Goal: Task Accomplishment & Management: Use online tool/utility

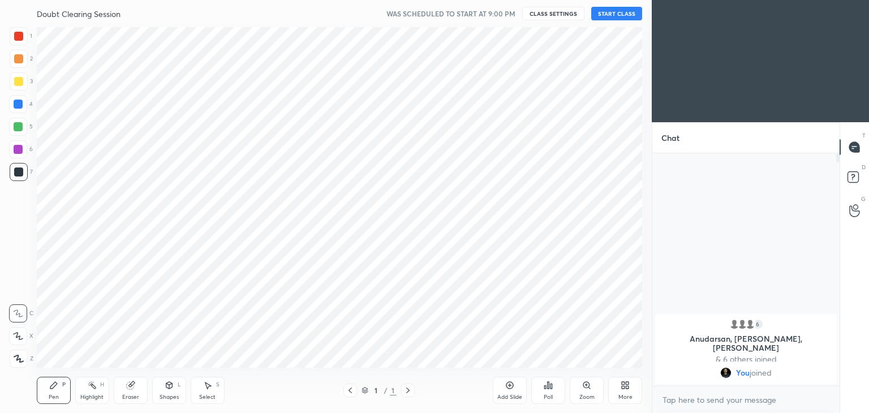
scroll to position [56212, 55947]
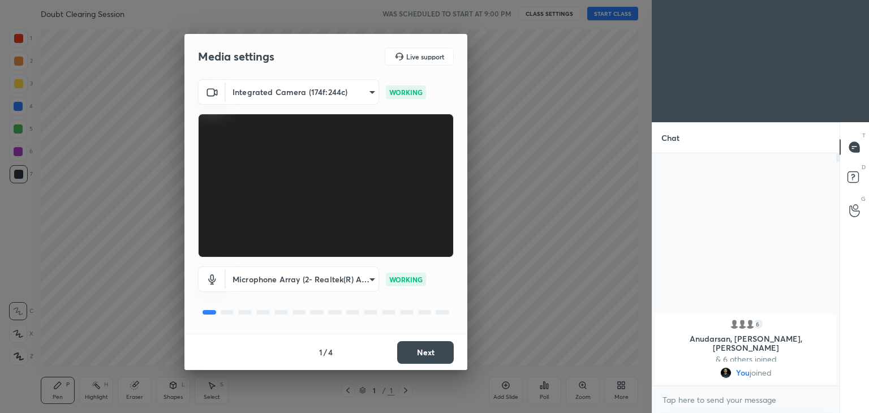
click at [421, 351] on button "Next" at bounding box center [425, 352] width 57 height 23
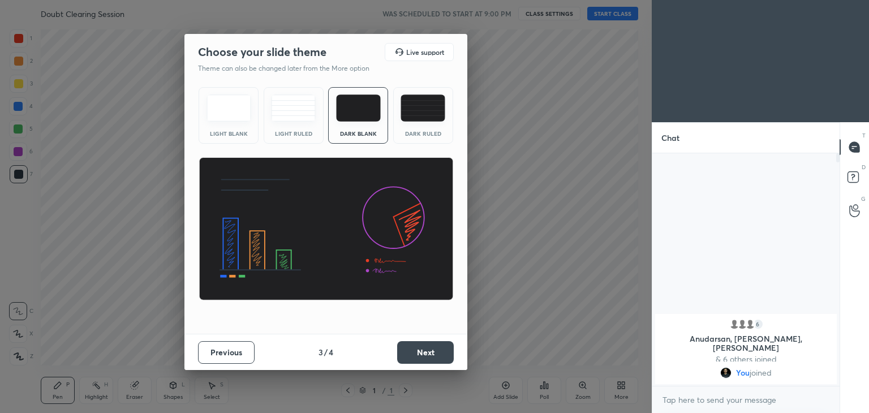
click at [421, 352] on button "Next" at bounding box center [425, 352] width 57 height 23
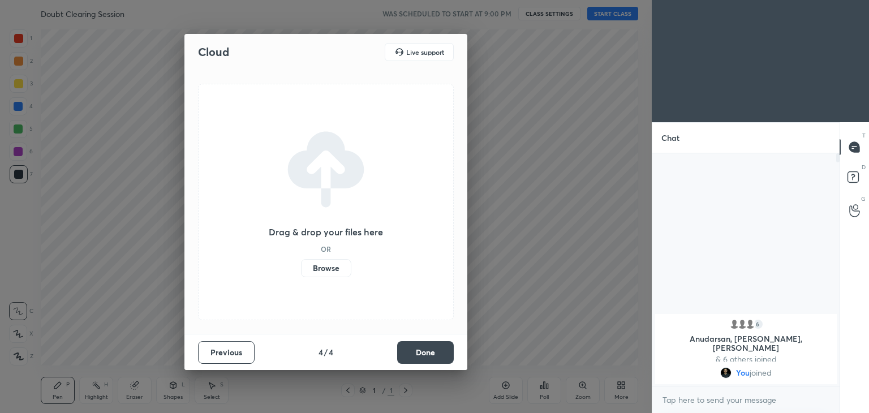
click at [421, 352] on button "Done" at bounding box center [425, 352] width 57 height 23
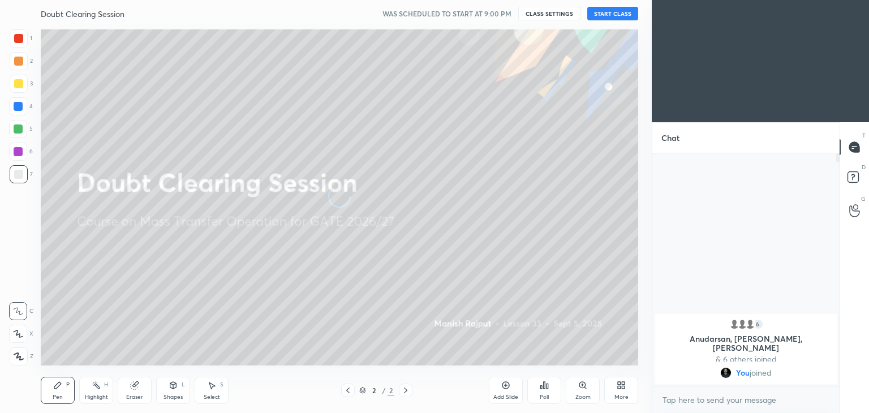
click at [543, 12] on button "CLASS SETTINGS" at bounding box center [549, 14] width 62 height 14
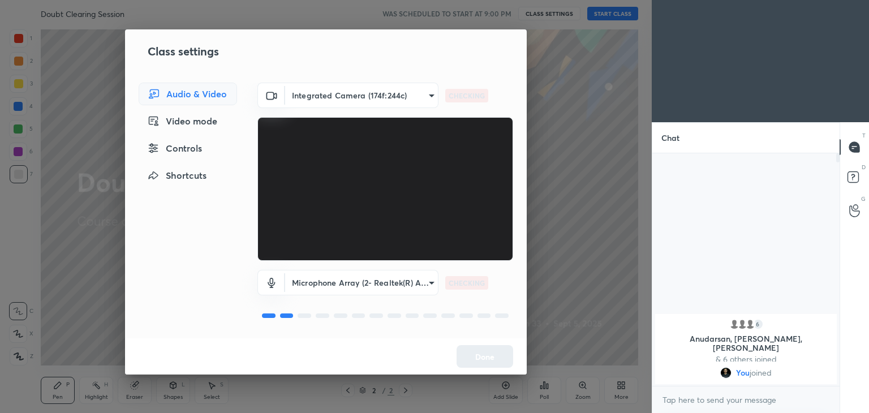
click at [351, 101] on body "1 2 3 4 5 6 7 C X Z C X Z E E Erase all H H Doubt Clearing Session WAS SCHEDULE…" at bounding box center [434, 206] width 869 height 413
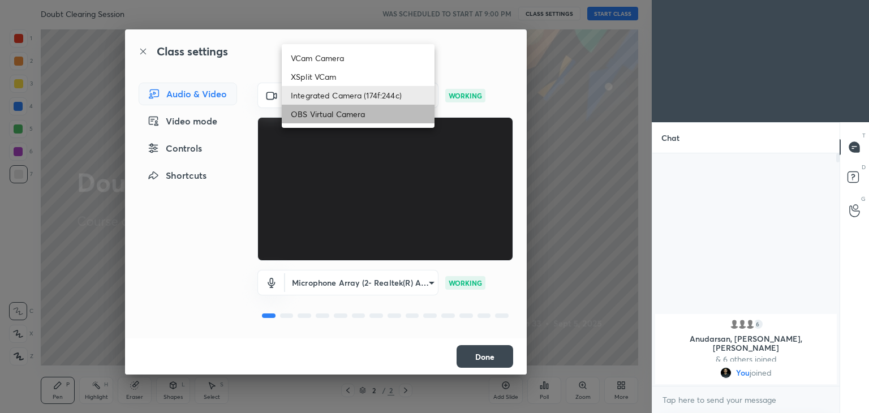
click at [326, 114] on li "OBS Virtual Camera" at bounding box center [358, 114] width 153 height 19
type input "1b7d90ff9b48708a9bf9ccb9ea8cf7253d66c4a54c322785e17a27f499fd61e3"
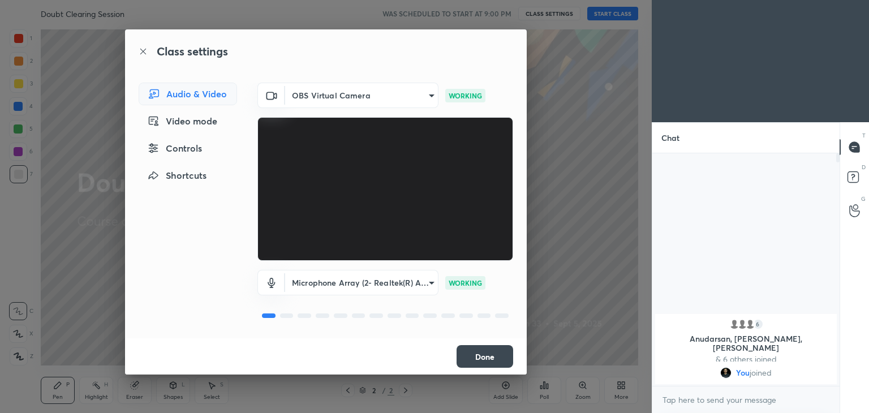
click at [486, 355] on button "Done" at bounding box center [484, 356] width 57 height 23
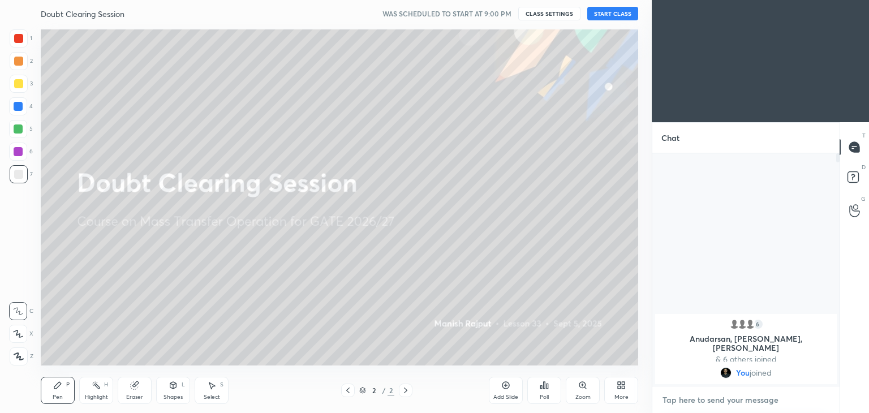
type textarea "x"
click at [699, 399] on textarea at bounding box center [745, 400] width 169 height 18
paste textarea "Hi [PERSON_NAME]’s [DATE] plus class will start at 10PM"
type textarea "Hi [PERSON_NAME]’s [DATE] plus class will start at 10PM"
type textarea "x"
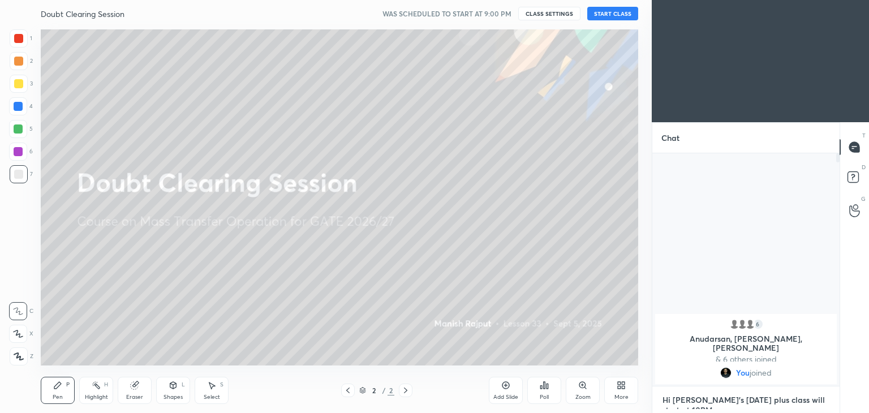
scroll to position [3, 3]
type textarea "Hi [PERSON_NAME]’s [DATE] plus class will start at 10PM"
type textarea "x"
click at [819, 399] on icon at bounding box center [821, 399] width 9 height 9
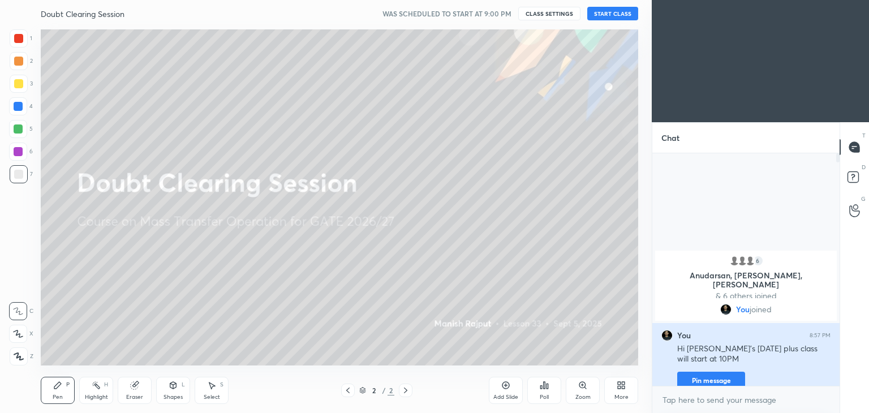
click at [715, 372] on button "Pin message" at bounding box center [711, 381] width 68 height 18
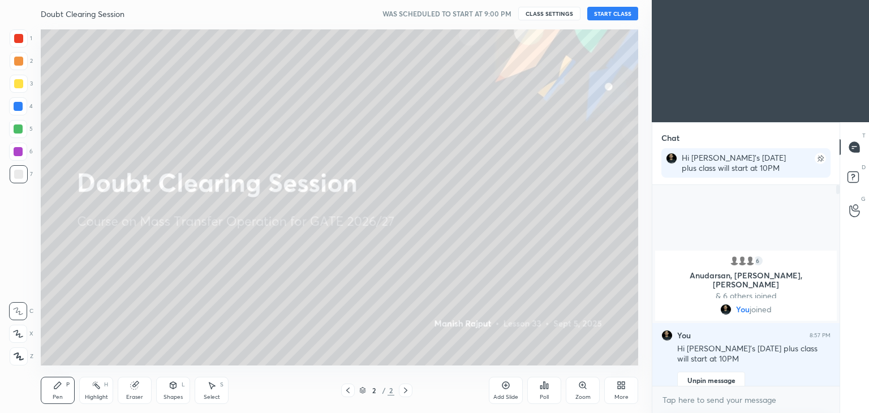
click at [602, 14] on button "START CLASS" at bounding box center [612, 14] width 51 height 14
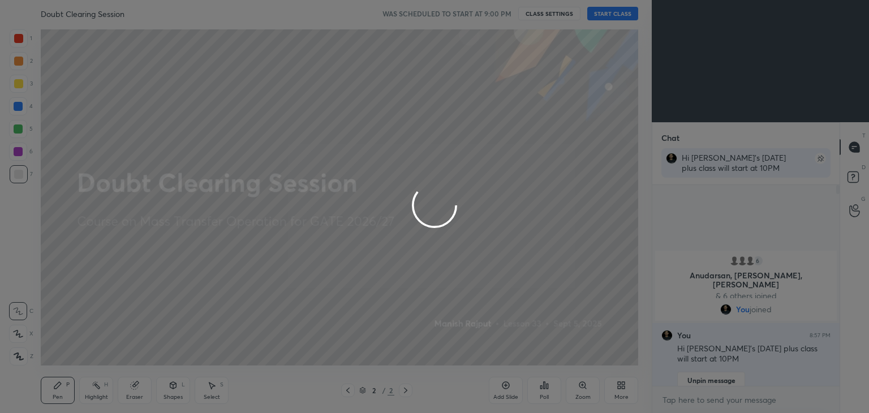
type textarea "x"
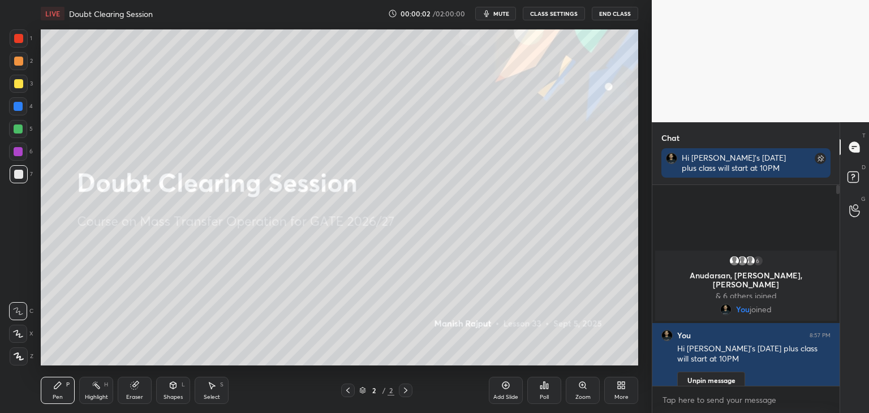
click at [509, 12] on span "mute" at bounding box center [501, 14] width 16 height 8
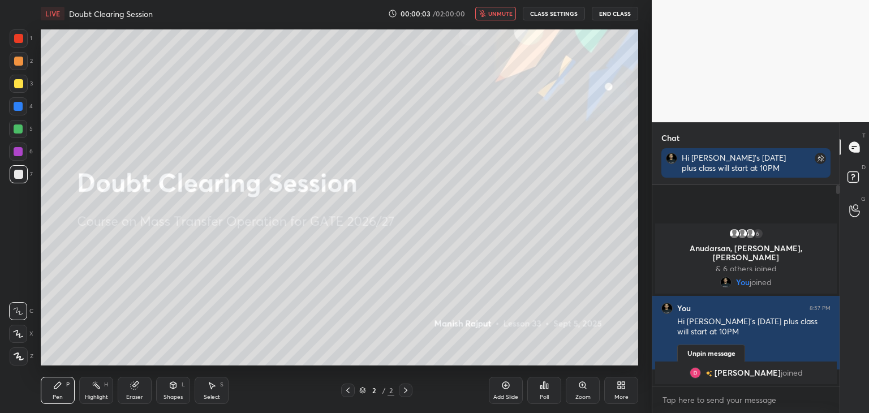
click at [542, 15] on button "CLASS SETTINGS" at bounding box center [554, 14] width 62 height 14
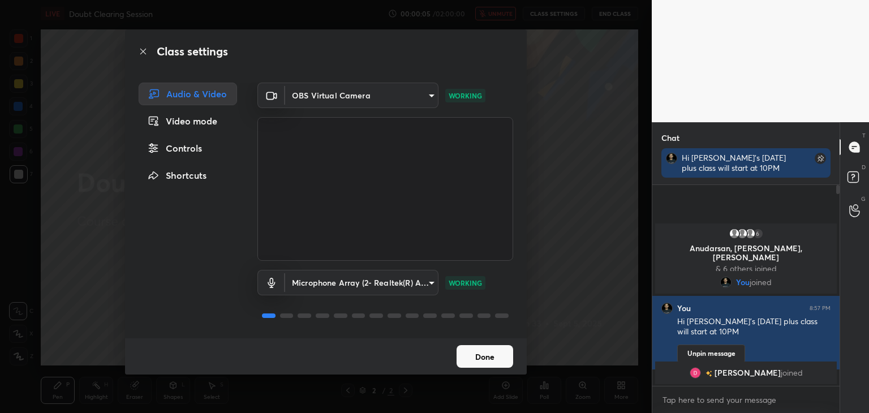
click at [499, 360] on button "Done" at bounding box center [484, 356] width 57 height 23
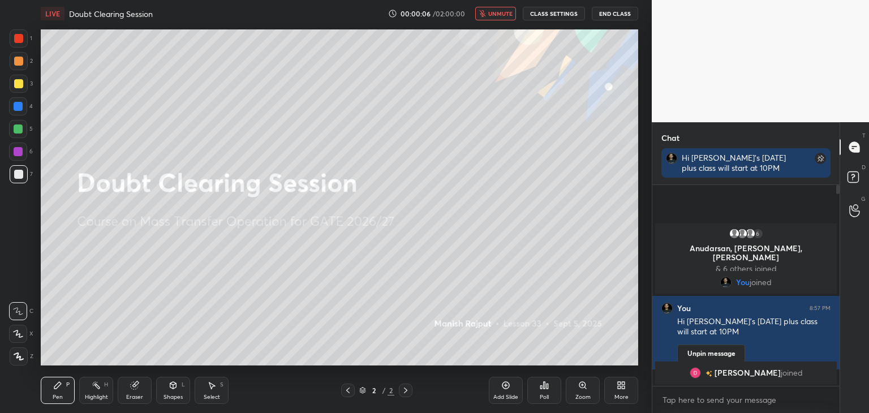
click at [545, 389] on icon at bounding box center [544, 385] width 9 height 9
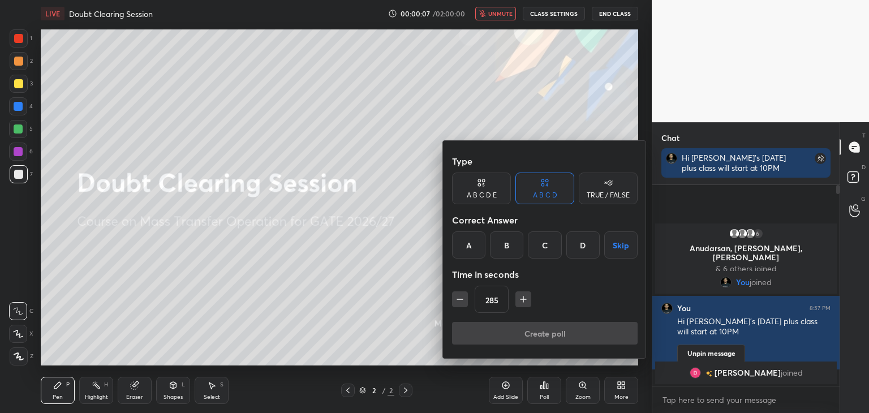
click at [527, 290] on div "285" at bounding box center [544, 299] width 185 height 27
click at [524, 304] on icon "button" at bounding box center [522, 299] width 11 height 11
click at [524, 303] on icon "button" at bounding box center [522, 299] width 11 height 11
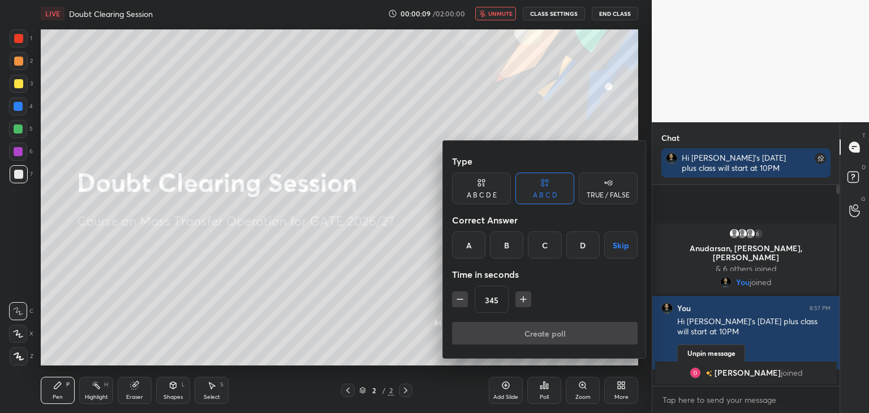
click at [524, 303] on icon "button" at bounding box center [522, 299] width 11 height 11
click at [525, 302] on icon "button" at bounding box center [522, 299] width 11 height 11
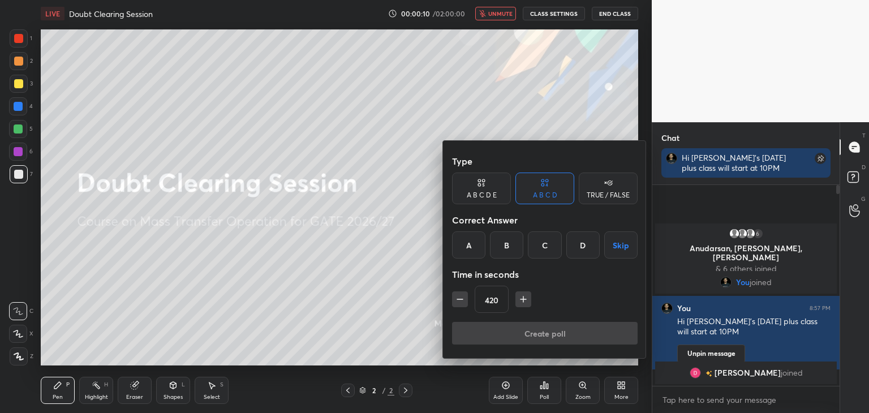
click at [525, 302] on icon "button" at bounding box center [522, 299] width 11 height 11
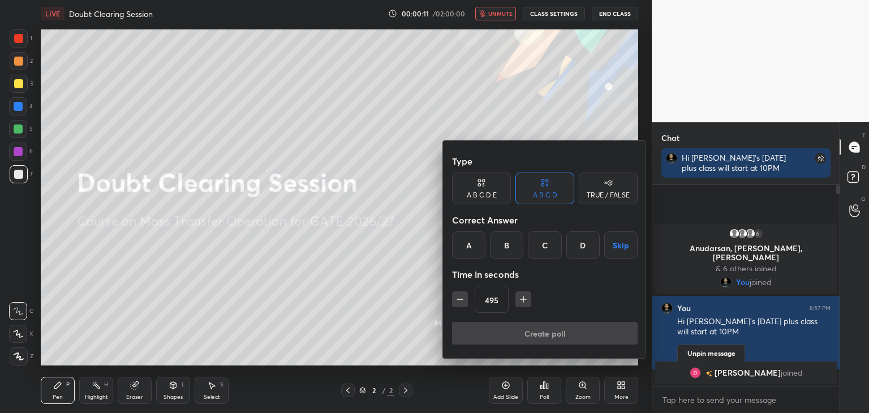
click at [526, 301] on icon "button" at bounding box center [522, 299] width 11 height 11
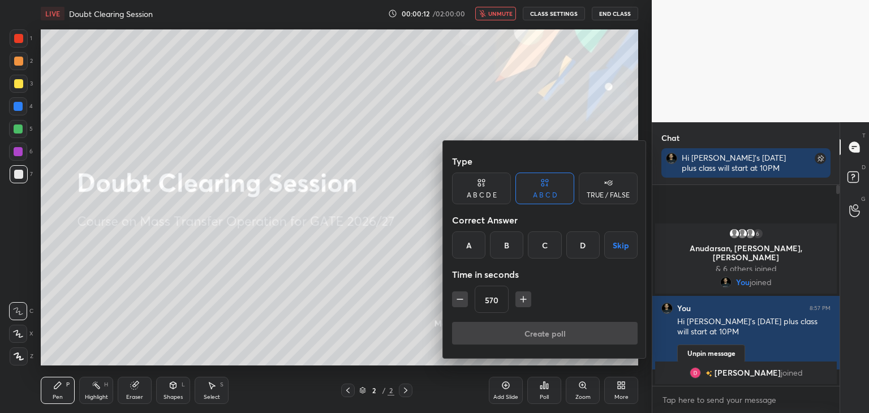
click at [526, 301] on icon "button" at bounding box center [522, 299] width 11 height 11
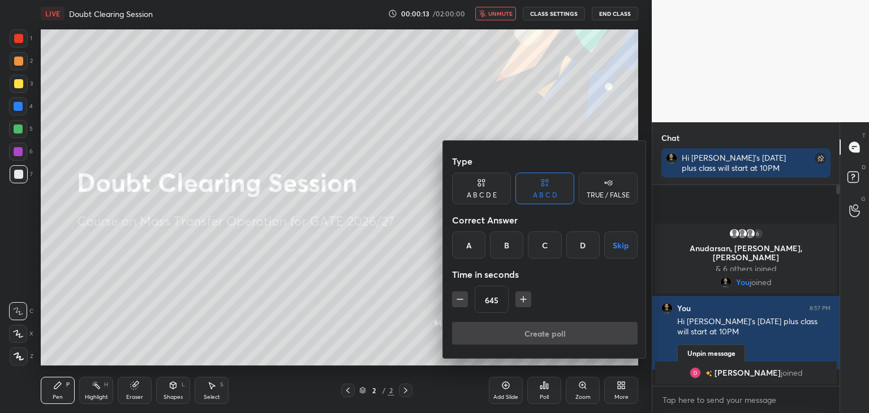
click at [526, 301] on icon "button" at bounding box center [522, 299] width 11 height 11
click at [527, 301] on icon "button" at bounding box center [522, 299] width 11 height 11
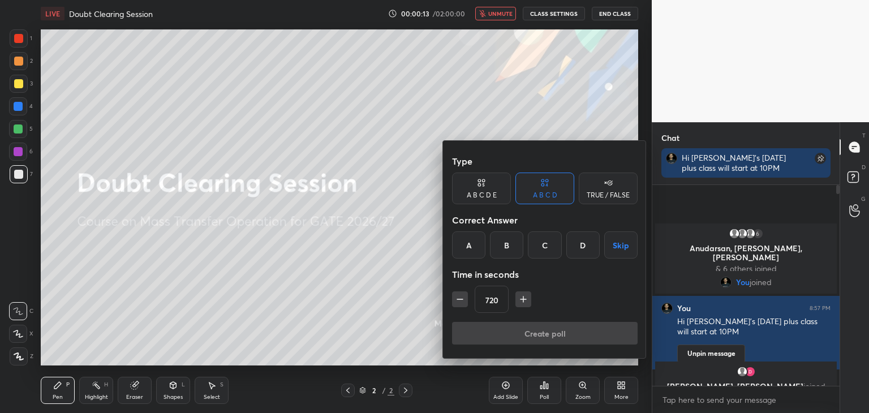
click at [527, 301] on icon "button" at bounding box center [522, 299] width 11 height 11
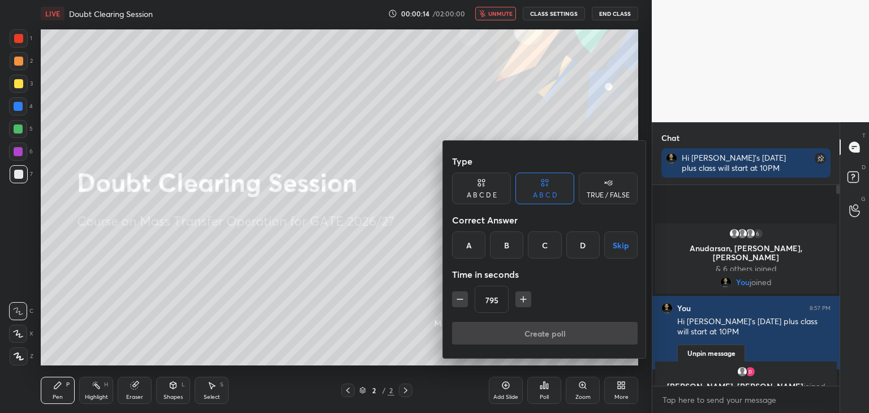
click at [527, 301] on icon "button" at bounding box center [522, 299] width 11 height 11
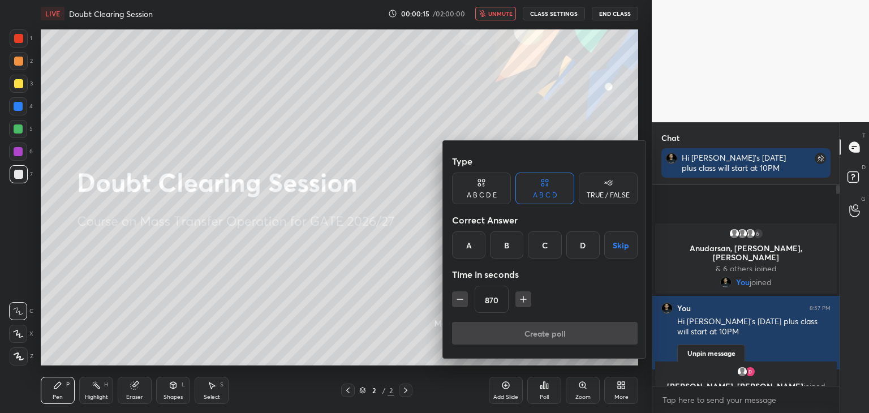
click at [527, 301] on icon "button" at bounding box center [522, 299] width 11 height 11
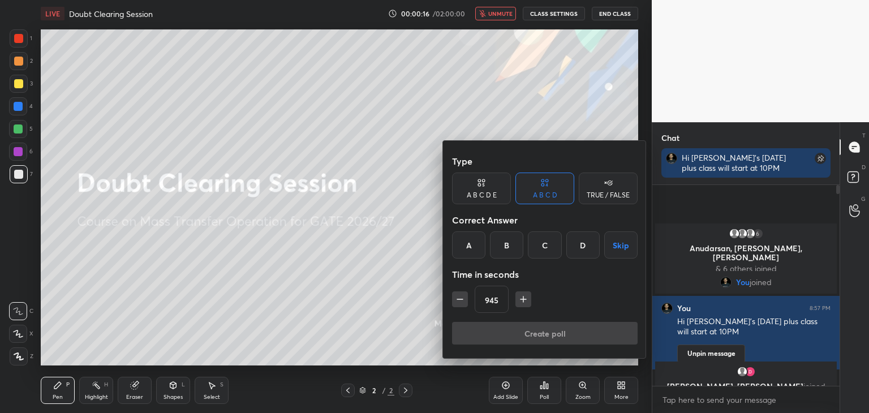
click at [527, 301] on icon "button" at bounding box center [522, 299] width 11 height 11
click at [527, 301] on icon "button" at bounding box center [528, 299] width 11 height 11
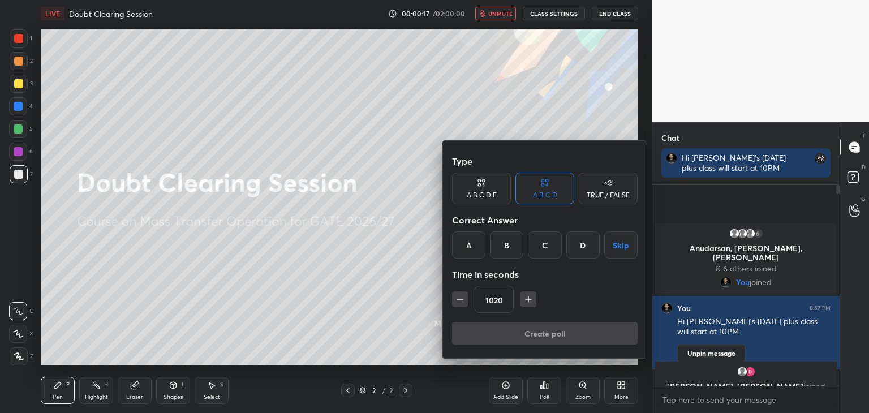
click at [527, 301] on icon "button" at bounding box center [528, 299] width 11 height 11
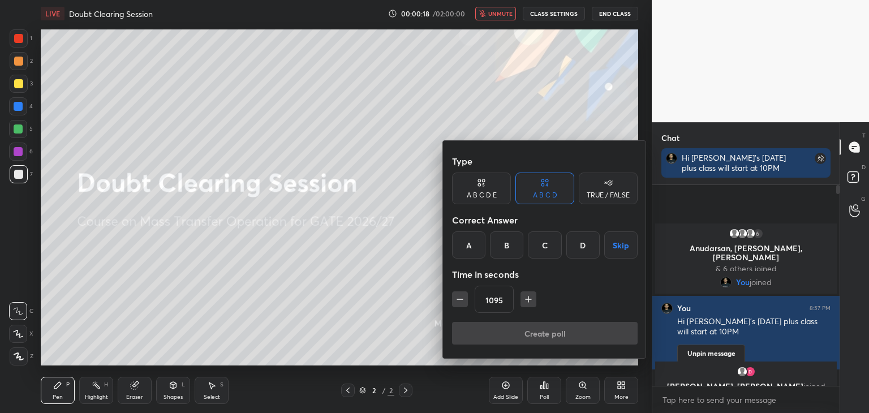
click at [527, 301] on icon "button" at bounding box center [528, 299] width 11 height 11
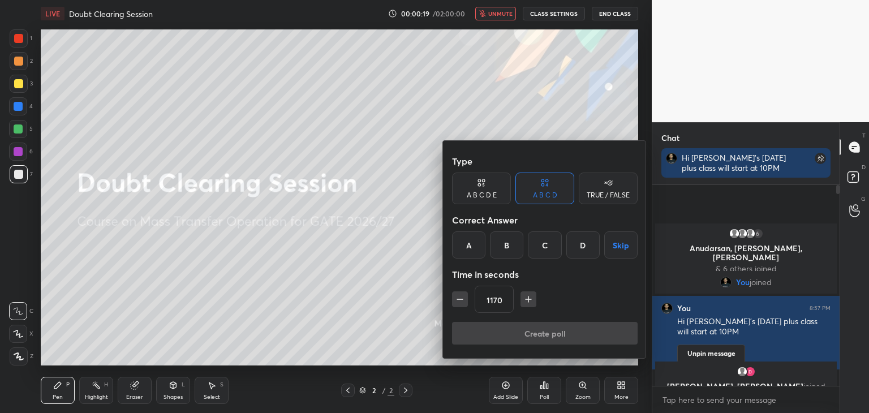
click at [527, 301] on icon "button" at bounding box center [528, 299] width 11 height 11
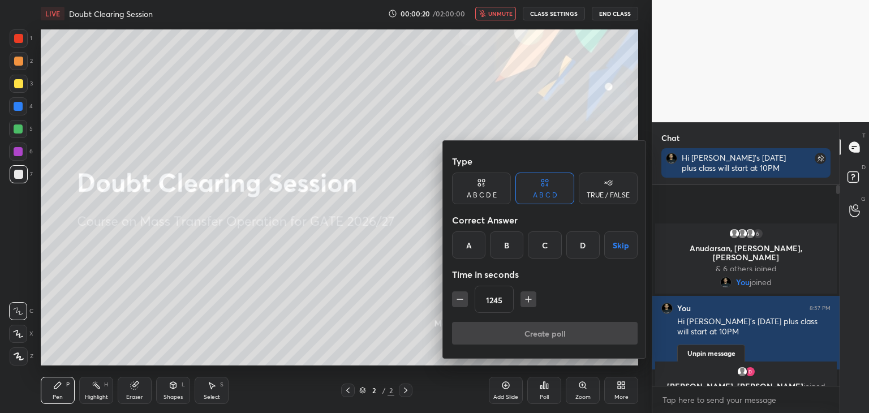
click at [527, 301] on icon "button" at bounding box center [528, 299] width 11 height 11
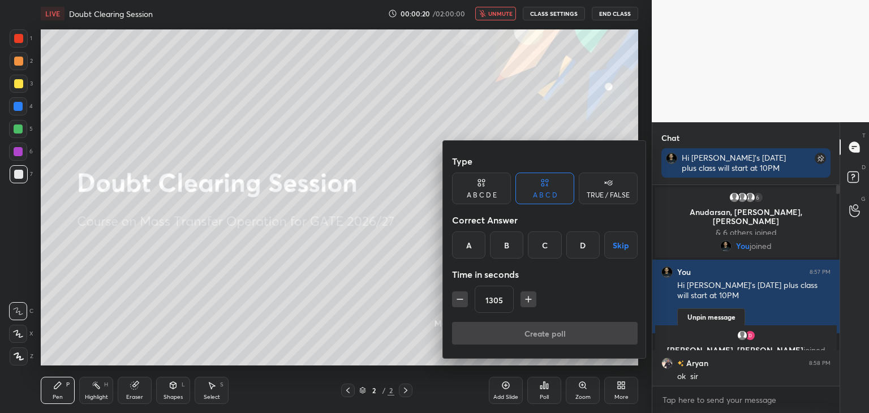
click at [527, 301] on icon "button" at bounding box center [528, 299] width 11 height 11
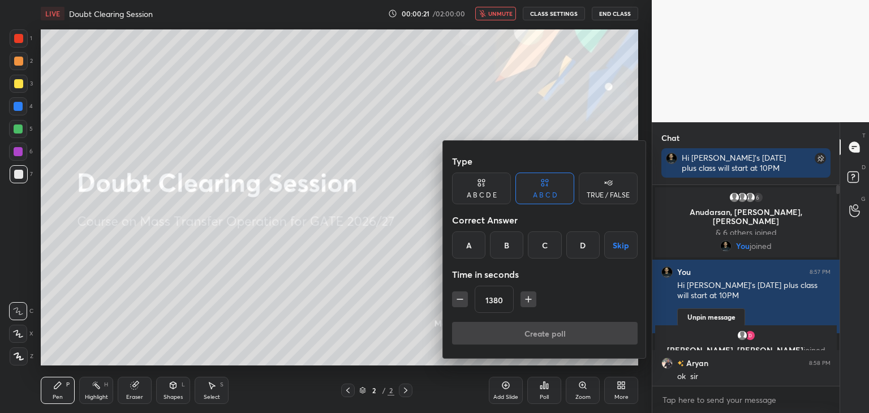
click at [527, 301] on icon "button" at bounding box center [528, 299] width 11 height 11
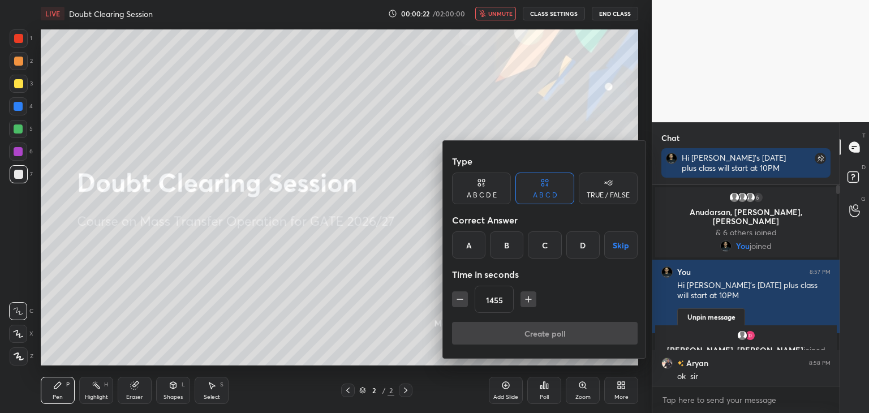
click at [527, 301] on icon "button" at bounding box center [528, 299] width 11 height 11
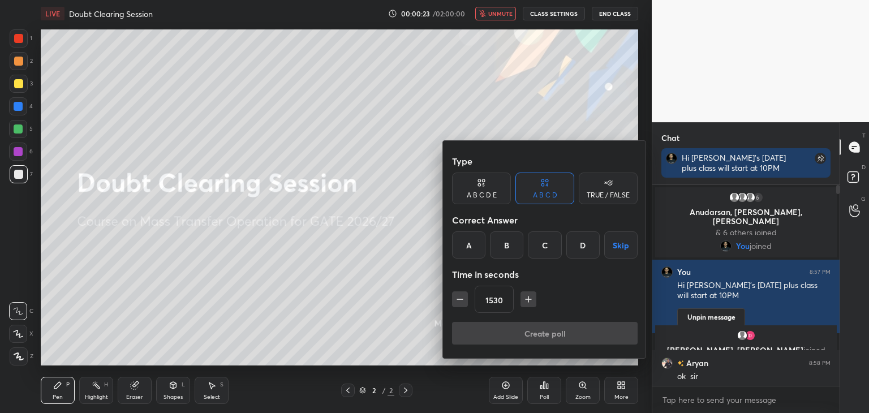
click at [527, 301] on icon "button" at bounding box center [528, 299] width 11 height 11
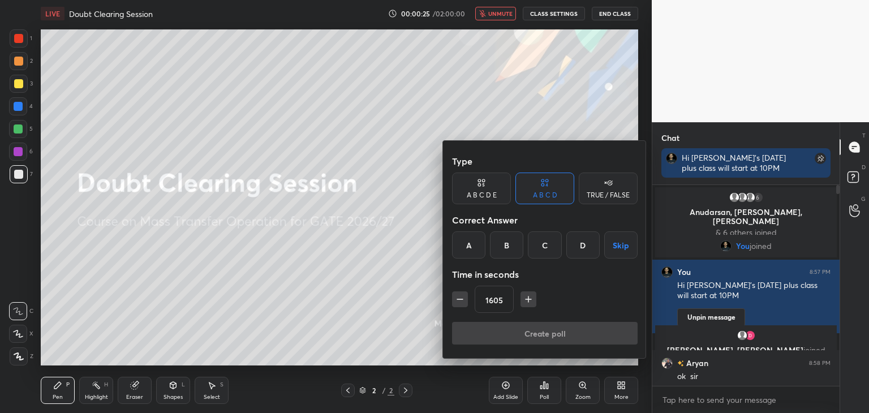
click at [527, 301] on icon "button" at bounding box center [528, 299] width 11 height 11
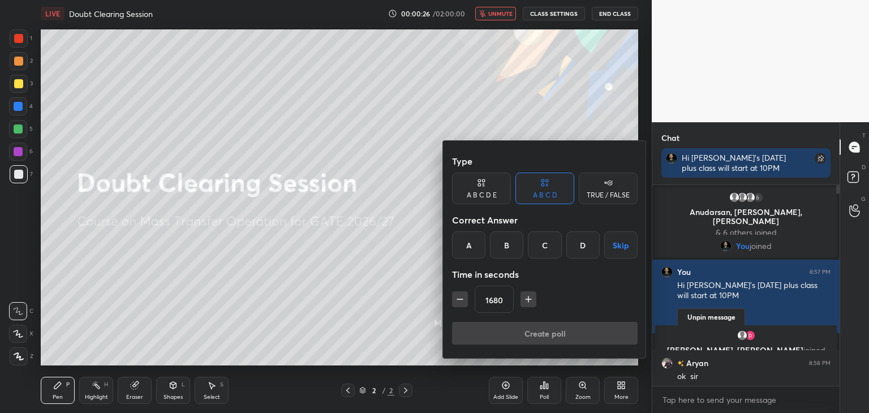
click at [527, 301] on icon "button" at bounding box center [528, 299] width 11 height 11
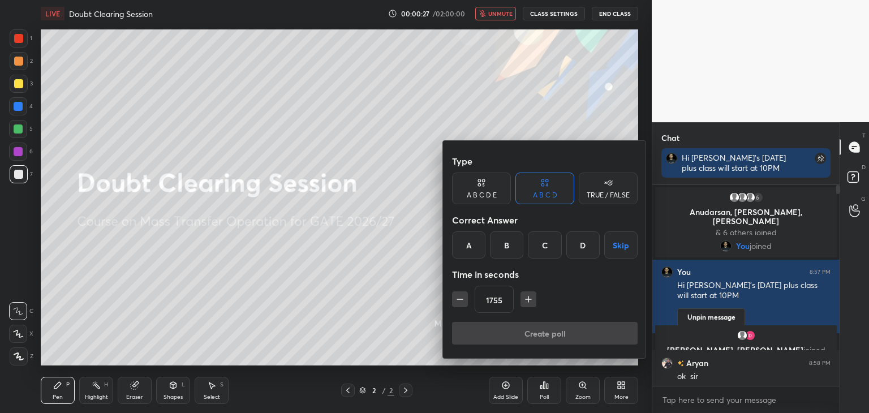
click at [527, 301] on icon "button" at bounding box center [528, 299] width 11 height 11
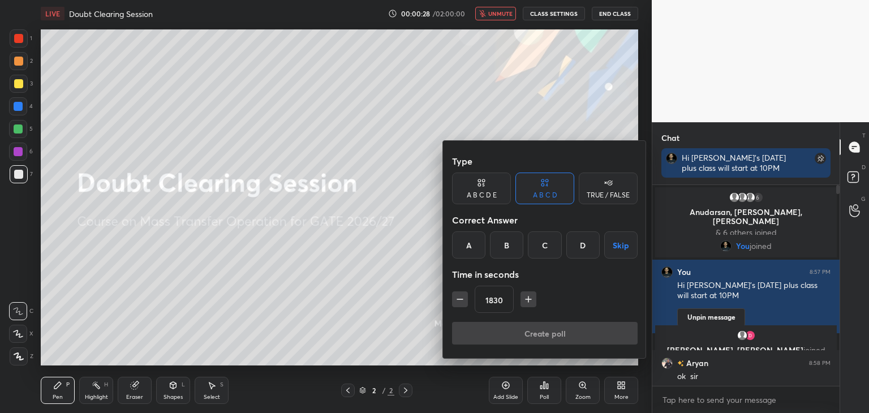
click at [527, 301] on icon "button" at bounding box center [528, 299] width 11 height 11
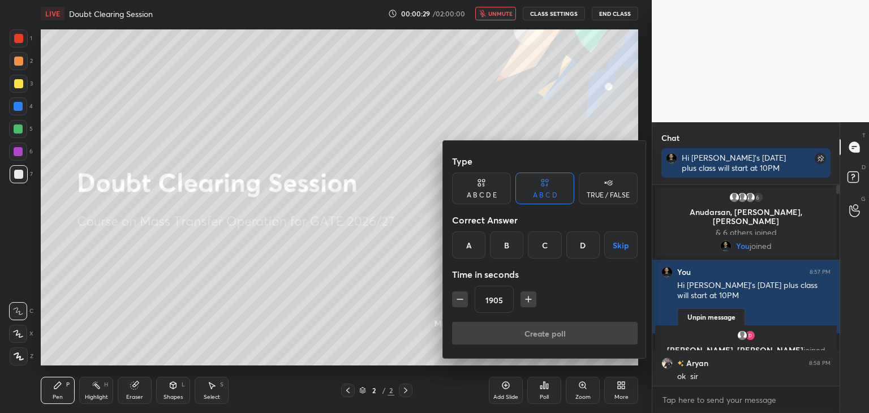
click at [527, 301] on icon "button" at bounding box center [528, 299] width 11 height 11
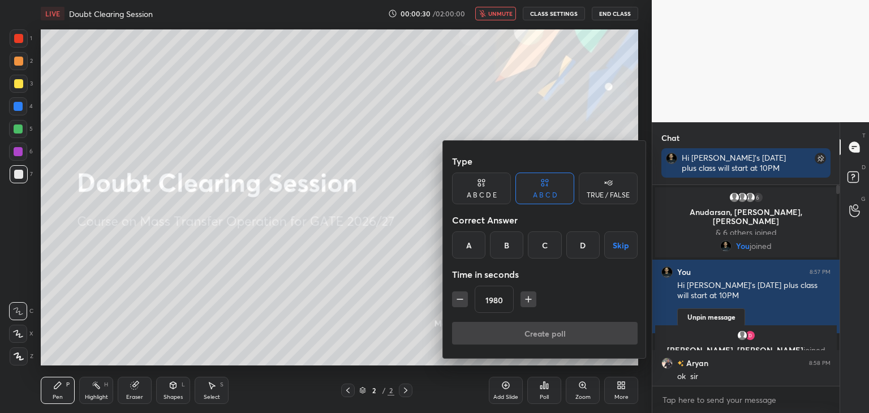
click at [527, 301] on icon "button" at bounding box center [528, 299] width 11 height 11
click at [464, 298] on icon "button" at bounding box center [459, 299] width 11 height 11
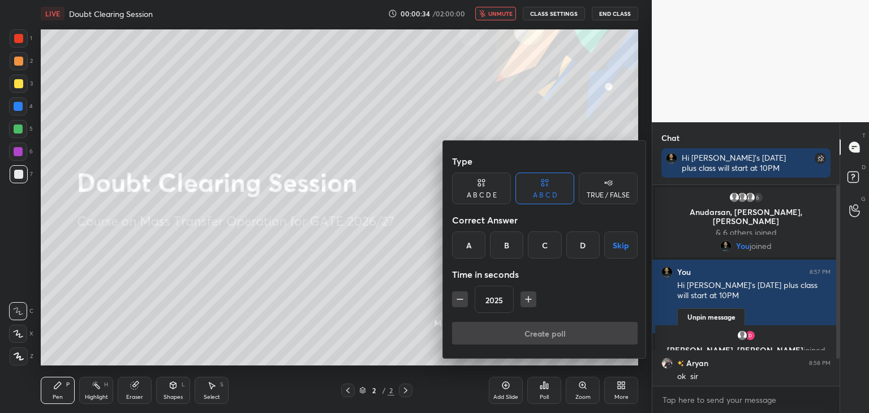
click at [464, 298] on icon "button" at bounding box center [459, 299] width 11 height 11
type input "2010"
click at [470, 247] on div "A" at bounding box center [468, 244] width 33 height 27
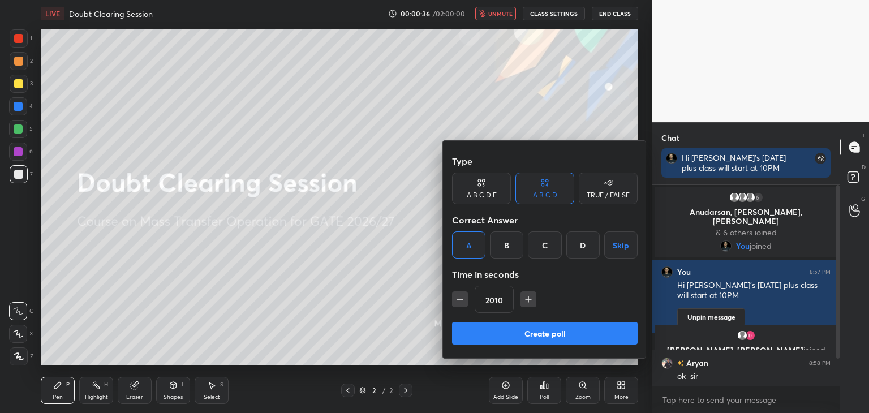
click at [529, 335] on button "Create poll" at bounding box center [544, 333] width 185 height 23
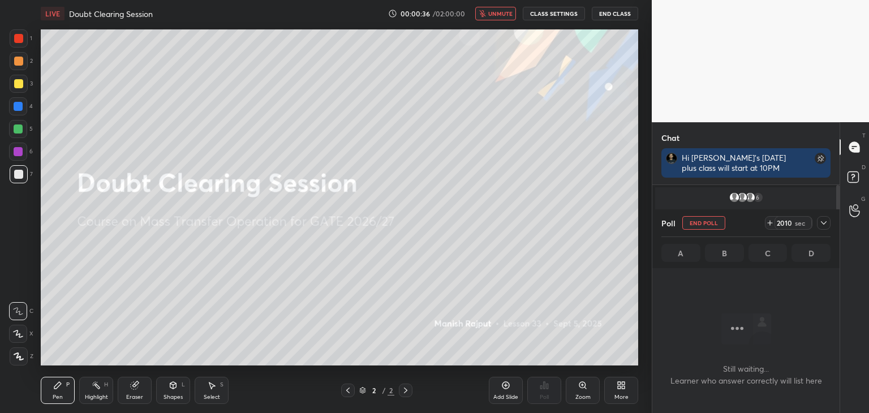
scroll to position [139, 184]
click at [823, 225] on icon at bounding box center [823, 222] width 9 height 9
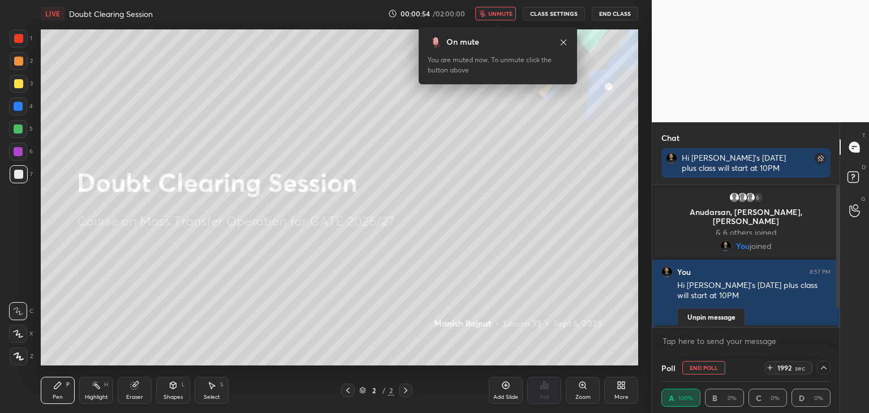
scroll to position [0, 3]
click at [703, 365] on button "End Poll" at bounding box center [703, 368] width 43 height 14
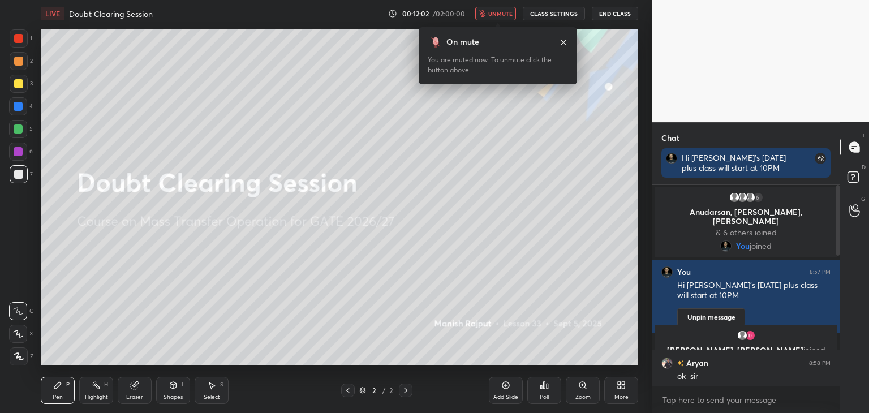
scroll to position [4, 3]
click at [545, 390] on div "Poll" at bounding box center [544, 390] width 34 height 27
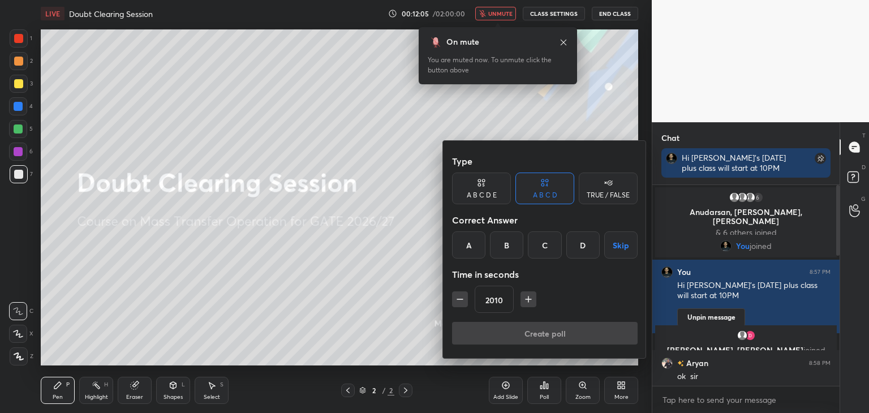
click at [469, 240] on div "A" at bounding box center [468, 244] width 33 height 27
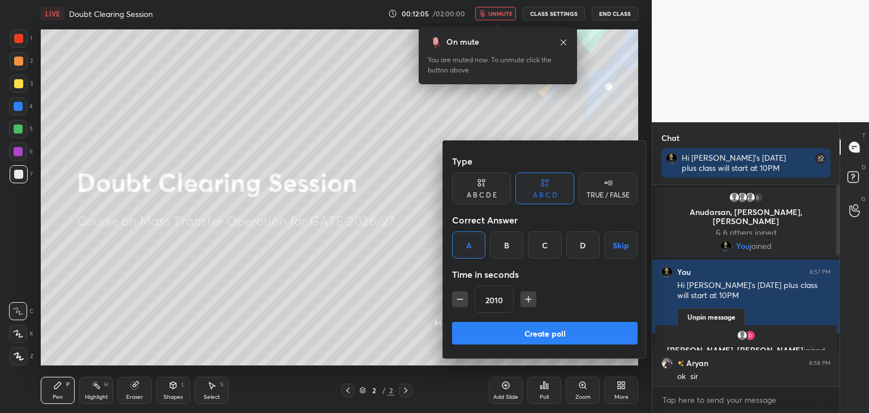
click at [516, 329] on button "Create poll" at bounding box center [544, 333] width 185 height 23
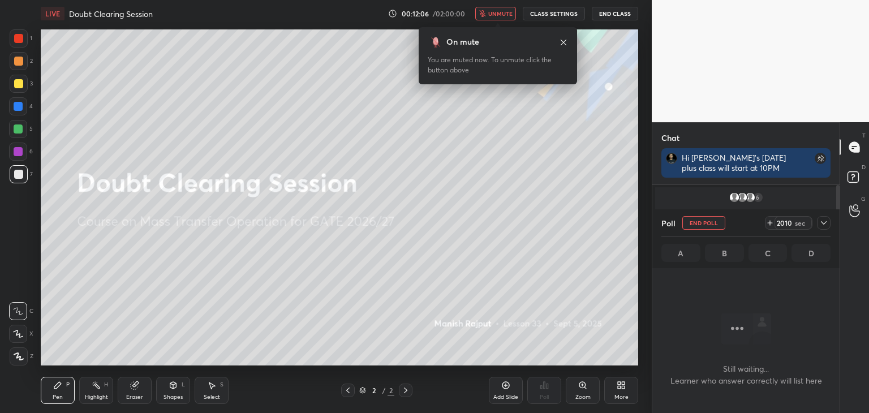
scroll to position [0, 0]
click at [828, 222] on div at bounding box center [824, 223] width 14 height 14
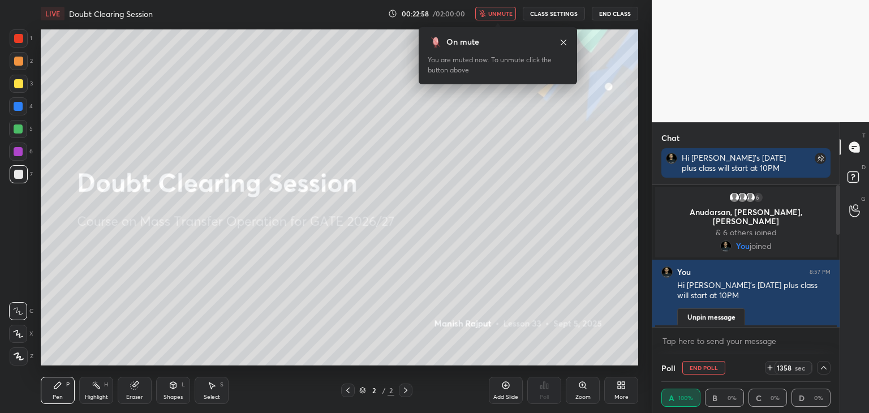
scroll to position [0, 3]
click at [703, 370] on button "End Poll" at bounding box center [703, 368] width 43 height 14
type textarea "x"
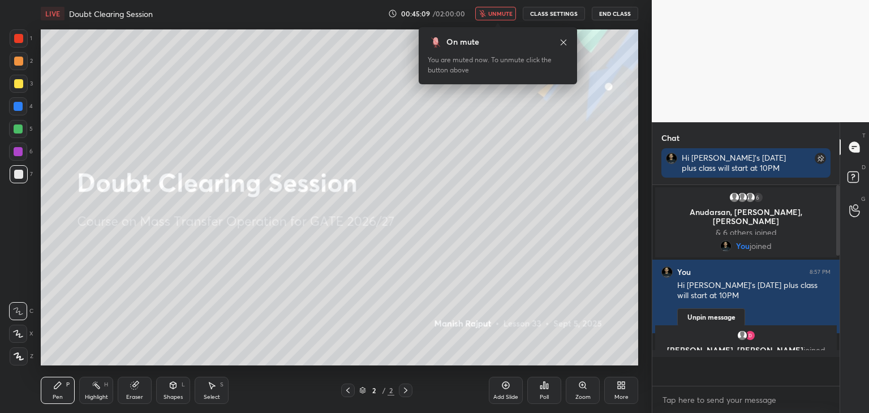
scroll to position [104, 184]
click at [543, 391] on div "Poll" at bounding box center [544, 390] width 34 height 27
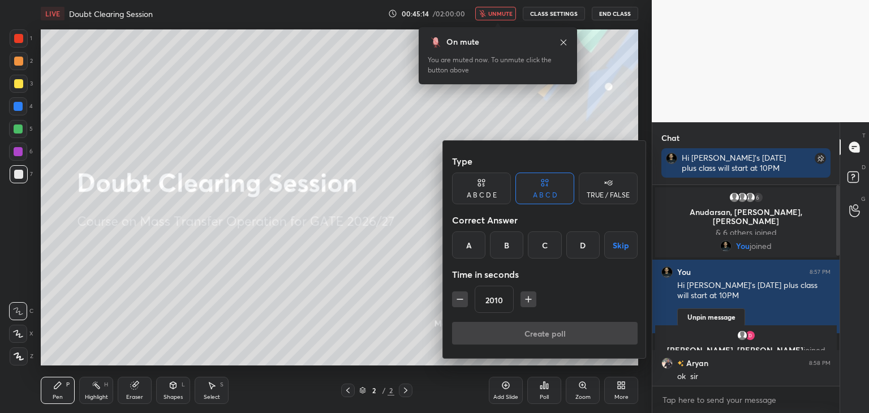
click at [457, 297] on icon "button" at bounding box center [459, 299] width 11 height 11
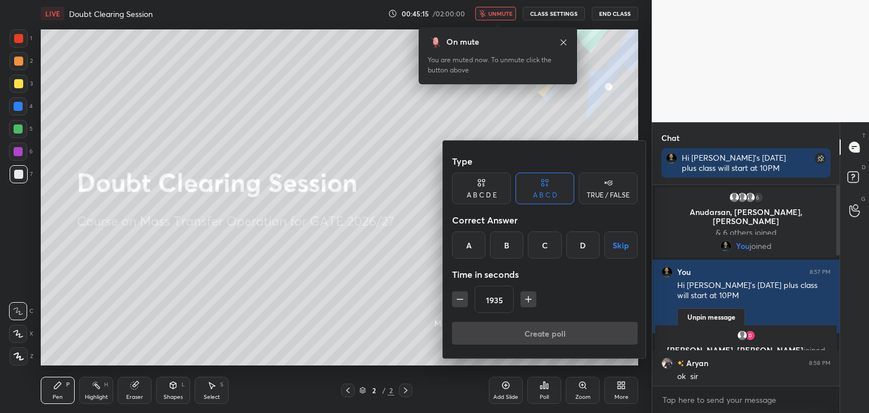
click at [456, 297] on icon "button" at bounding box center [459, 299] width 11 height 11
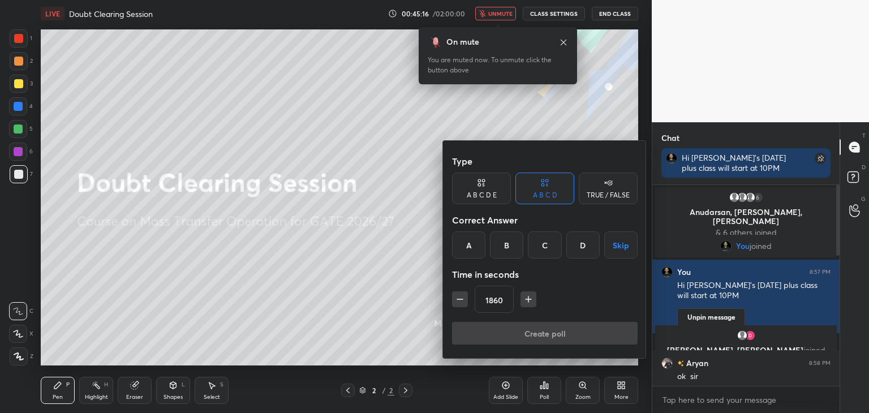
click at [456, 297] on icon "button" at bounding box center [459, 299] width 11 height 11
click at [454, 297] on icon "button" at bounding box center [459, 299] width 11 height 11
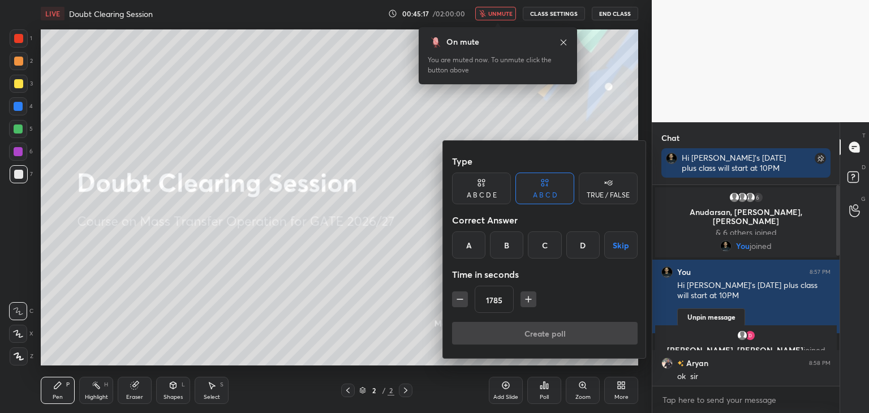
click at [453, 297] on button "button" at bounding box center [460, 299] width 16 height 16
click at [452, 297] on button "button" at bounding box center [460, 299] width 16 height 16
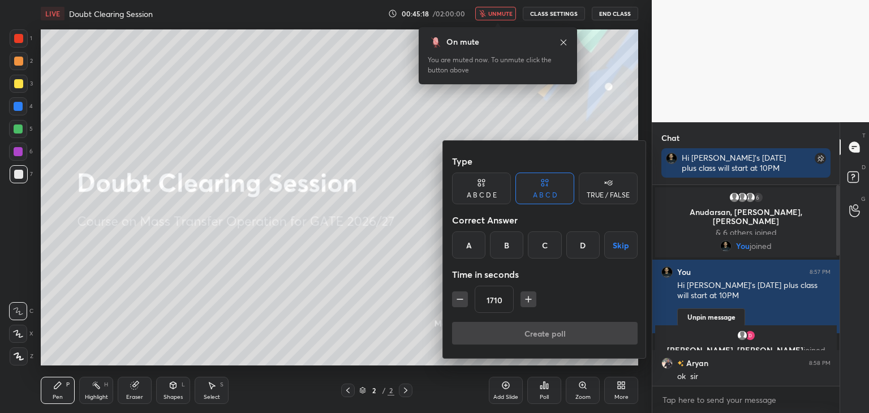
click at [452, 297] on button "button" at bounding box center [460, 299] width 16 height 16
click at [452, 299] on button "button" at bounding box center [460, 299] width 16 height 16
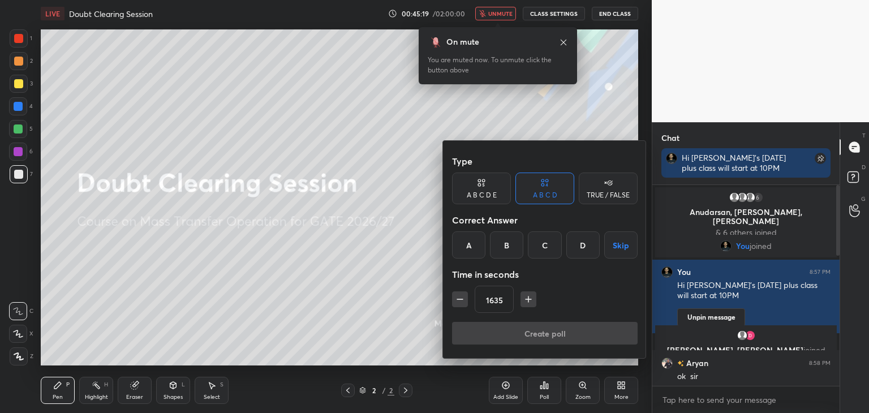
click at [452, 299] on button "button" at bounding box center [460, 299] width 16 height 16
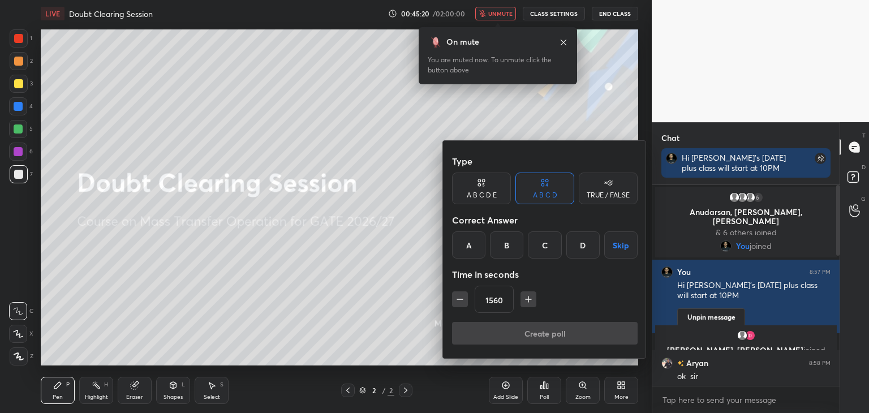
click at [452, 299] on button "button" at bounding box center [460, 299] width 16 height 16
click at [456, 297] on icon "button" at bounding box center [459, 299] width 11 height 11
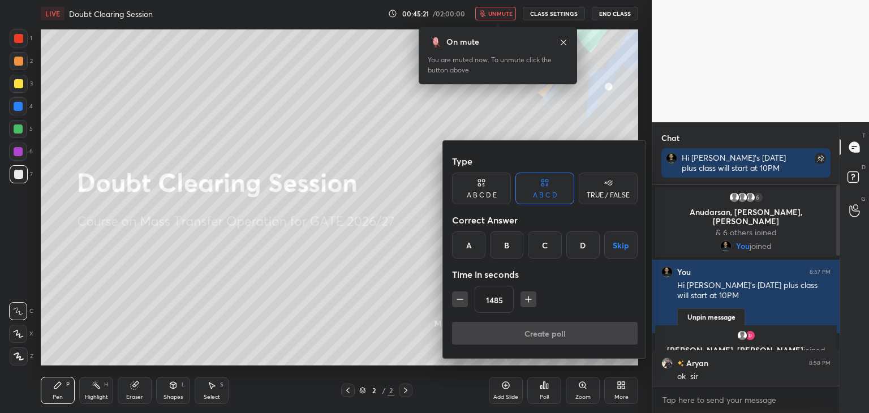
click at [456, 297] on icon "button" at bounding box center [459, 299] width 11 height 11
click at [457, 297] on icon "button" at bounding box center [459, 299] width 11 height 11
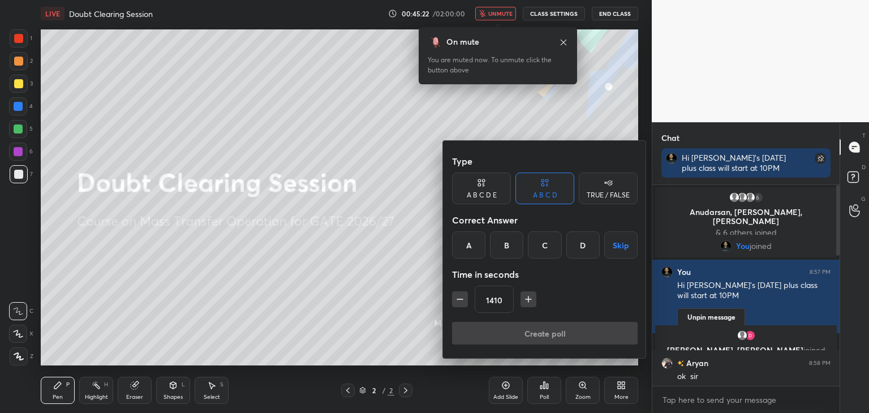
click at [457, 297] on icon "button" at bounding box center [459, 299] width 11 height 11
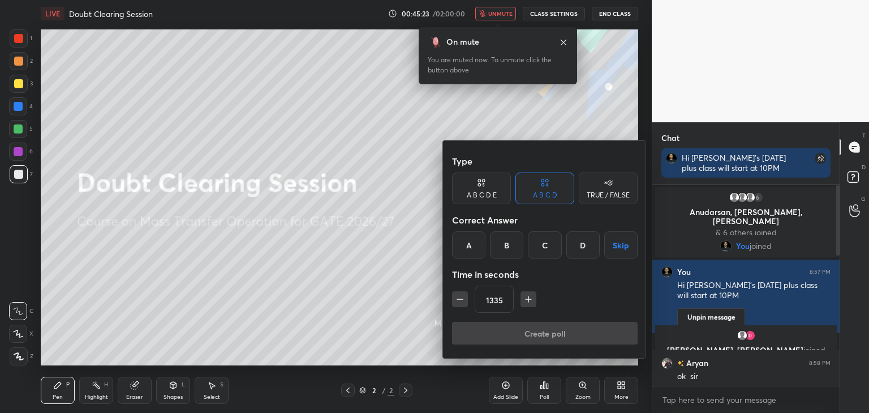
click at [457, 297] on icon "button" at bounding box center [459, 299] width 11 height 11
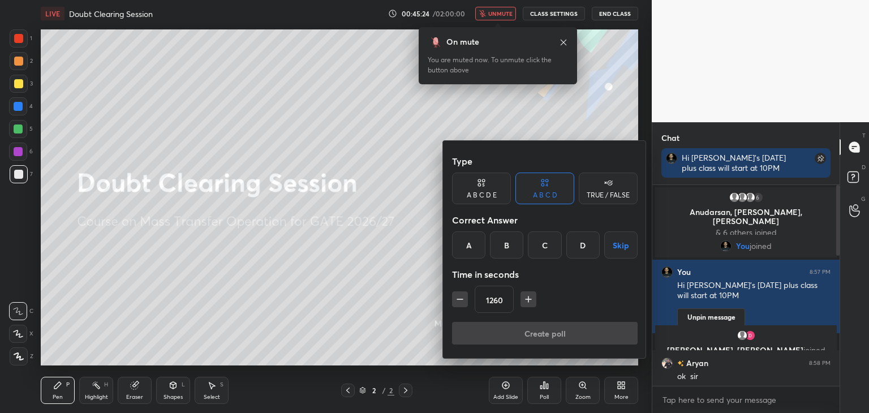
click at [457, 297] on icon "button" at bounding box center [459, 299] width 11 height 11
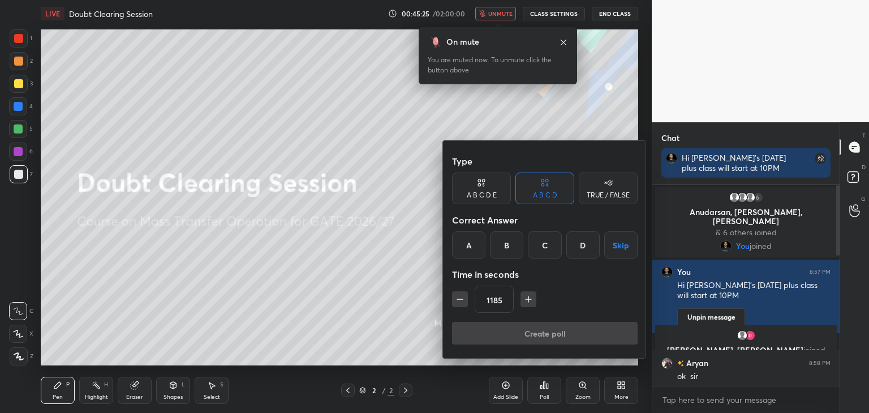
click at [457, 297] on icon "button" at bounding box center [459, 299] width 11 height 11
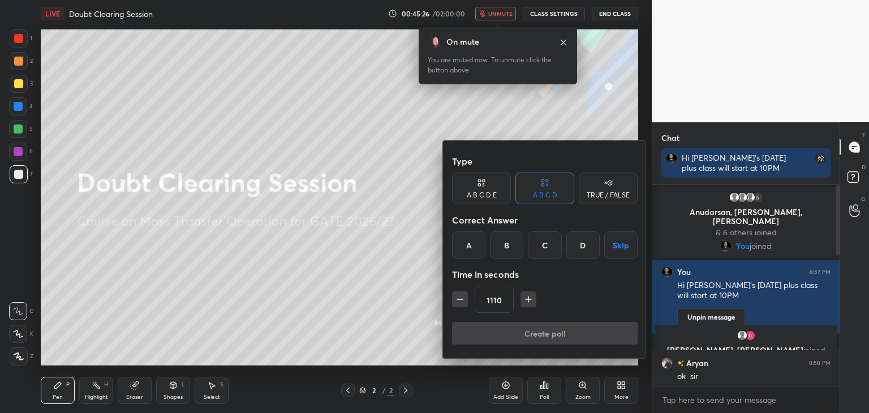
click at [457, 297] on icon "button" at bounding box center [459, 299] width 11 height 11
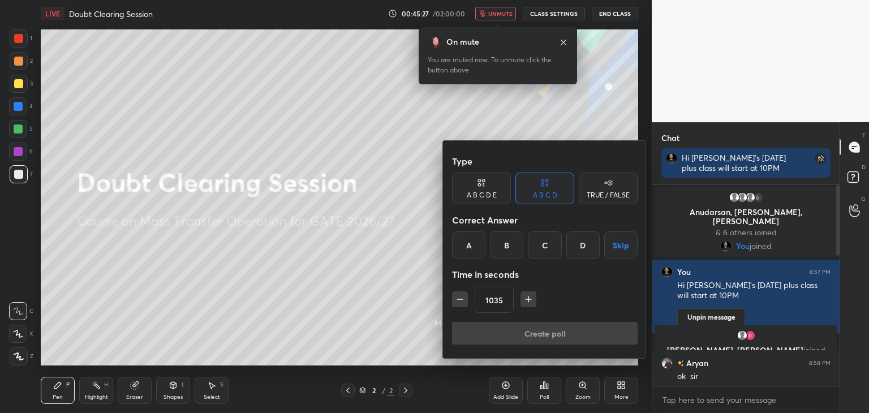
click at [457, 297] on icon "button" at bounding box center [459, 299] width 11 height 11
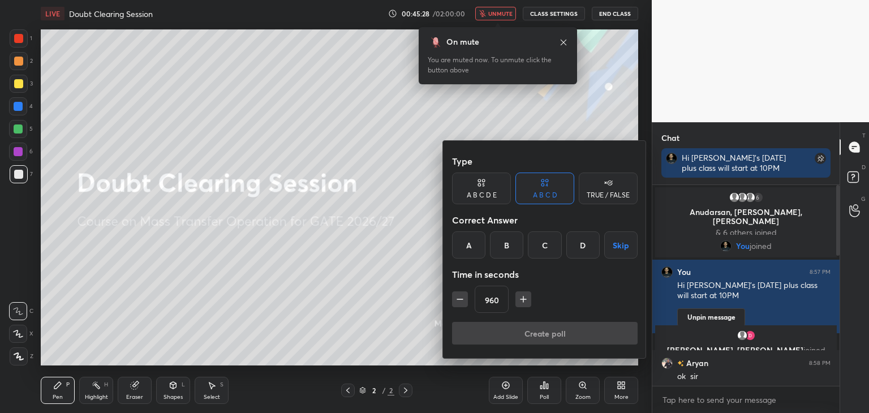
click at [457, 297] on icon "button" at bounding box center [459, 299] width 11 height 11
click at [458, 296] on icon "button" at bounding box center [459, 299] width 11 height 11
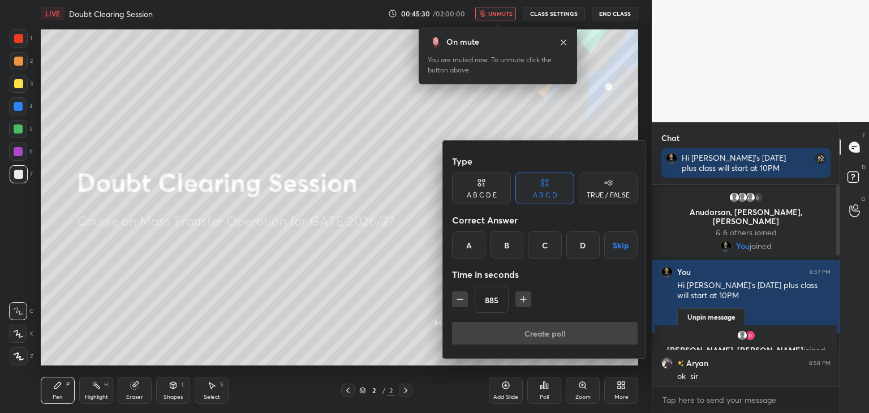
click at [523, 301] on icon "button" at bounding box center [523, 299] width 0 height 6
type input "900"
click at [471, 242] on div "A" at bounding box center [468, 244] width 33 height 27
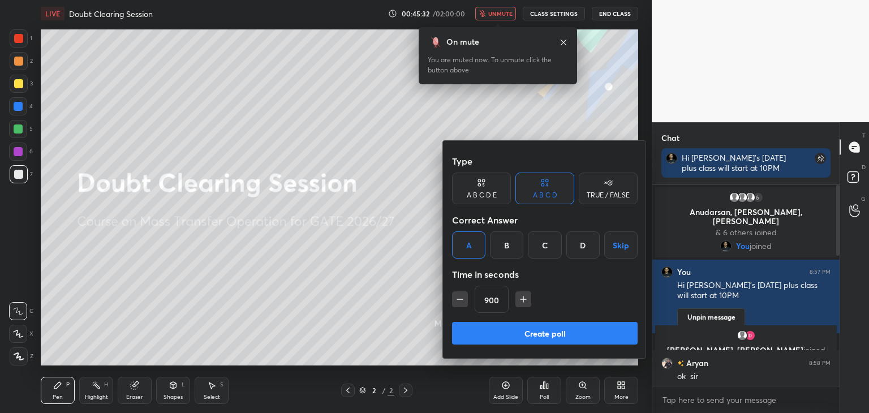
click at [580, 327] on button "Create poll" at bounding box center [544, 333] width 185 height 23
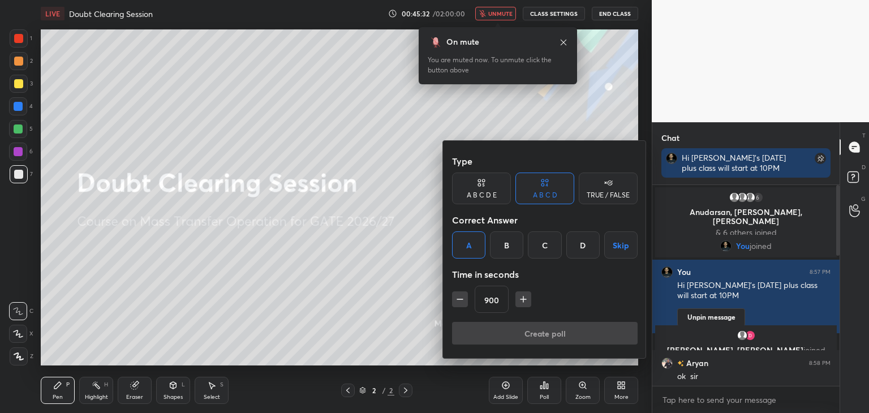
type textarea "x"
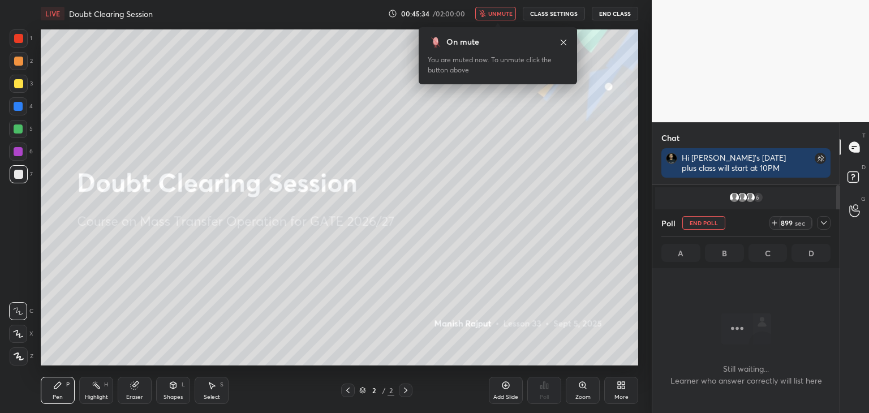
scroll to position [262, 0]
drag, startPoint x: 837, startPoint y: 204, endPoint x: 839, endPoint y: 237, distance: 32.8
click at [839, 237] on div "Chat Hi guy’s [DATE] plus class will start at 10PM Anudarsan ... 8:58 PM ok [PE…" at bounding box center [745, 267] width 188 height 291
click at [821, 222] on icon at bounding box center [823, 222] width 9 height 9
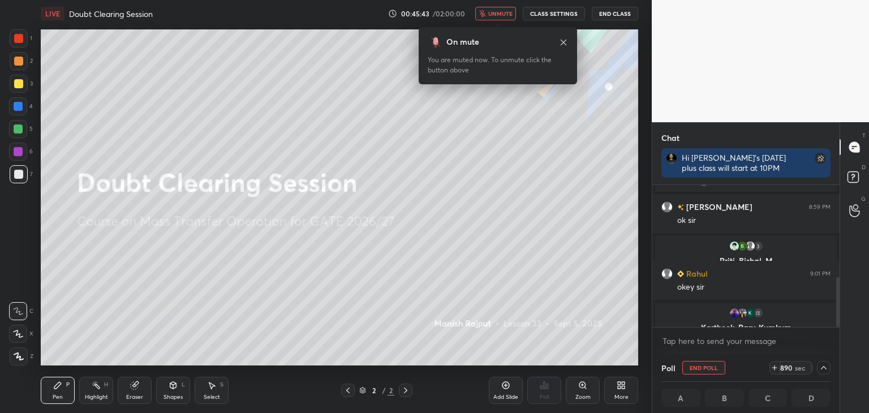
scroll to position [0, 3]
click at [504, 14] on span "unmute" at bounding box center [500, 14] width 24 height 8
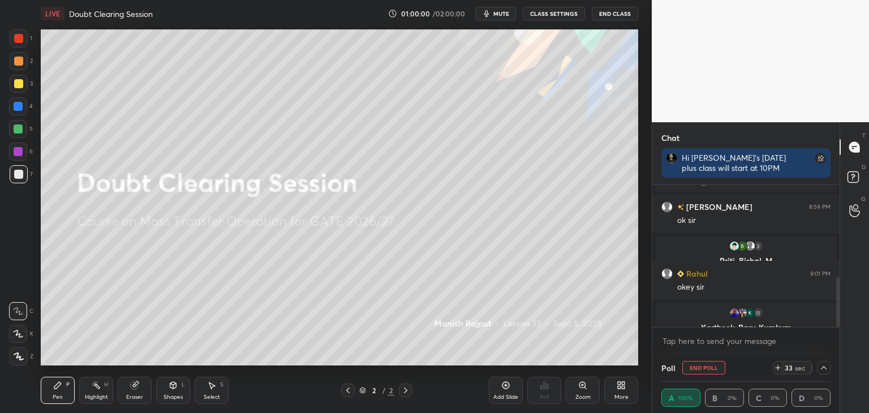
click at [546, 16] on button "CLASS SETTINGS" at bounding box center [554, 14] width 62 height 14
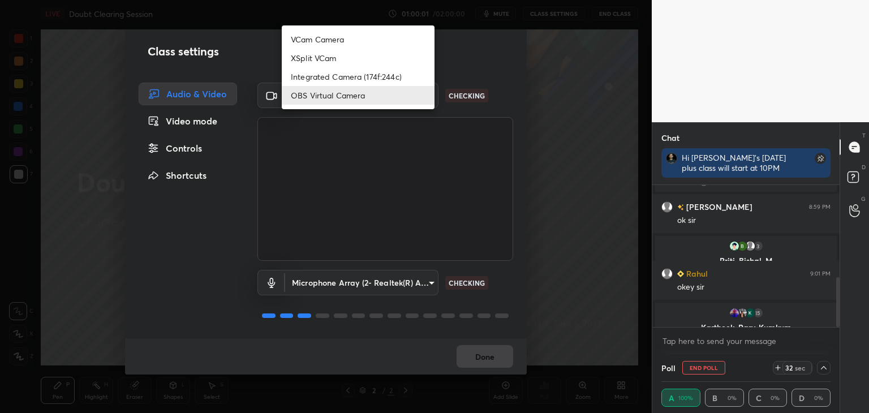
click at [323, 91] on body "1 2 3 4 5 6 7 C X Z C X Z E E Erase all H H LIVE Doubt Clearing Session 01:00:0…" at bounding box center [434, 206] width 869 height 413
click at [311, 77] on li "Integrated Camera (174f:244c)" at bounding box center [358, 76] width 153 height 19
type input "7a33e2f60d1aad8f5edd80f98c610a54d9a72ff51245bd7d33c129d8361fbfd6"
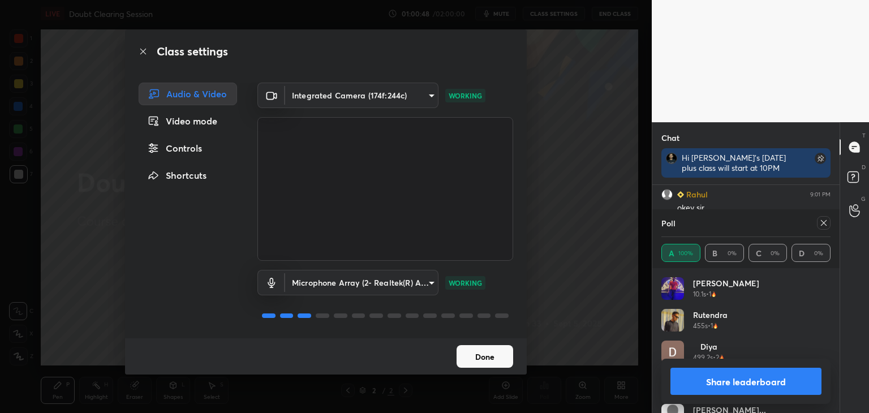
scroll to position [381, 0]
click at [496, 358] on button "Done" at bounding box center [484, 356] width 57 height 23
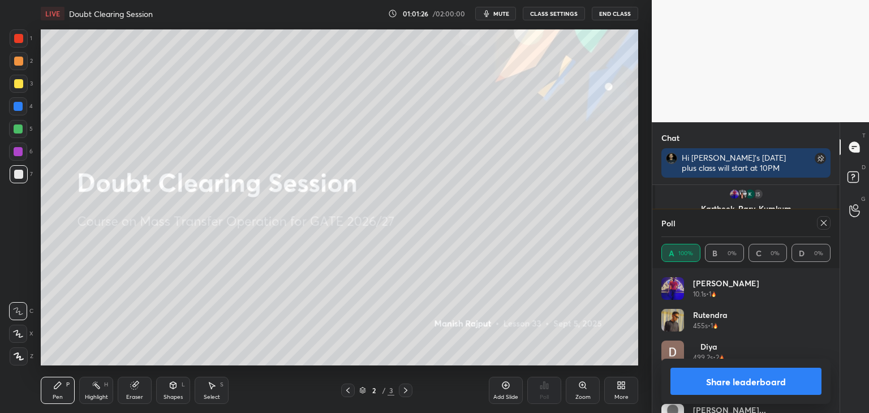
scroll to position [421, 0]
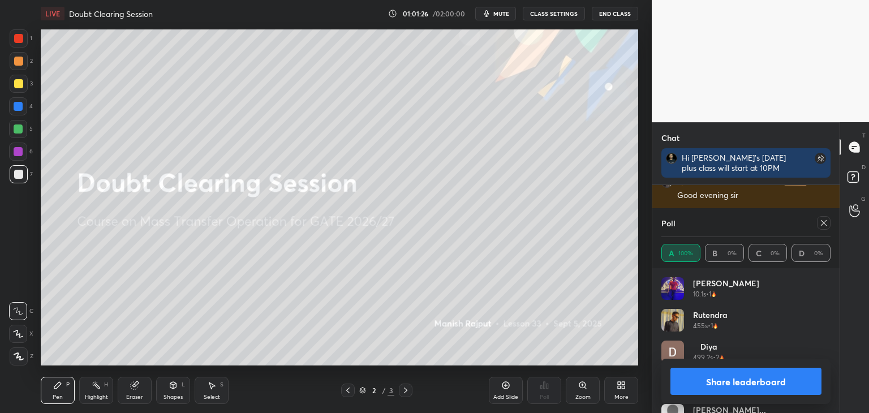
click at [824, 226] on icon at bounding box center [823, 222] width 9 height 9
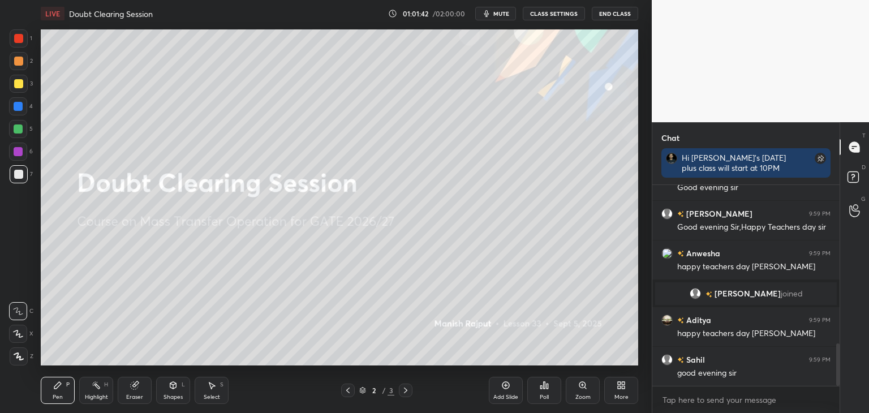
scroll to position [754, 0]
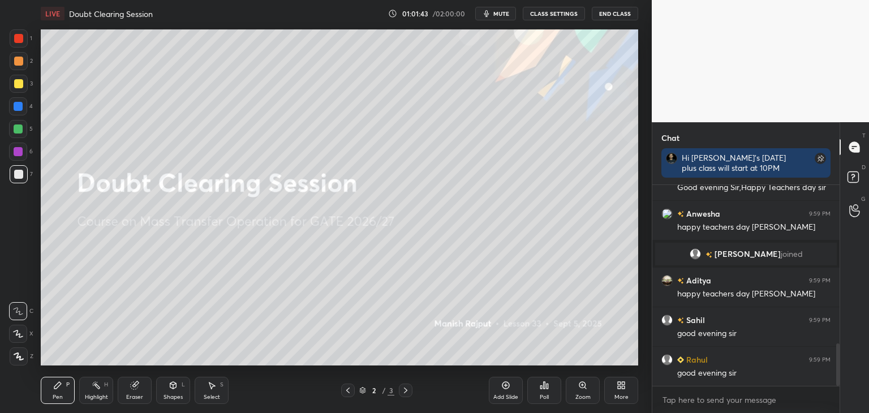
click at [15, 39] on div at bounding box center [18, 38] width 9 height 9
click at [19, 60] on div at bounding box center [18, 61] width 9 height 9
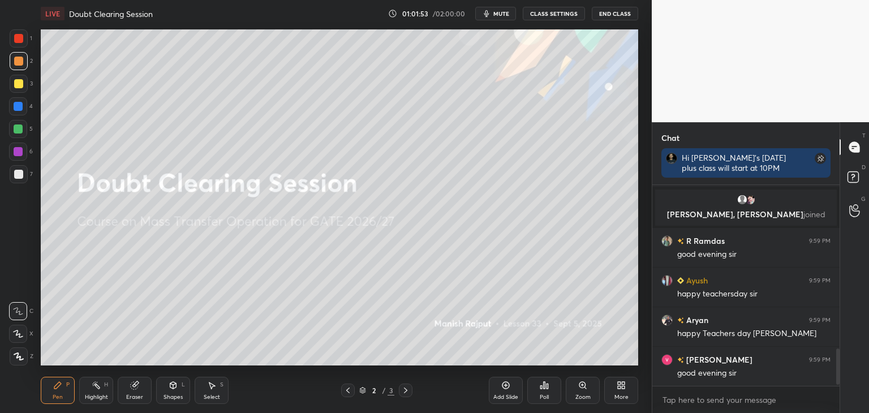
scroll to position [917, 0]
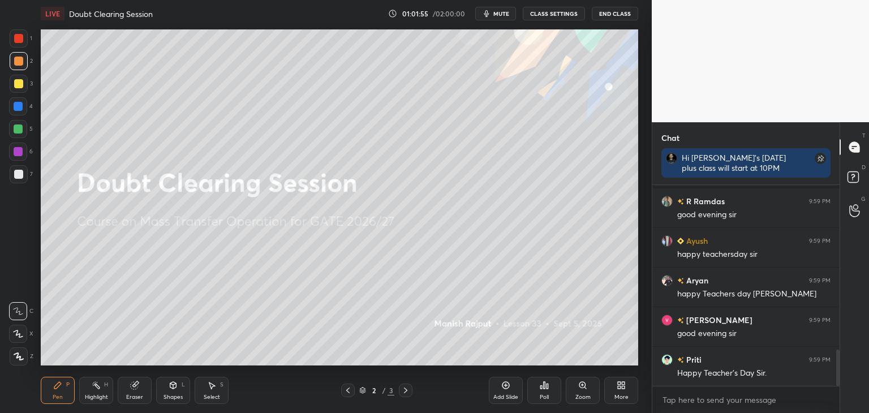
click at [17, 333] on icon at bounding box center [18, 333] width 9 height 7
click at [20, 353] on icon at bounding box center [19, 356] width 10 height 8
click at [20, 33] on div at bounding box center [19, 38] width 18 height 18
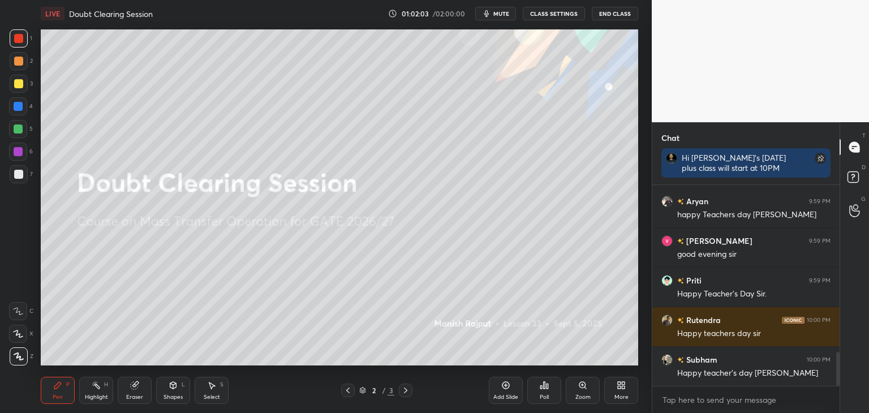
click at [18, 63] on div at bounding box center [18, 61] width 9 height 9
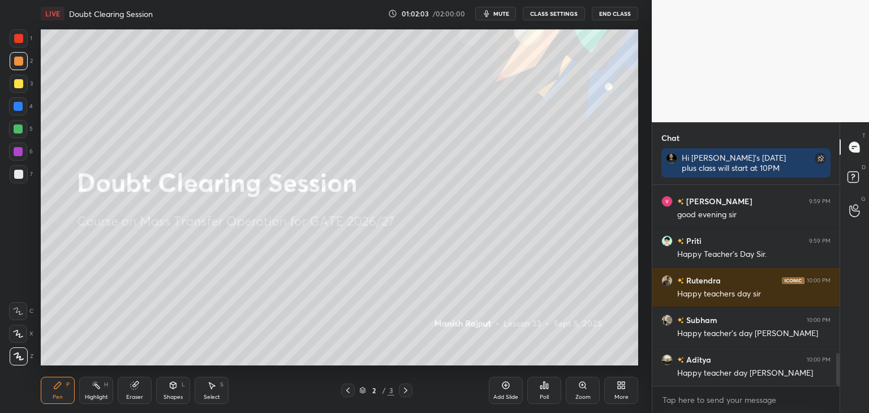
click at [18, 82] on div at bounding box center [18, 83] width 9 height 9
click at [18, 111] on div at bounding box center [18, 106] width 18 height 18
click at [16, 132] on div at bounding box center [18, 128] width 9 height 9
click at [15, 152] on div at bounding box center [18, 151] width 9 height 9
click at [18, 177] on div at bounding box center [18, 174] width 9 height 9
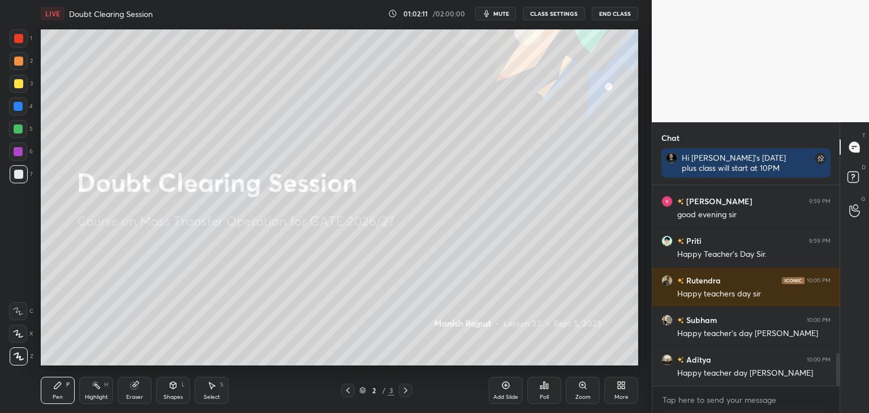
click at [23, 36] on div at bounding box center [18, 38] width 9 height 9
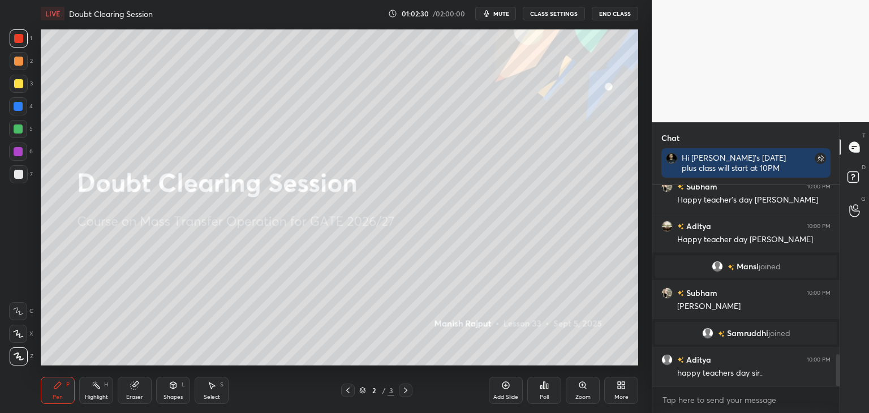
click at [175, 392] on div "Shapes L" at bounding box center [173, 390] width 34 height 27
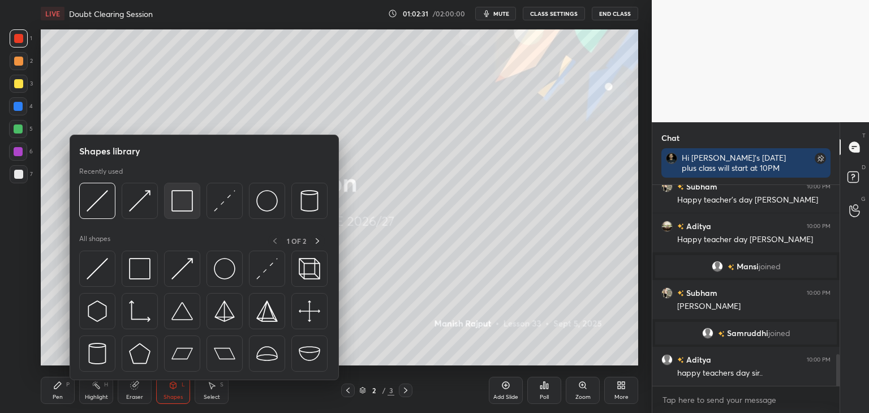
click at [174, 202] on img at bounding box center [181, 200] width 21 height 21
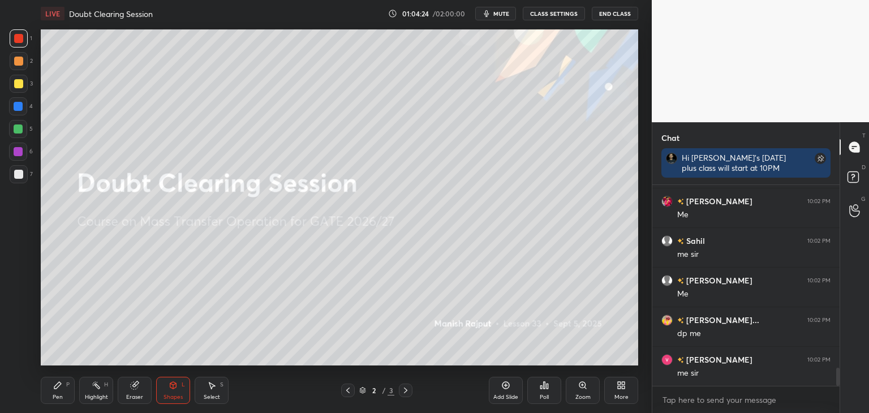
scroll to position [2051, 0]
click at [68, 382] on div "P" at bounding box center [67, 385] width 3 height 6
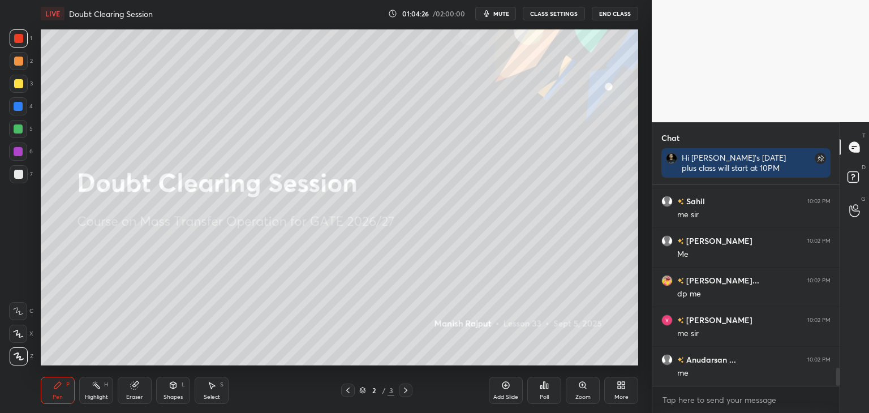
click at [20, 85] on div at bounding box center [18, 83] width 9 height 9
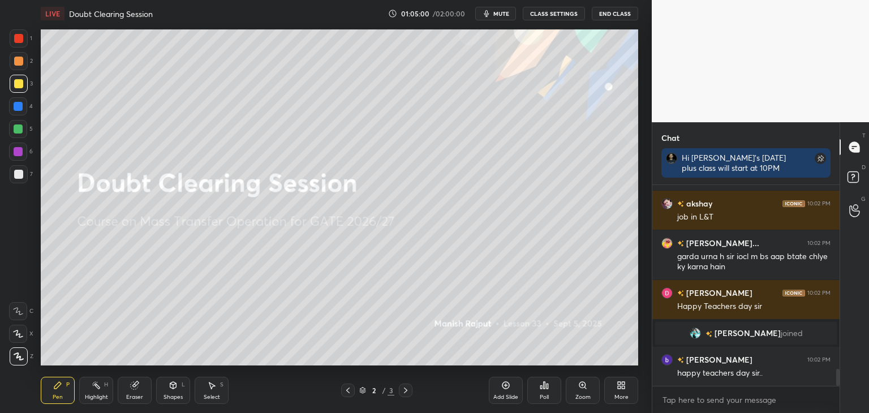
scroll to position [2199, 0]
click at [9, 39] on div "1 2 3 4 5 6 7" at bounding box center [21, 108] width 24 height 158
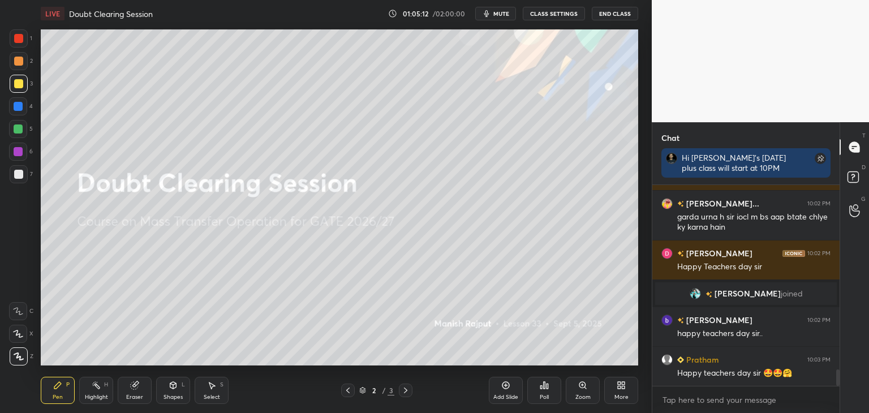
click at [18, 38] on div at bounding box center [18, 38] width 9 height 9
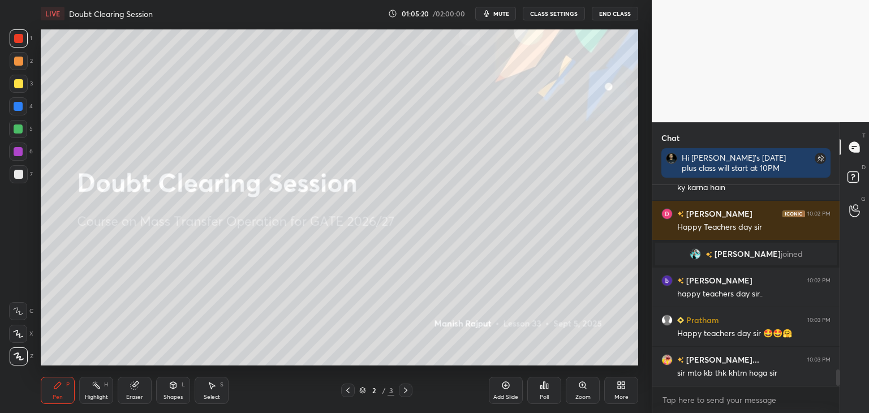
click at [16, 80] on div at bounding box center [18, 83] width 9 height 9
click at [15, 66] on div at bounding box center [19, 61] width 18 height 18
click at [18, 41] on div at bounding box center [18, 38] width 9 height 9
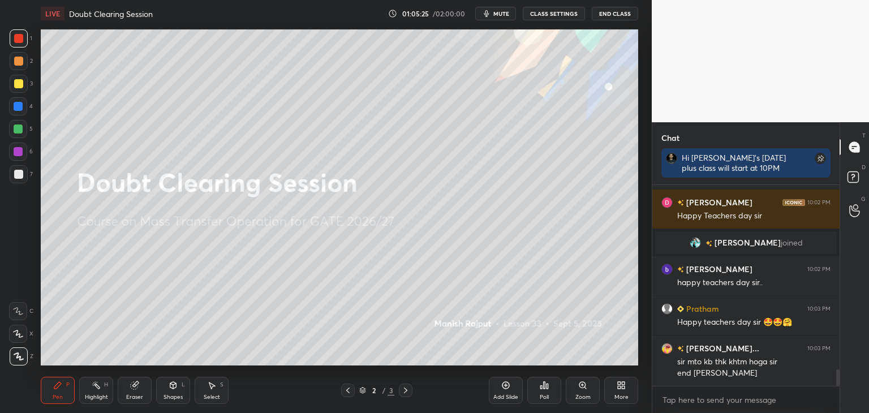
click at [14, 172] on div at bounding box center [18, 174] width 9 height 9
click at [23, 335] on icon at bounding box center [18, 334] width 10 height 8
click at [20, 356] on icon at bounding box center [18, 356] width 9 height 7
click at [503, 390] on icon at bounding box center [505, 385] width 9 height 9
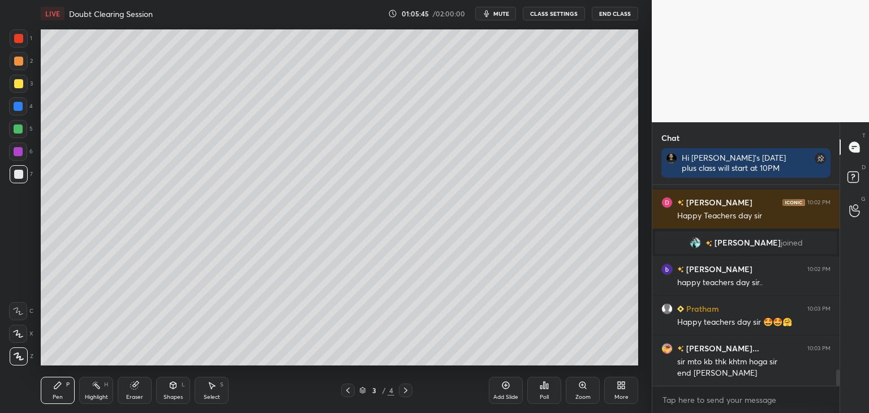
click at [346, 392] on icon at bounding box center [347, 390] width 9 height 9
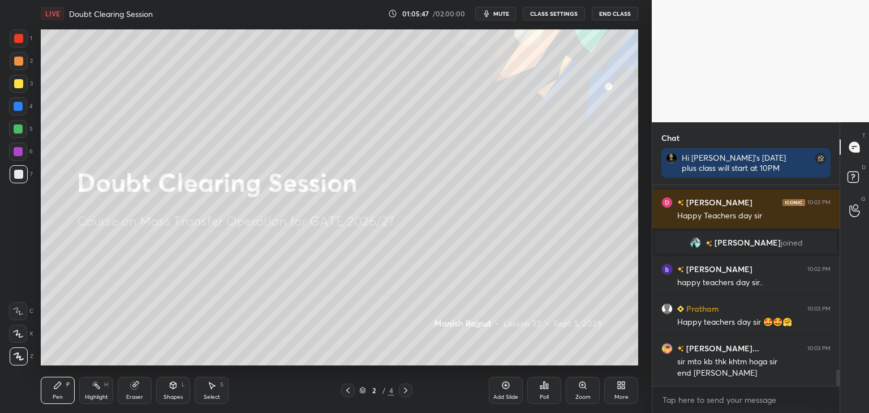
click at [404, 389] on icon at bounding box center [405, 390] width 9 height 9
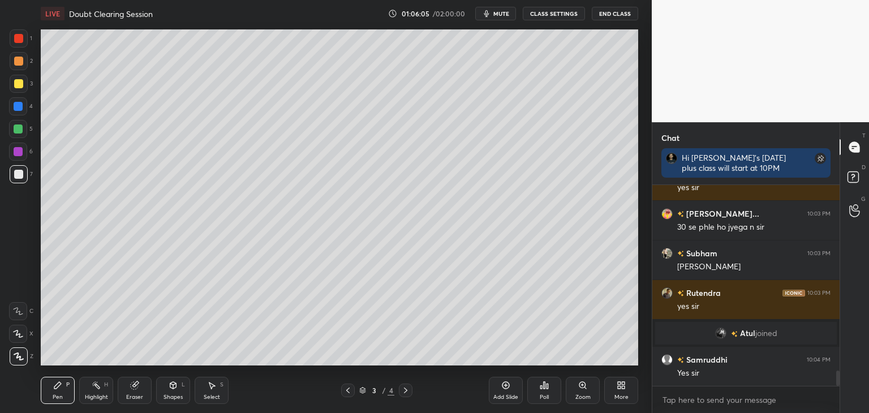
scroll to position [2492, 0]
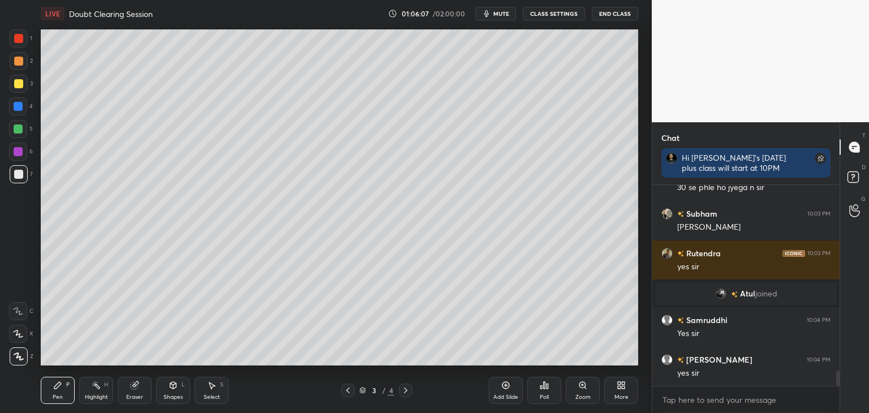
click at [620, 397] on div "More" at bounding box center [621, 397] width 14 height 6
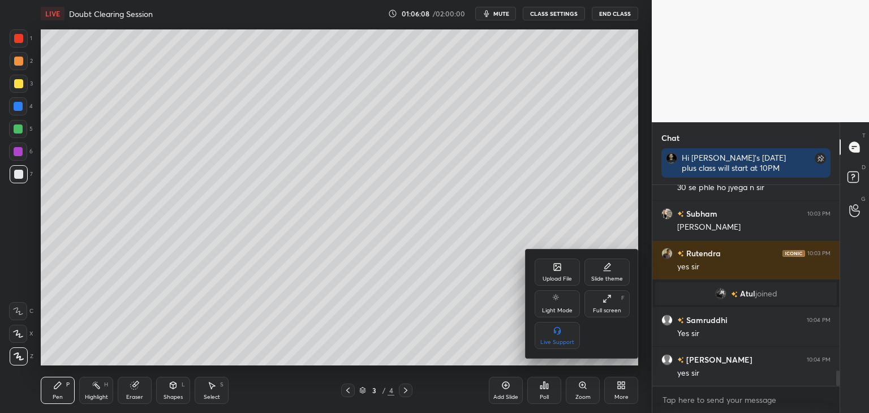
click at [551, 274] on div "Upload File" at bounding box center [556, 271] width 45 height 27
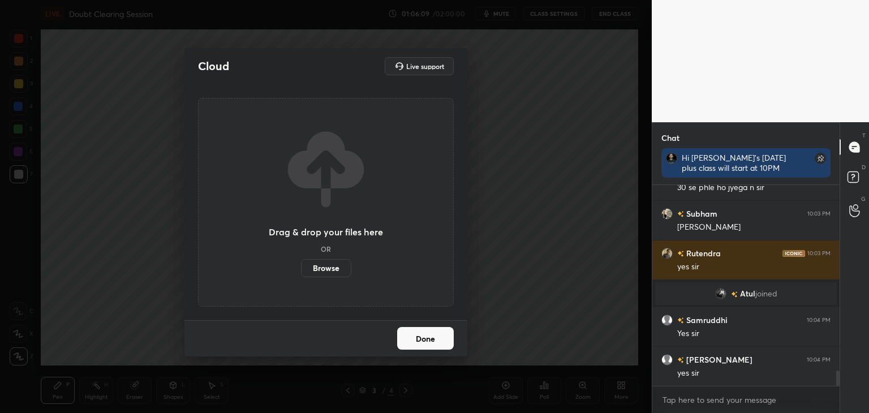
click at [331, 264] on label "Browse" at bounding box center [326, 268] width 50 height 18
click at [301, 264] on input "Browse" at bounding box center [301, 268] width 0 height 18
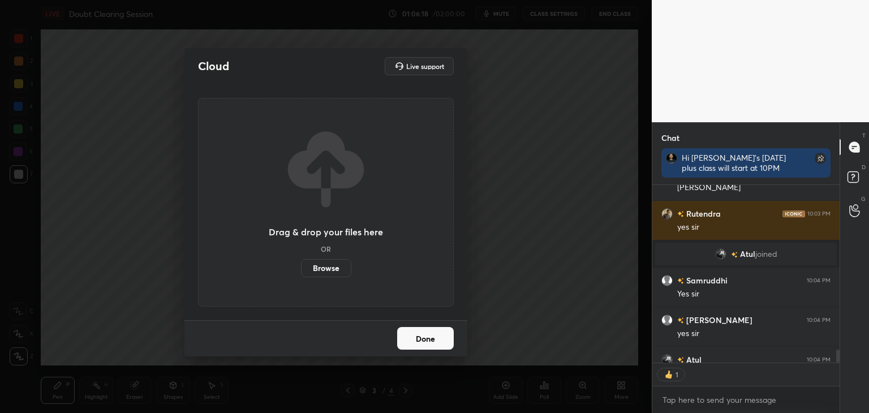
scroll to position [175, 184]
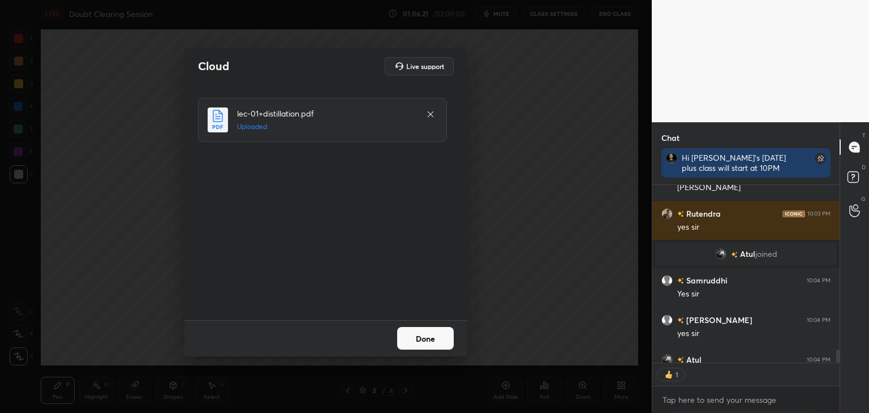
click at [420, 336] on button "Done" at bounding box center [425, 338] width 57 height 23
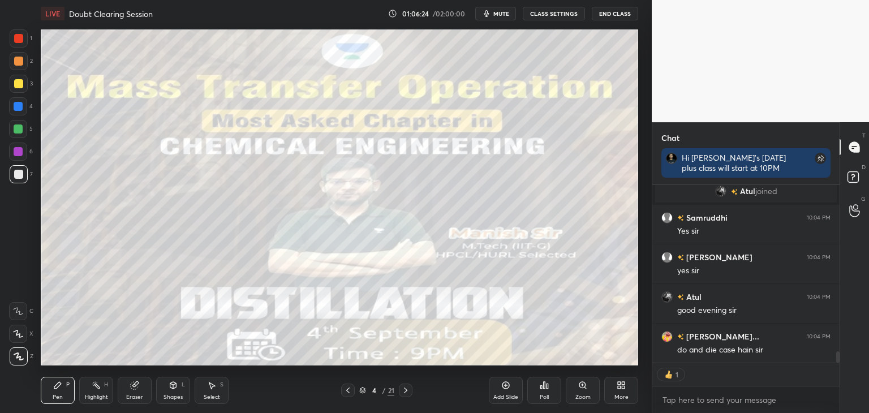
scroll to position [2621, 0]
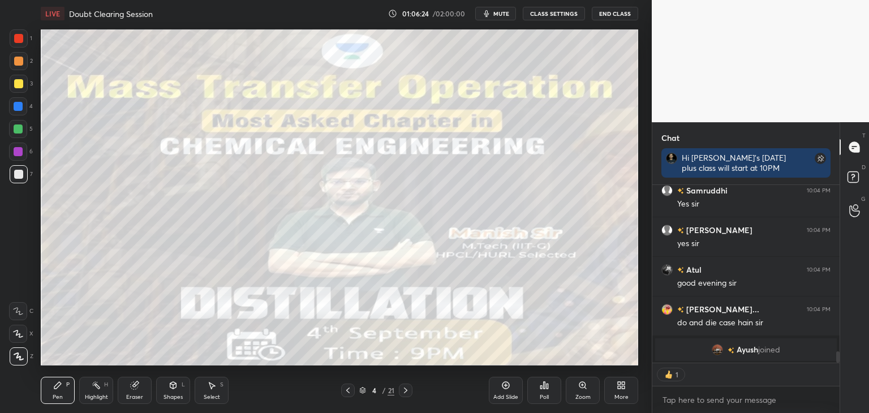
click at [408, 390] on icon at bounding box center [405, 390] width 9 height 9
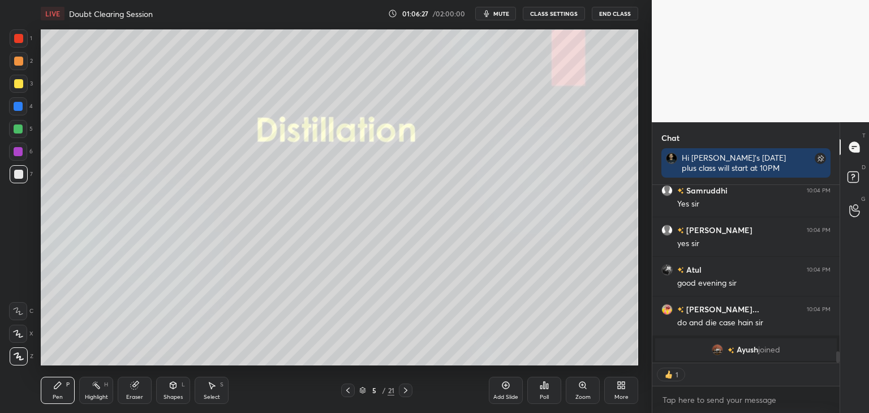
click at [404, 394] on icon at bounding box center [405, 390] width 9 height 9
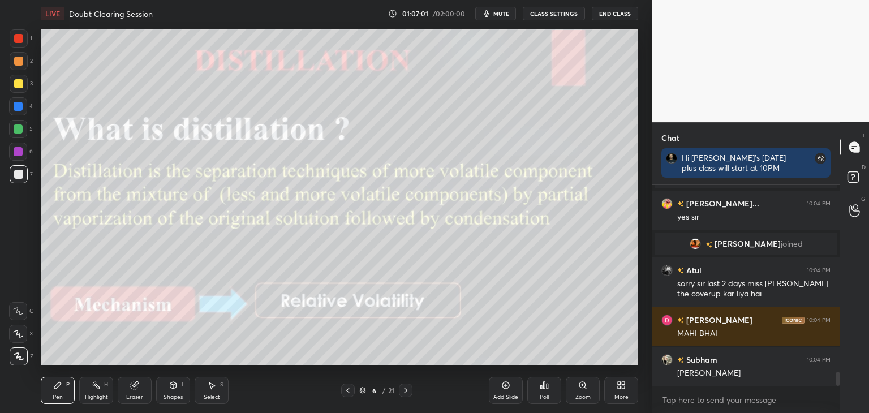
scroll to position [2722, 0]
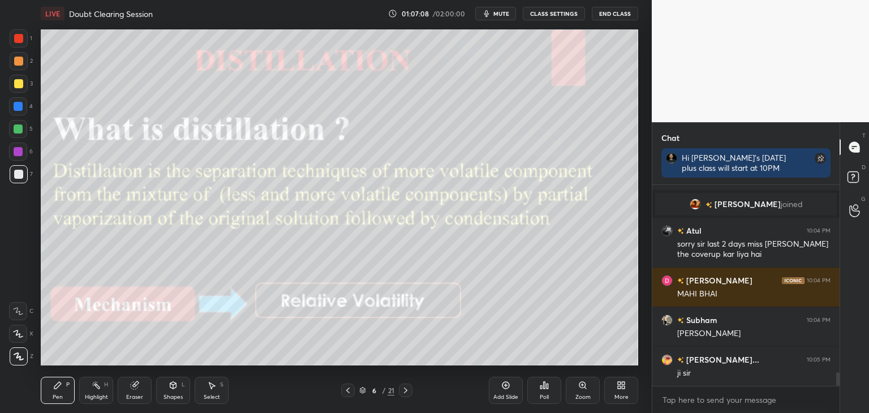
click at [20, 63] on div at bounding box center [18, 61] width 9 height 9
click at [23, 45] on div at bounding box center [19, 38] width 18 height 18
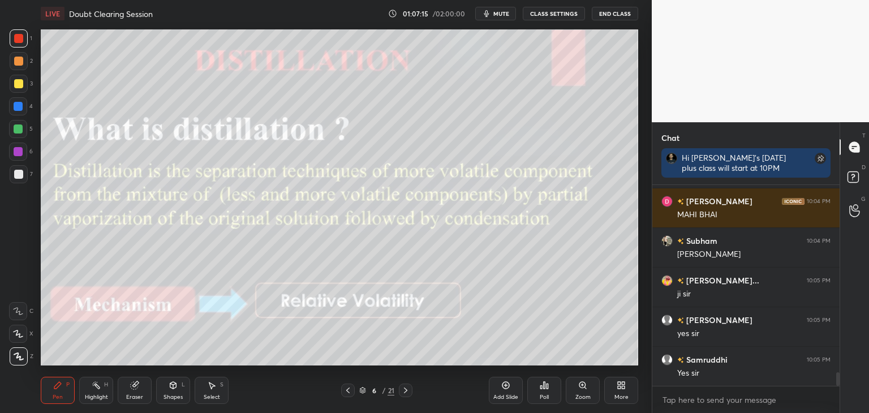
scroll to position [2841, 0]
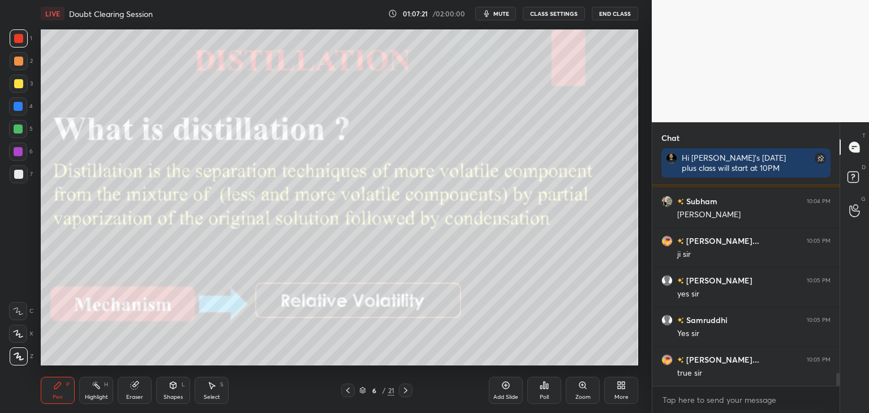
click at [498, 12] on span "mute" at bounding box center [501, 14] width 16 height 8
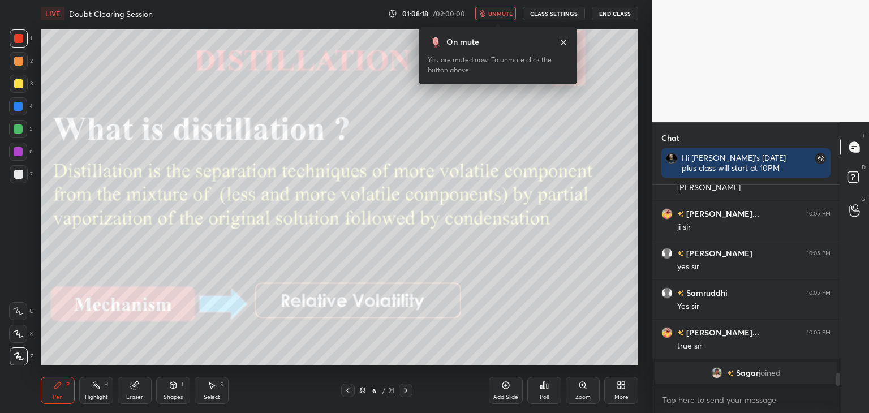
click at [502, 9] on button "unmute" at bounding box center [495, 14] width 41 height 14
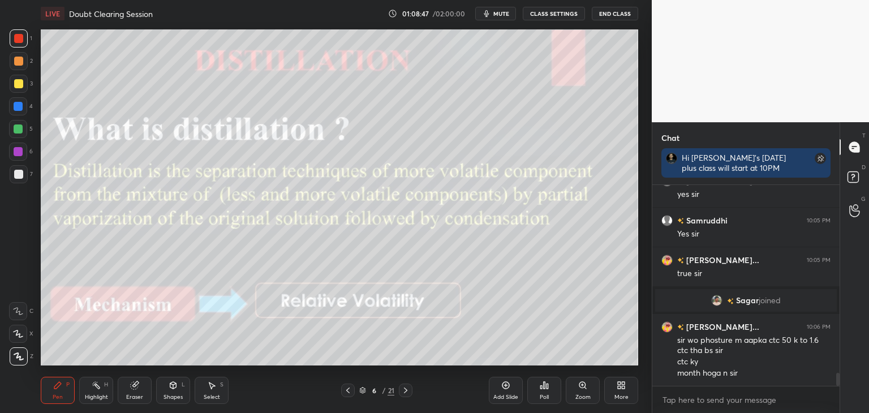
scroll to position [2880, 0]
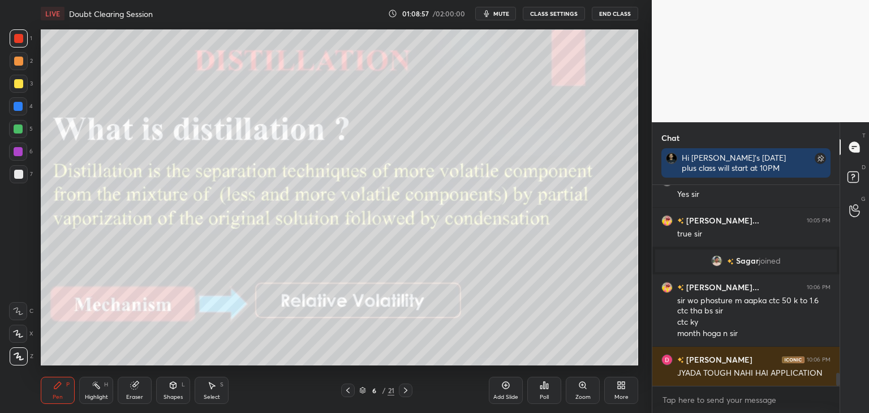
click at [348, 392] on icon at bounding box center [347, 390] width 9 height 9
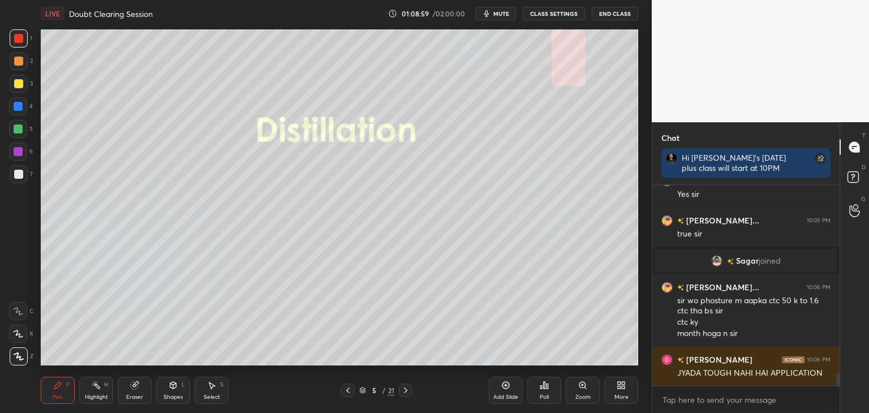
click at [408, 396] on div at bounding box center [406, 390] width 14 height 14
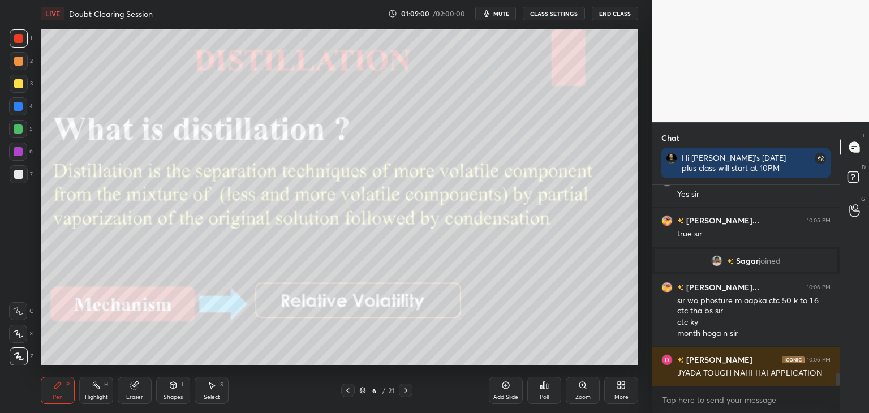
click at [405, 390] on icon at bounding box center [405, 390] width 9 height 9
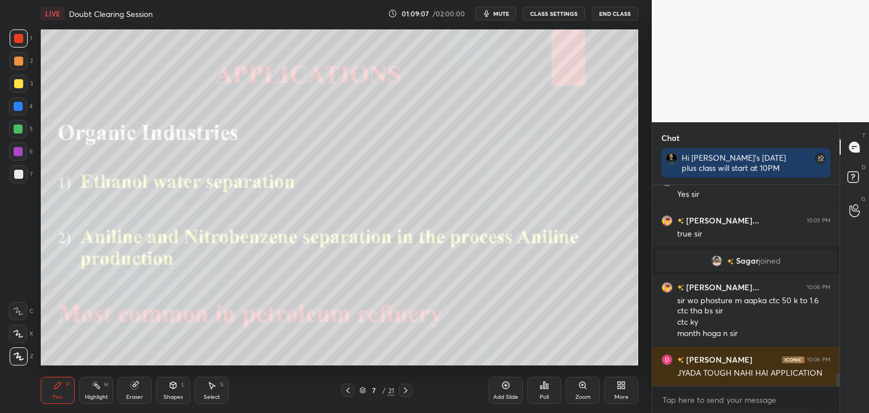
click at [407, 392] on icon at bounding box center [405, 390] width 9 height 9
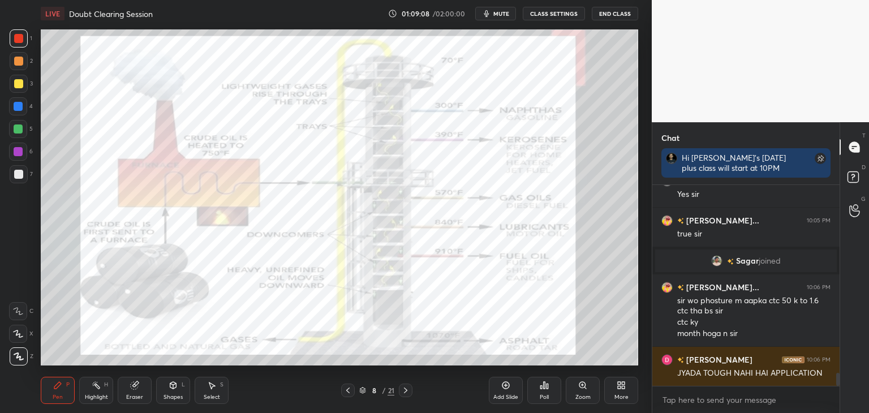
scroll to position [2919, 0]
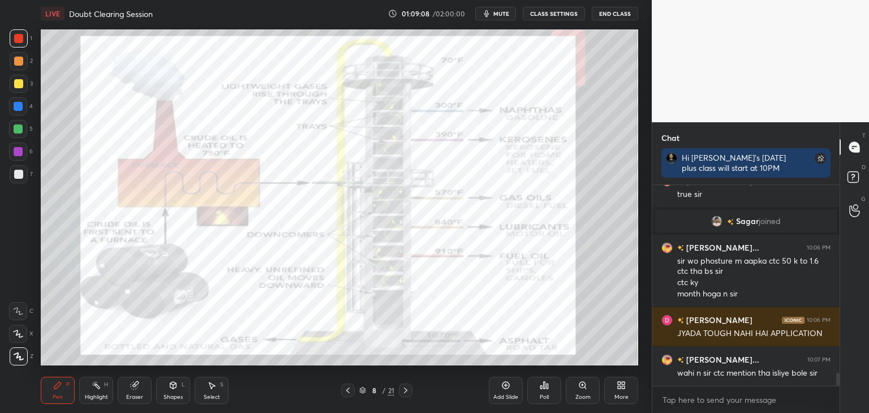
click at [405, 389] on icon at bounding box center [405, 390] width 3 height 6
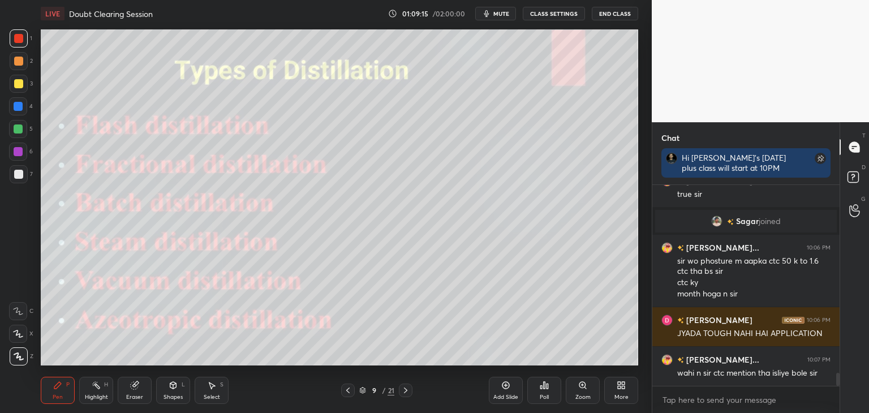
click at [407, 391] on icon at bounding box center [405, 390] width 9 height 9
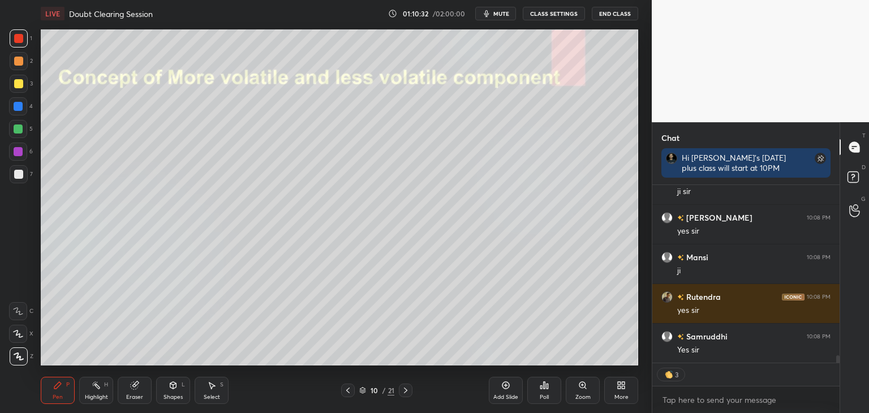
scroll to position [4090, 0]
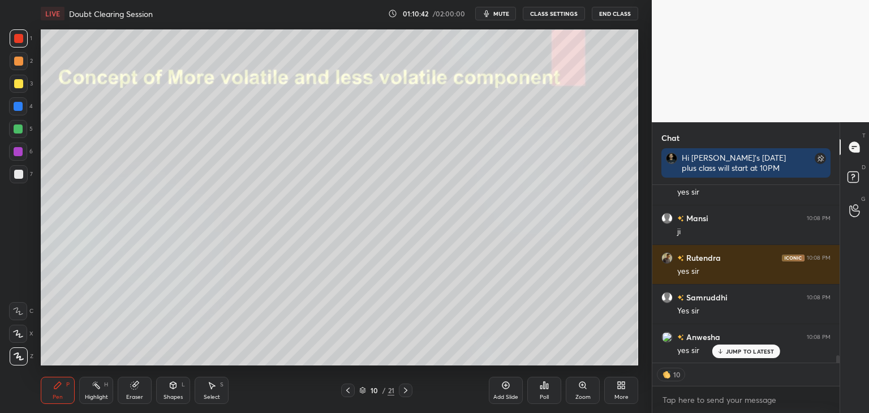
click at [407, 393] on icon at bounding box center [405, 390] width 9 height 9
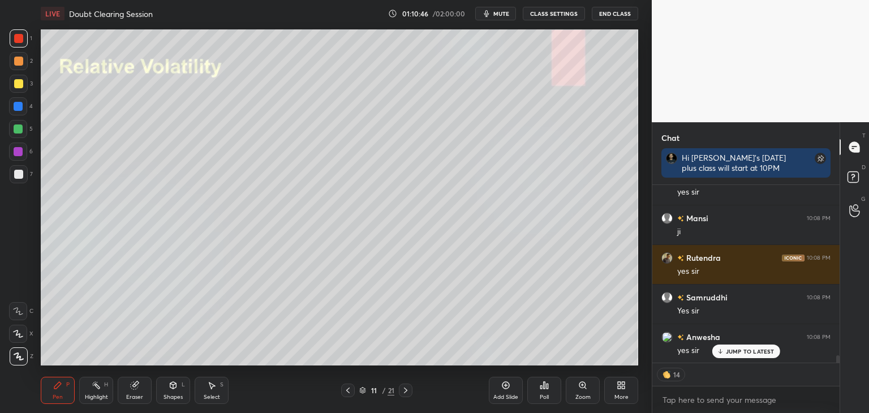
click at [405, 392] on icon at bounding box center [405, 390] width 9 height 9
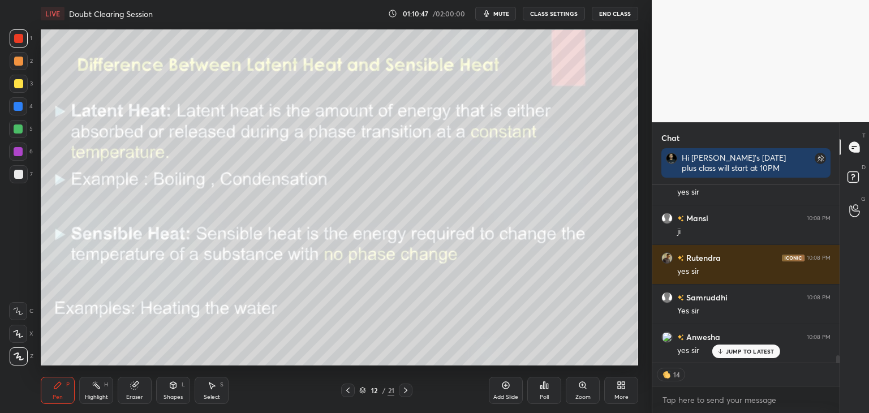
click at [405, 395] on div at bounding box center [406, 390] width 14 height 14
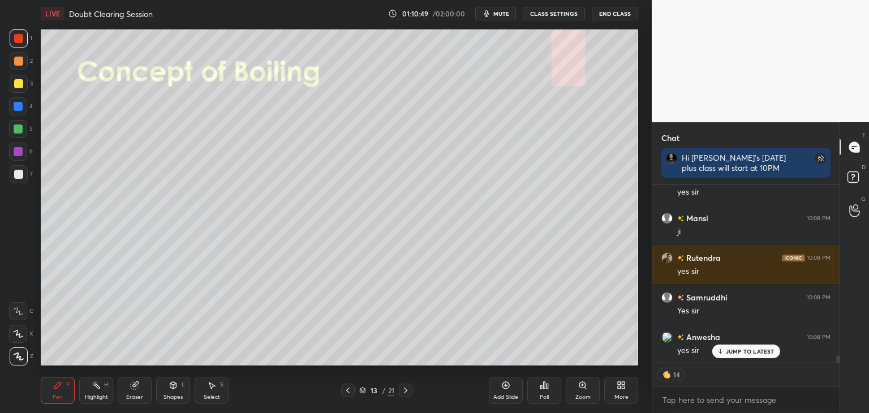
click at [349, 394] on icon at bounding box center [347, 390] width 9 height 9
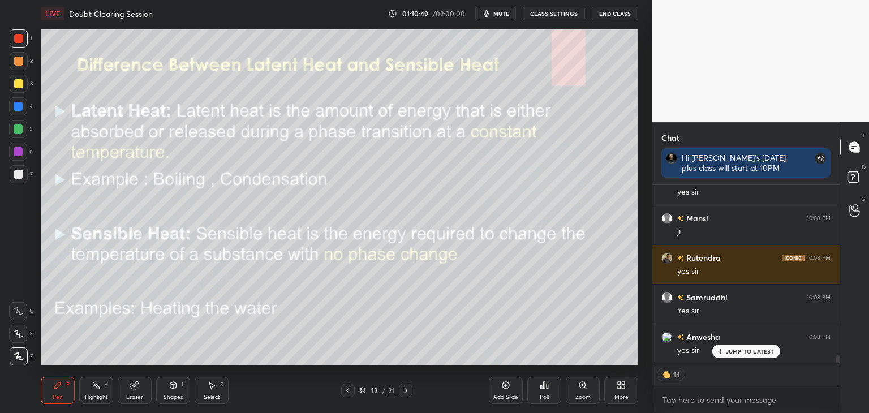
click at [351, 392] on icon at bounding box center [347, 390] width 9 height 9
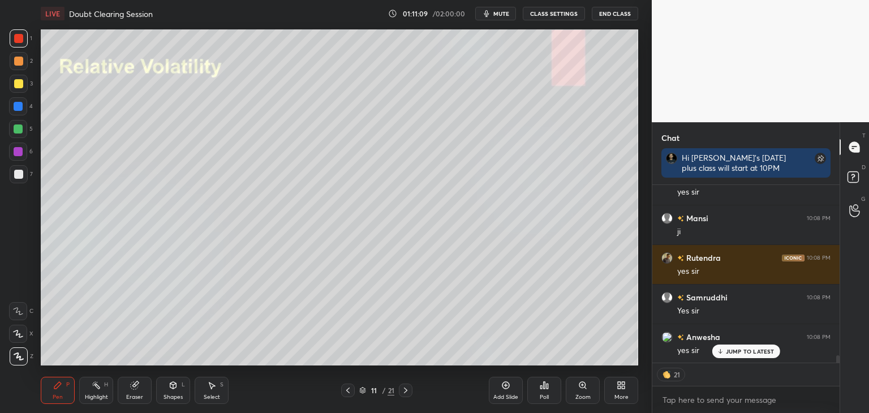
scroll to position [4130, 0]
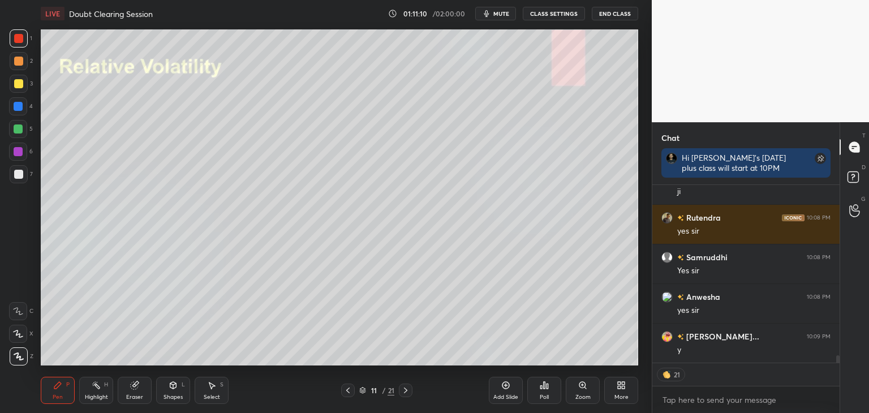
drag, startPoint x: 172, startPoint y: 397, endPoint x: 169, endPoint y: 386, distance: 11.1
click at [171, 396] on div "Shapes" at bounding box center [172, 397] width 19 height 6
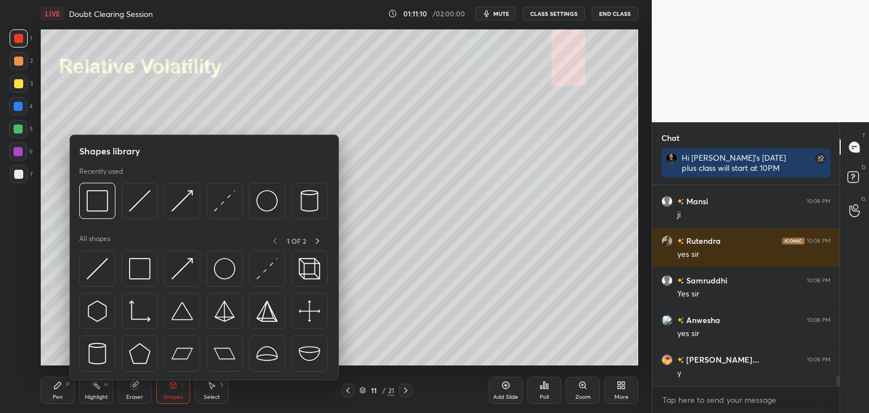
scroll to position [197, 184]
click at [145, 280] on div at bounding box center [140, 269] width 36 height 36
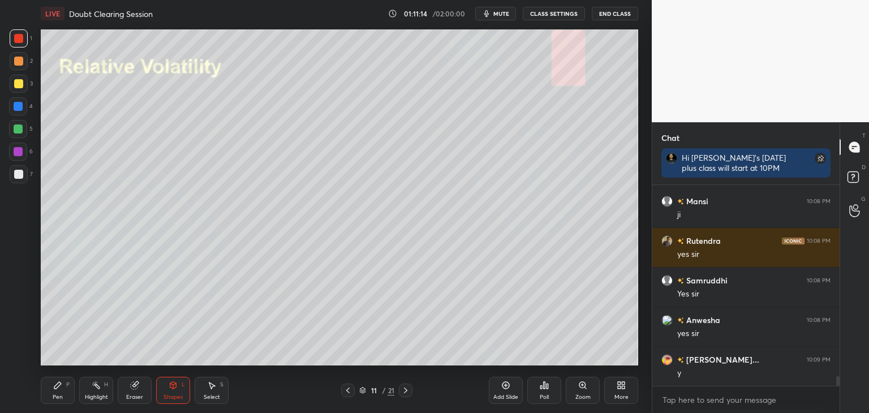
click at [59, 390] on div "Pen P" at bounding box center [58, 390] width 34 height 27
click at [20, 174] on div at bounding box center [18, 174] width 9 height 9
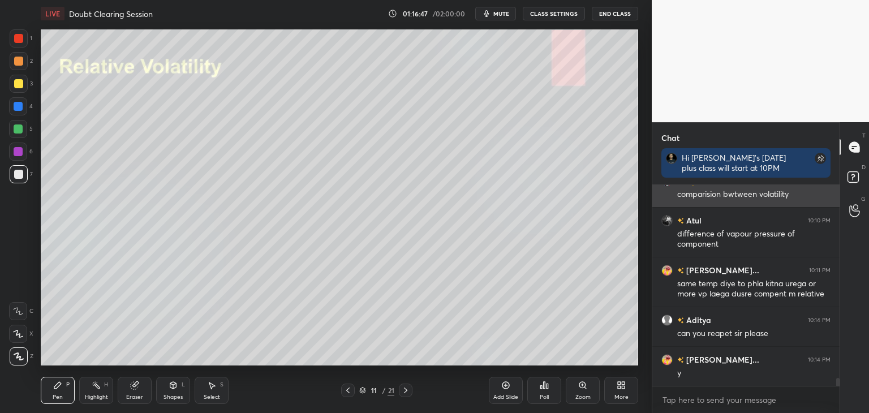
scroll to position [4745, 0]
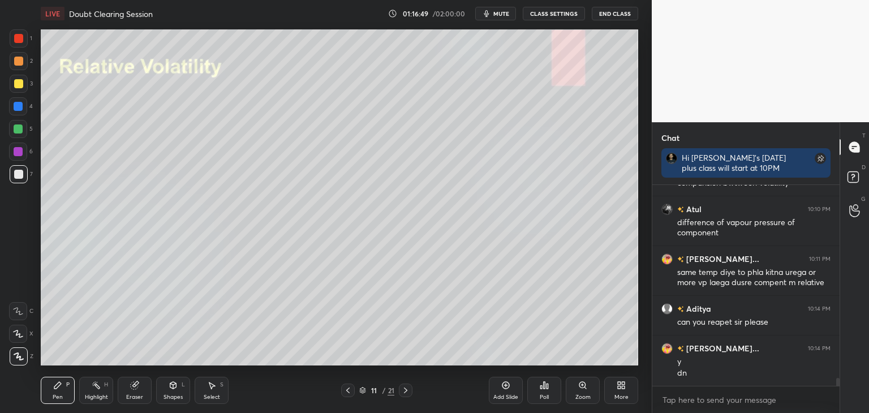
click at [141, 396] on div "Eraser" at bounding box center [134, 397] width 17 height 6
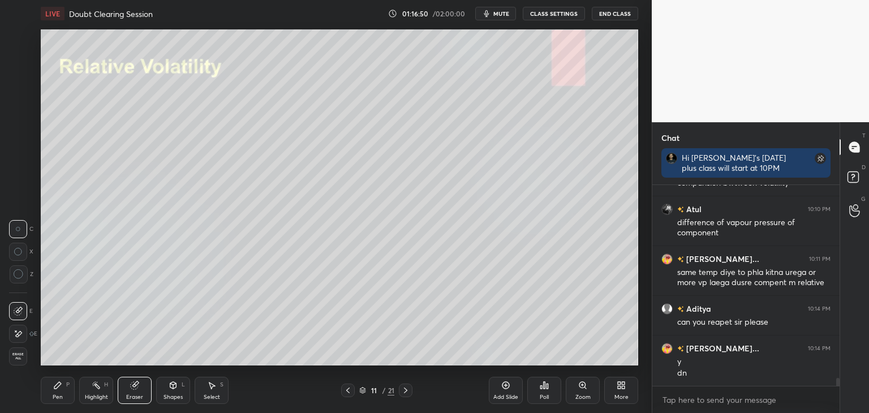
click at [59, 394] on div "Pen" at bounding box center [58, 397] width 10 height 6
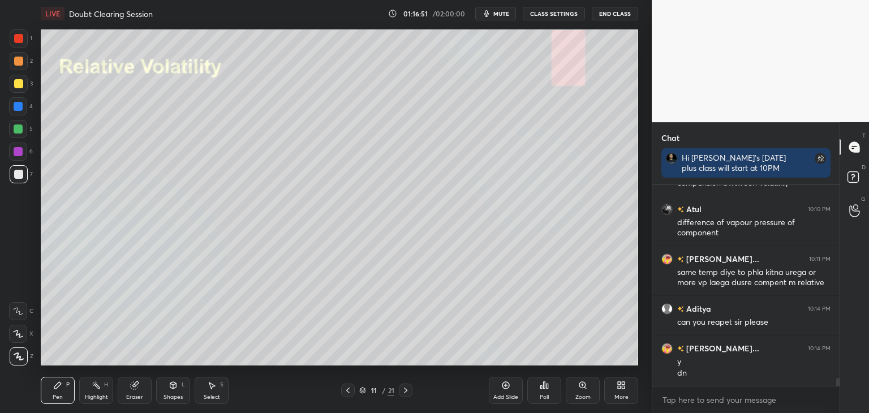
click at [12, 178] on div at bounding box center [19, 174] width 18 height 18
click at [15, 86] on div at bounding box center [18, 83] width 9 height 9
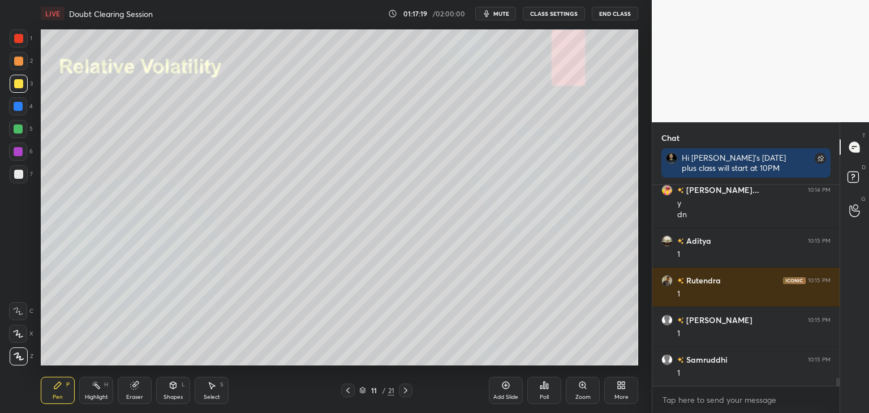
scroll to position [4943, 0]
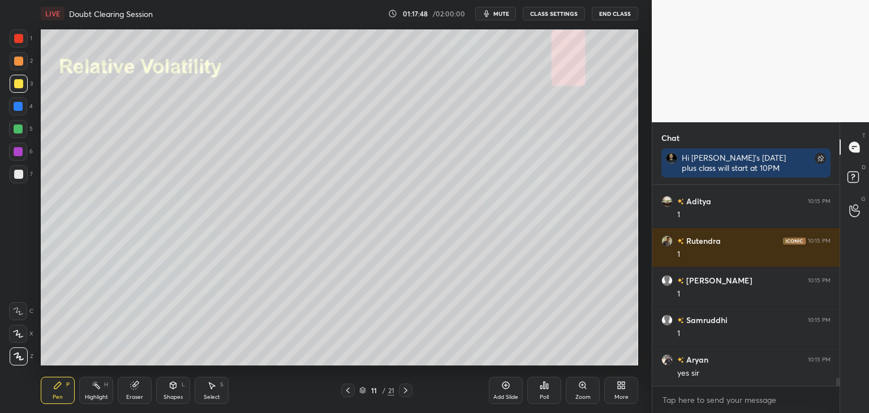
click at [16, 330] on icon at bounding box center [18, 334] width 10 height 8
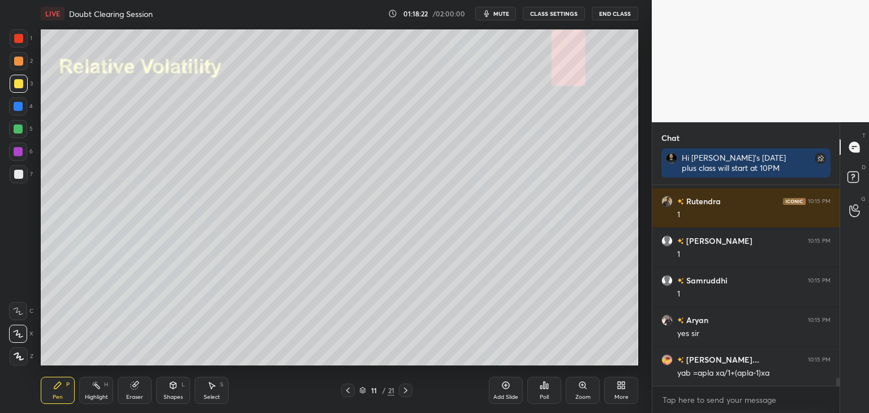
click at [18, 178] on div at bounding box center [18, 174] width 9 height 9
click at [172, 390] on div "Shapes L" at bounding box center [173, 390] width 34 height 27
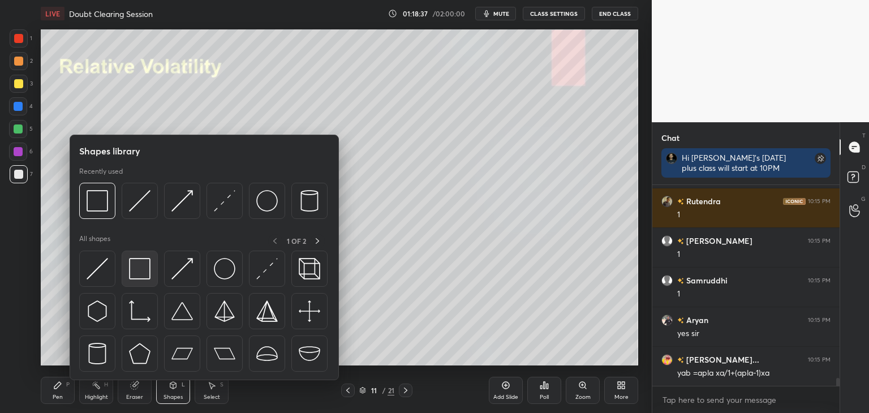
click at [136, 277] on img at bounding box center [139, 268] width 21 height 21
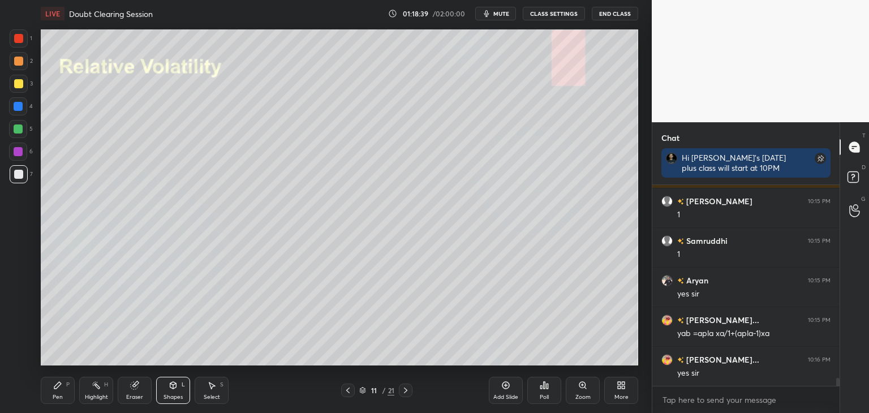
click at [55, 399] on div "Pen" at bounding box center [58, 397] width 10 height 6
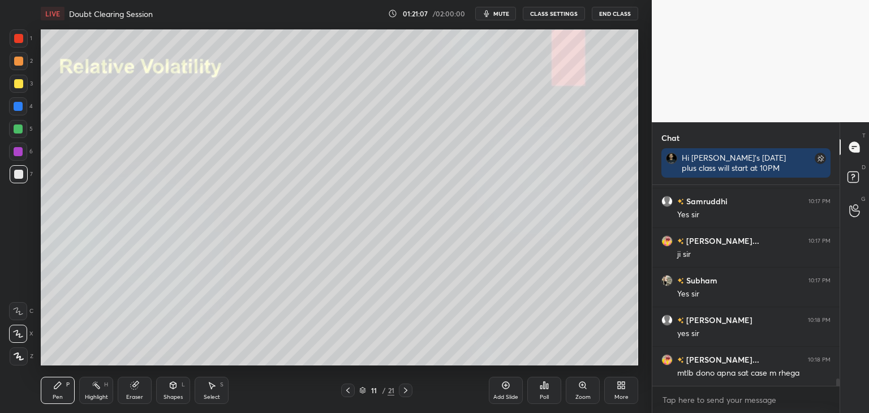
scroll to position [5378, 0]
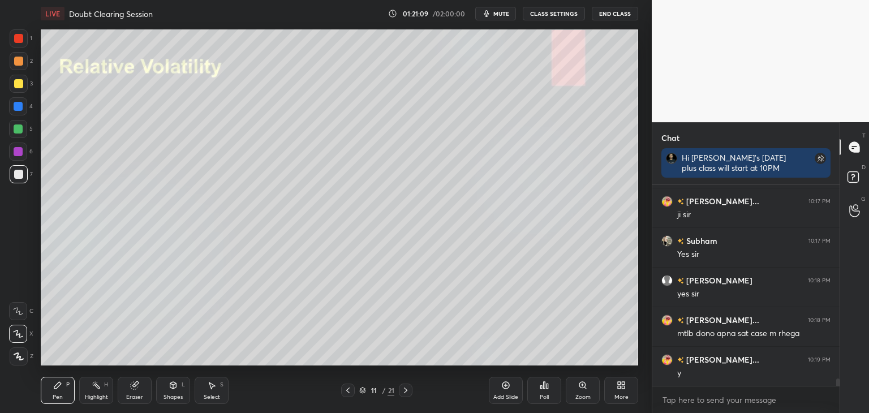
click at [503, 390] on div "Add Slide" at bounding box center [506, 390] width 34 height 27
click at [139, 395] on div "Eraser" at bounding box center [134, 397] width 17 height 6
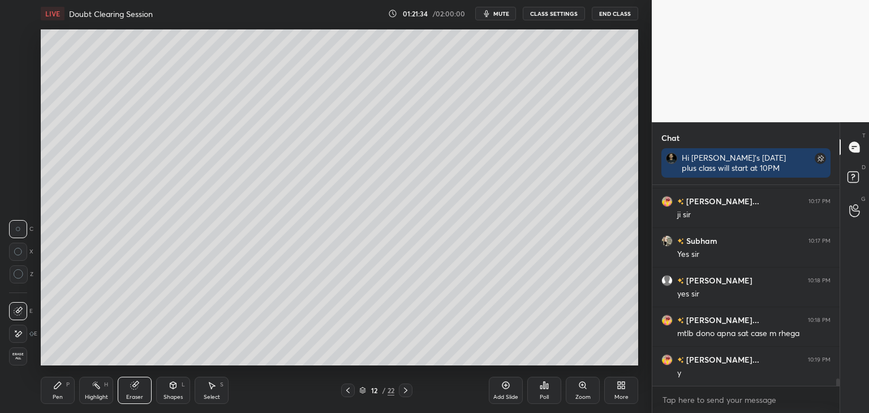
click at [50, 395] on div "Pen P" at bounding box center [58, 390] width 34 height 27
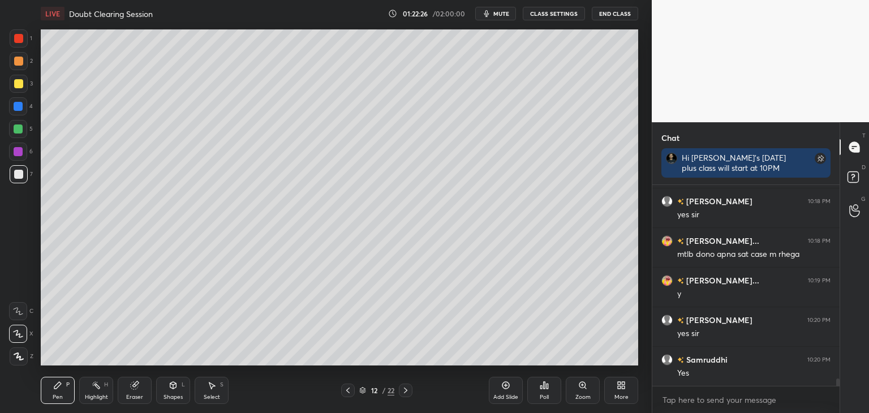
scroll to position [5497, 0]
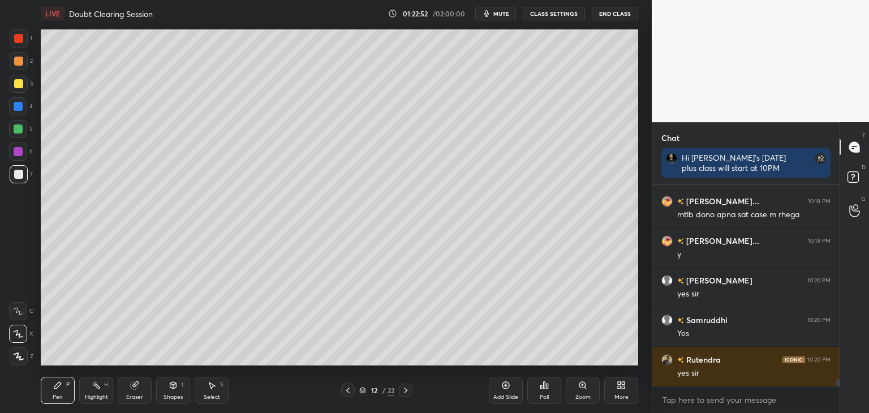
click at [14, 87] on div at bounding box center [18, 83] width 9 height 9
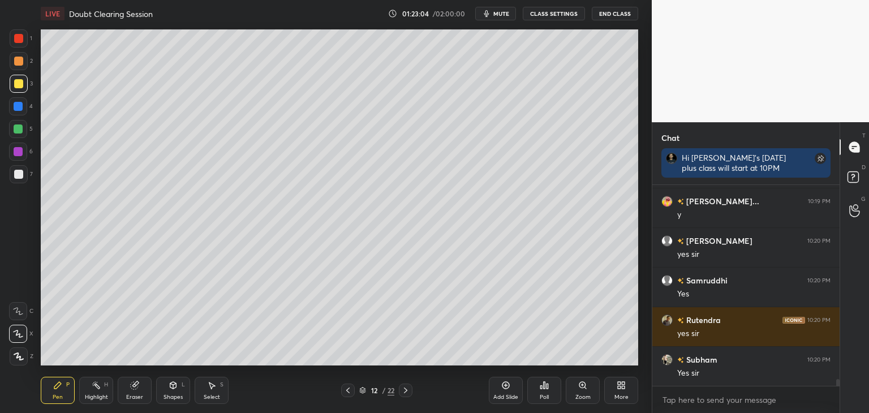
click at [163, 392] on div "Shapes L" at bounding box center [173, 390] width 34 height 27
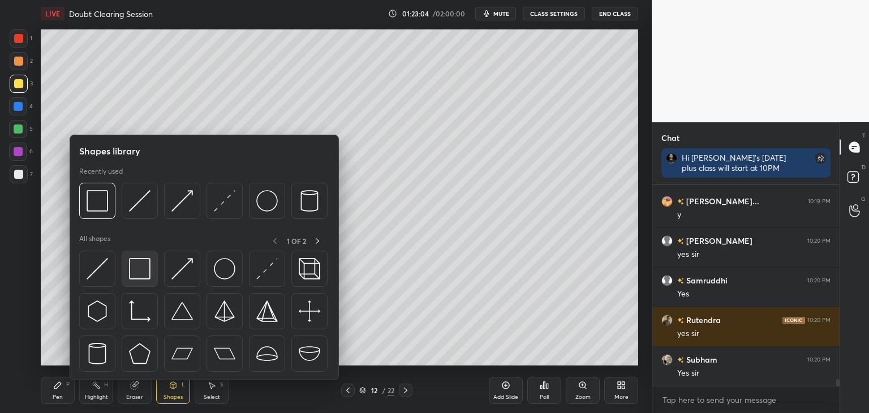
click at [134, 278] on img at bounding box center [139, 268] width 21 height 21
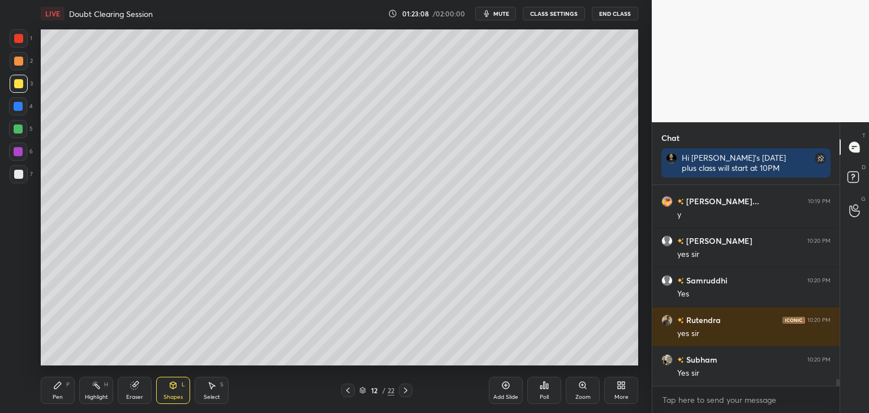
click at [54, 396] on div "Pen" at bounding box center [58, 397] width 10 height 6
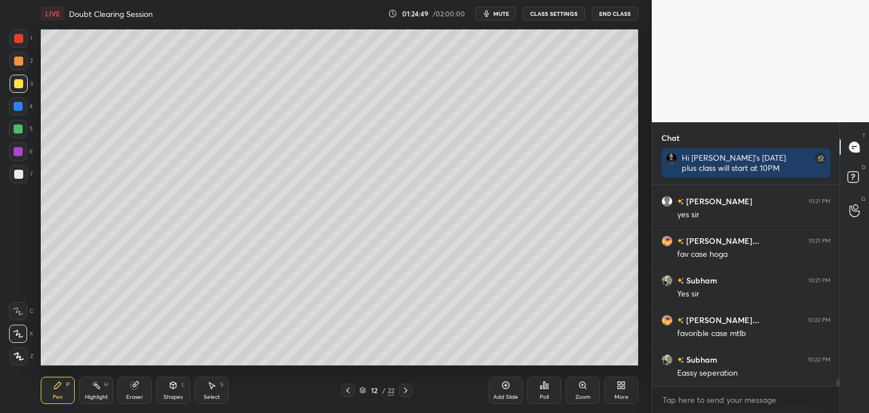
scroll to position [5814, 0]
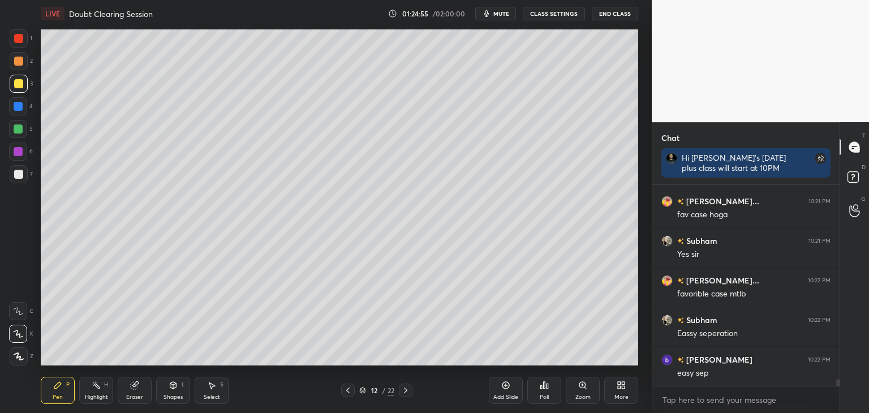
click at [16, 177] on div at bounding box center [18, 174] width 9 height 9
click at [640, 283] on div "Setting up your live class Poll for secs No correct answer Start poll" at bounding box center [339, 197] width 606 height 340
click at [640, 288] on div "Setting up your live class Poll for secs No correct answer Start poll" at bounding box center [339, 197] width 606 height 340
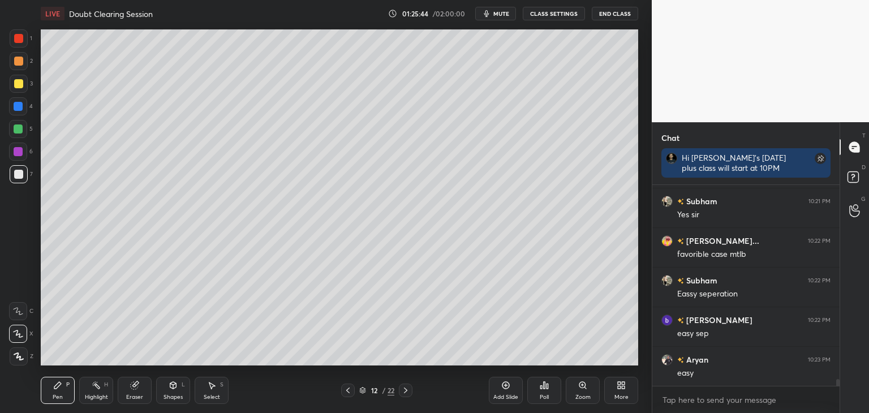
click at [346, 394] on icon at bounding box center [347, 390] width 9 height 9
click at [406, 391] on icon at bounding box center [405, 390] width 9 height 9
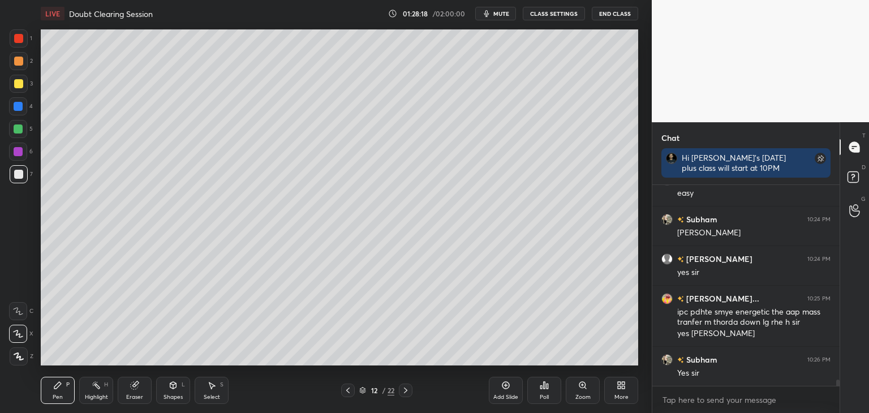
scroll to position [6083, 0]
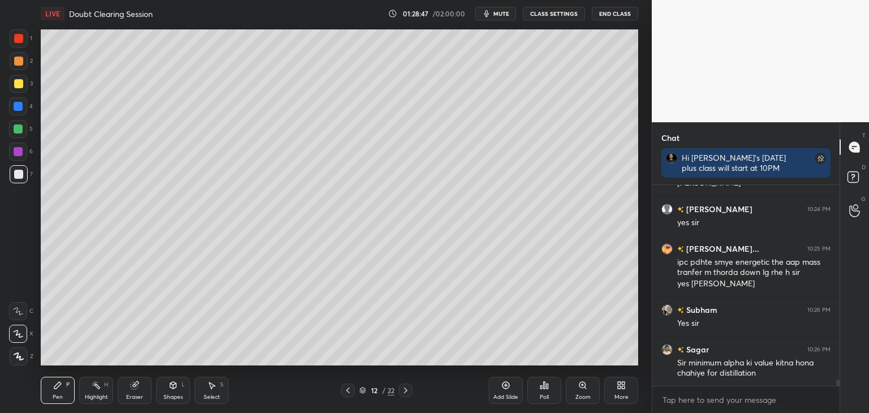
click at [502, 387] on icon at bounding box center [505, 385] width 9 height 9
click at [18, 82] on div at bounding box center [18, 83] width 9 height 9
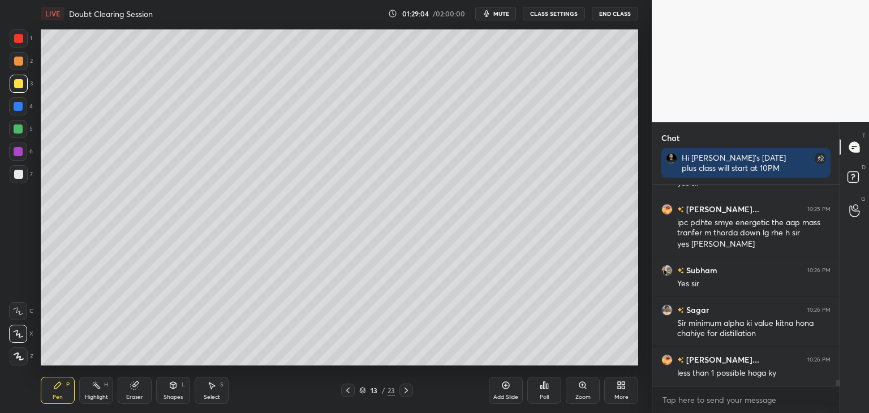
click at [171, 396] on div "Shapes" at bounding box center [172, 397] width 19 height 6
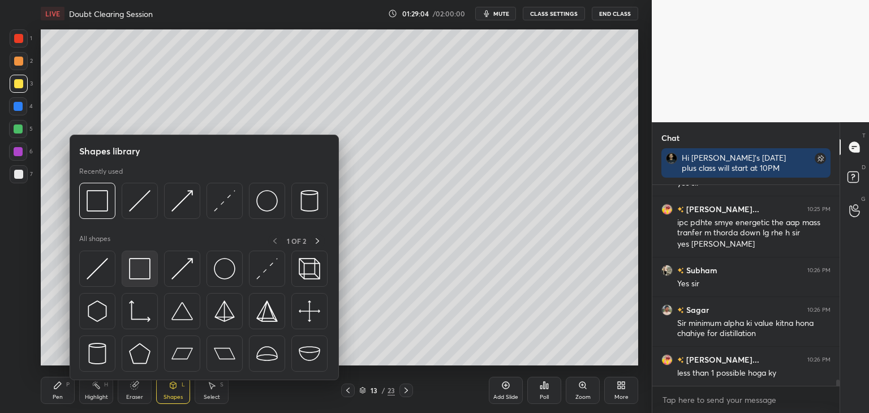
click at [135, 271] on img at bounding box center [139, 268] width 21 height 21
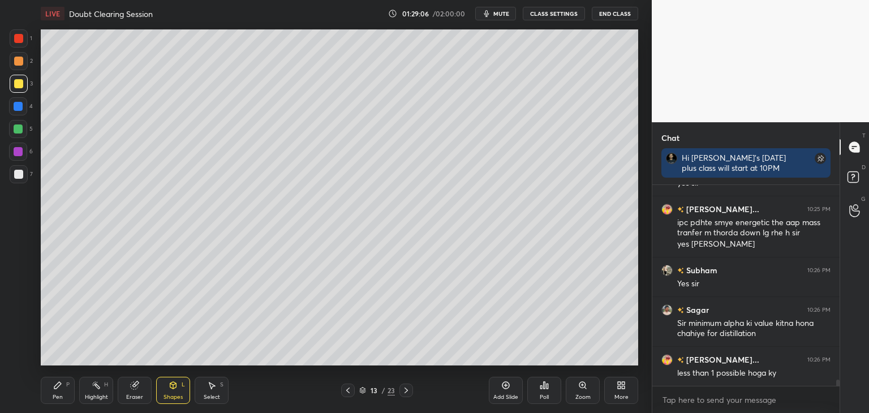
click at [58, 392] on div "Pen P" at bounding box center [58, 390] width 34 height 27
click at [20, 175] on div at bounding box center [18, 174] width 9 height 9
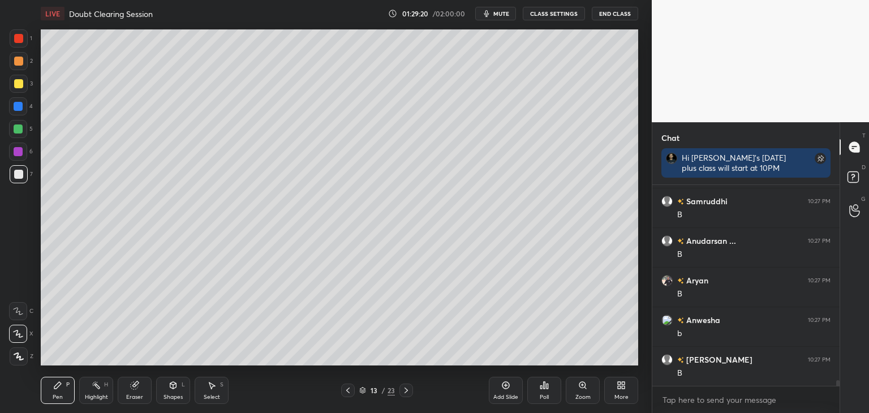
scroll to position [6914, 0]
click at [164, 390] on div "Shapes L" at bounding box center [173, 390] width 34 height 27
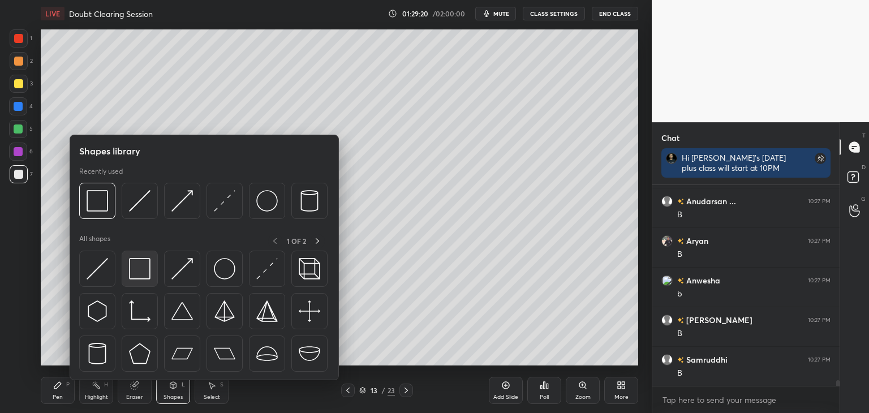
click at [135, 271] on img at bounding box center [139, 268] width 21 height 21
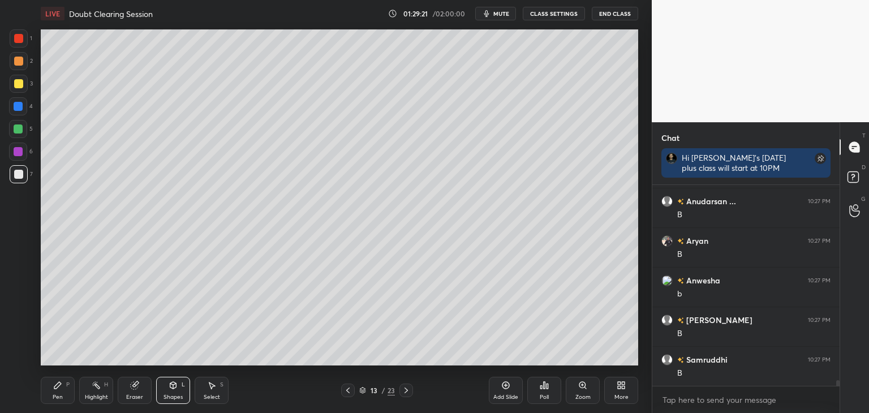
scroll to position [6954, 0]
click at [173, 394] on div "Shapes" at bounding box center [172, 397] width 19 height 6
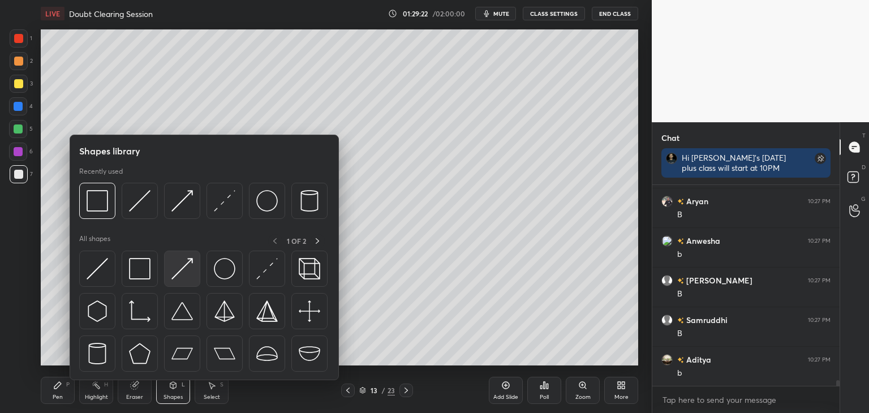
click at [180, 276] on img at bounding box center [181, 268] width 21 height 21
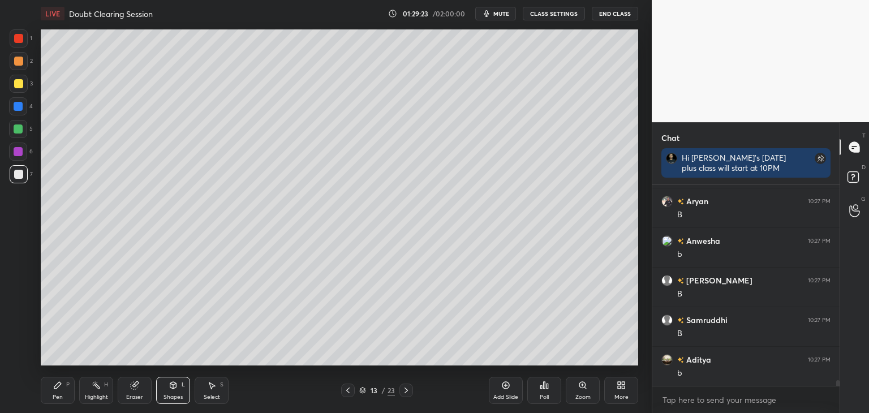
click at [174, 392] on div "Shapes L" at bounding box center [173, 390] width 34 height 27
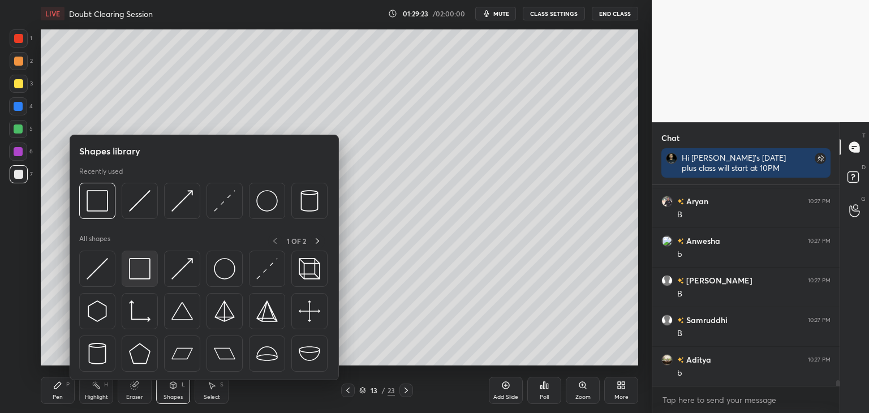
click at [136, 271] on img at bounding box center [139, 268] width 21 height 21
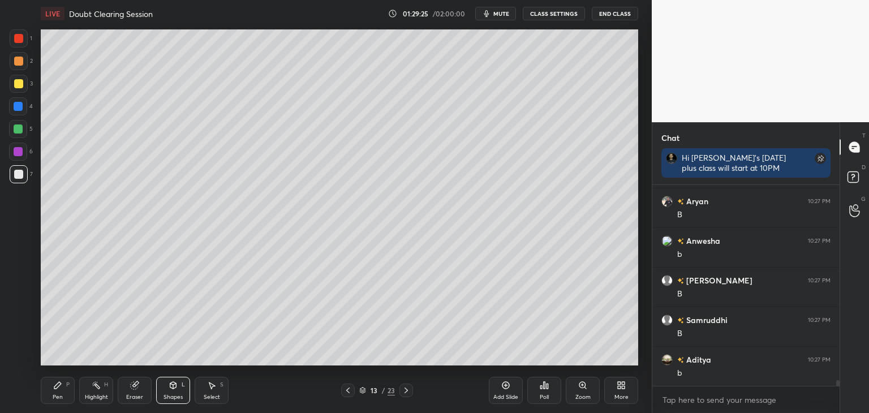
click at [55, 392] on div "Pen P" at bounding box center [58, 390] width 34 height 27
click at [15, 84] on div at bounding box center [18, 83] width 9 height 9
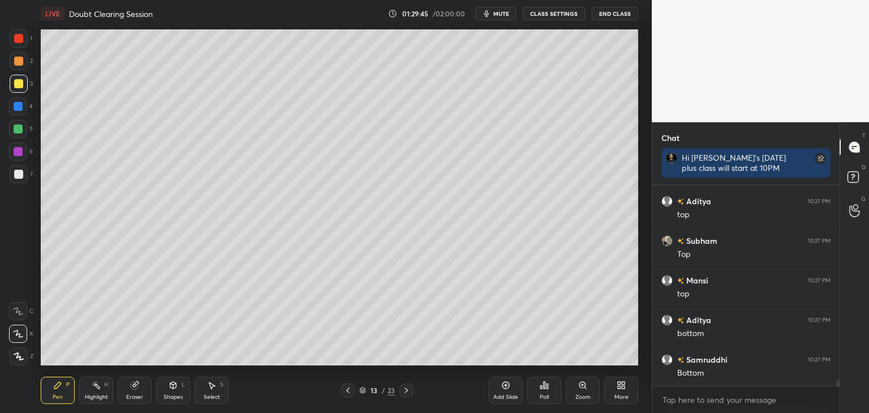
click at [16, 82] on div at bounding box center [18, 83] width 9 height 9
click at [16, 63] on div at bounding box center [18, 61] width 9 height 9
click at [11, 44] on div at bounding box center [19, 38] width 18 height 18
click at [167, 395] on div "Shapes" at bounding box center [172, 397] width 19 height 6
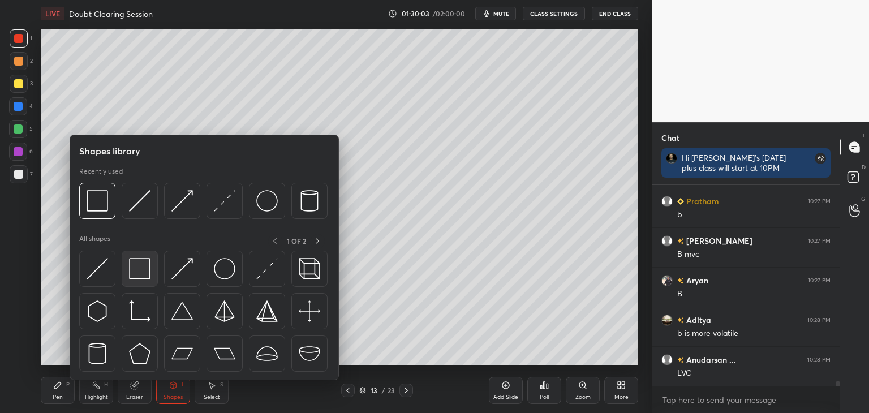
click at [133, 274] on img at bounding box center [139, 268] width 21 height 21
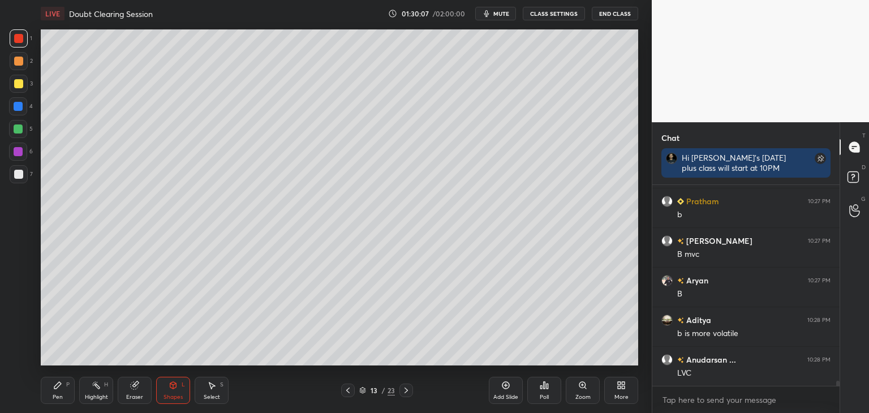
click at [54, 394] on div "Pen" at bounding box center [58, 397] width 10 height 6
click at [18, 153] on div at bounding box center [18, 151] width 9 height 9
click at [173, 394] on div "Shapes" at bounding box center [172, 397] width 19 height 6
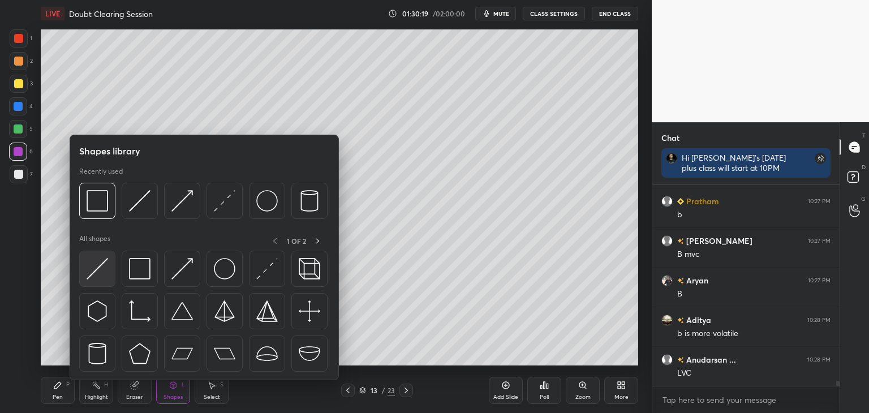
scroll to position [7627, 0]
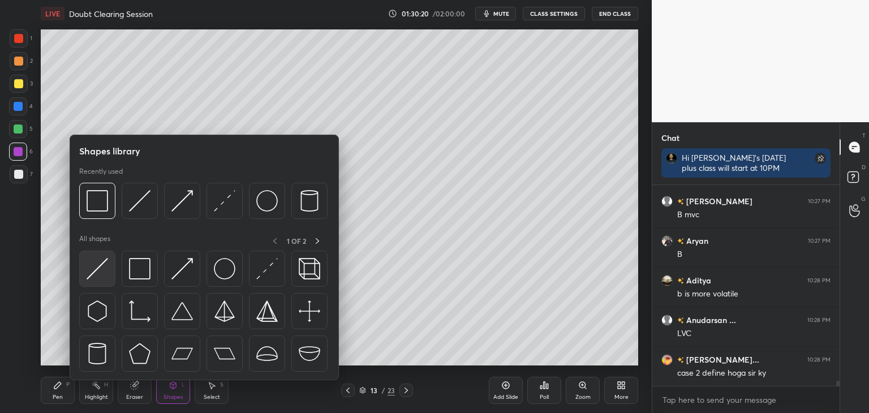
click at [95, 276] on img at bounding box center [97, 268] width 21 height 21
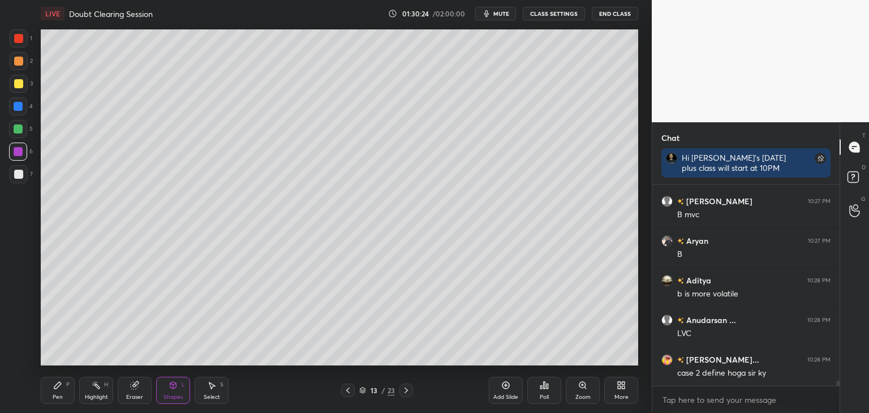
click at [53, 395] on div "Pen" at bounding box center [58, 397] width 10 height 6
click at [11, 171] on div at bounding box center [19, 174] width 18 height 18
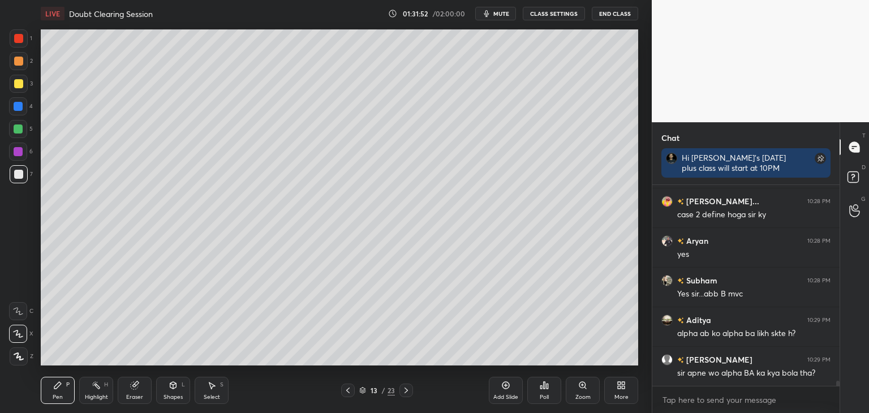
scroll to position [7825, 0]
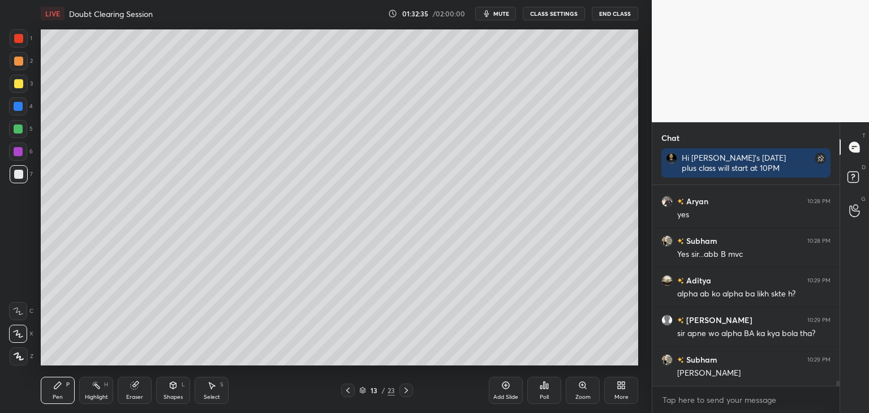
click at [500, 390] on div "Add Slide" at bounding box center [506, 390] width 34 height 27
click at [19, 83] on div at bounding box center [18, 83] width 9 height 9
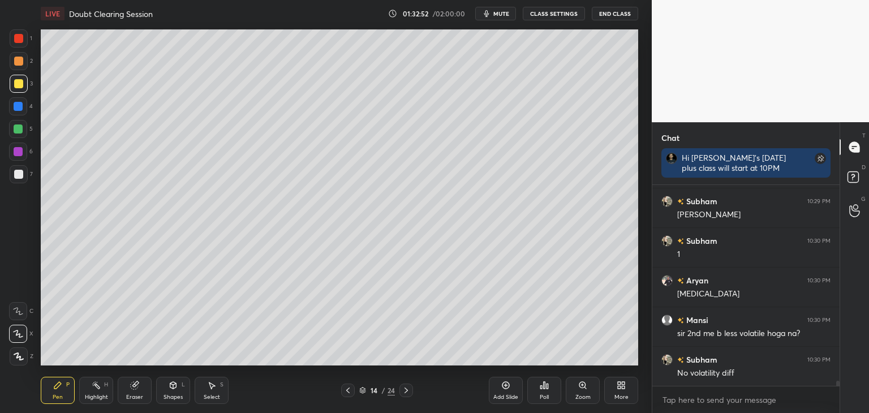
scroll to position [8023, 0]
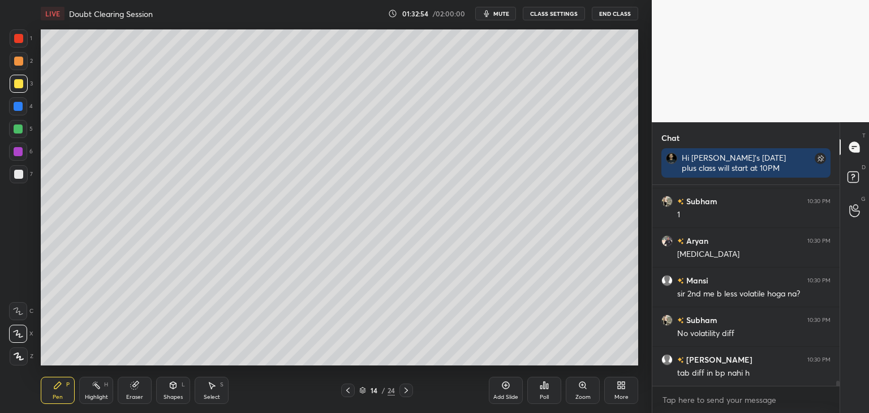
click at [17, 176] on div at bounding box center [18, 174] width 9 height 9
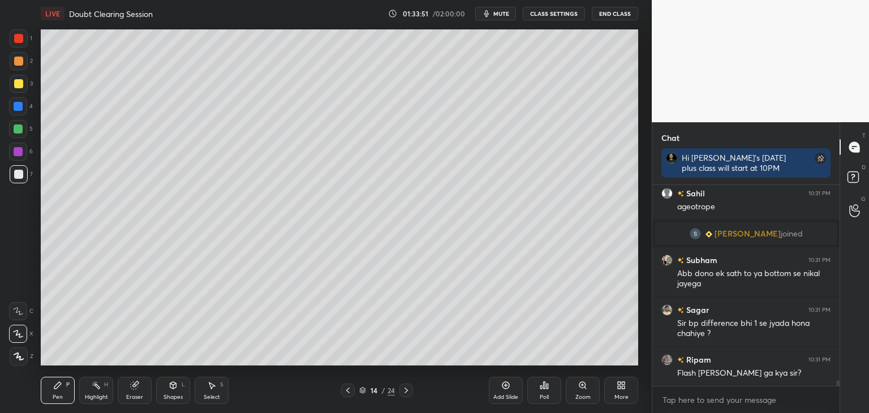
scroll to position [7011, 0]
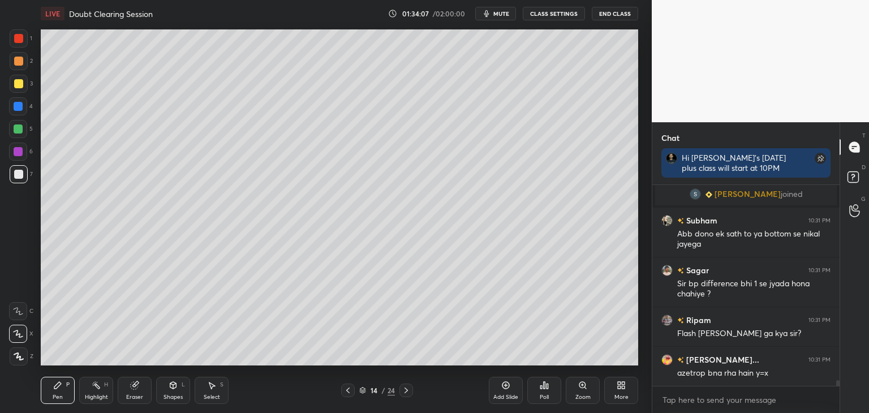
click at [19, 178] on div at bounding box center [18, 174] width 9 height 9
click at [172, 390] on icon at bounding box center [173, 385] width 9 height 9
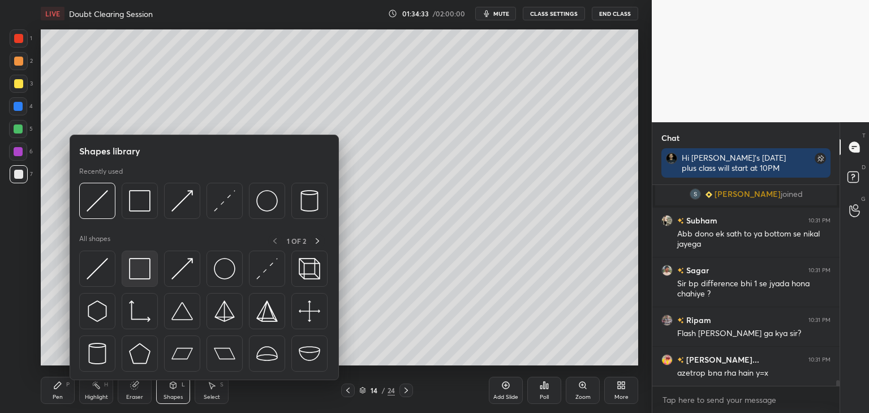
click at [131, 265] on img at bounding box center [139, 268] width 21 height 21
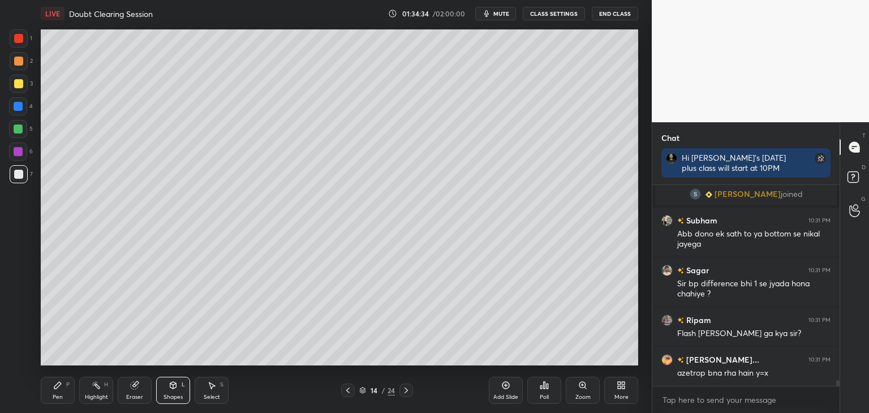
click at [56, 392] on div "Pen P" at bounding box center [58, 390] width 34 height 27
click at [136, 390] on div "Eraser" at bounding box center [135, 390] width 34 height 27
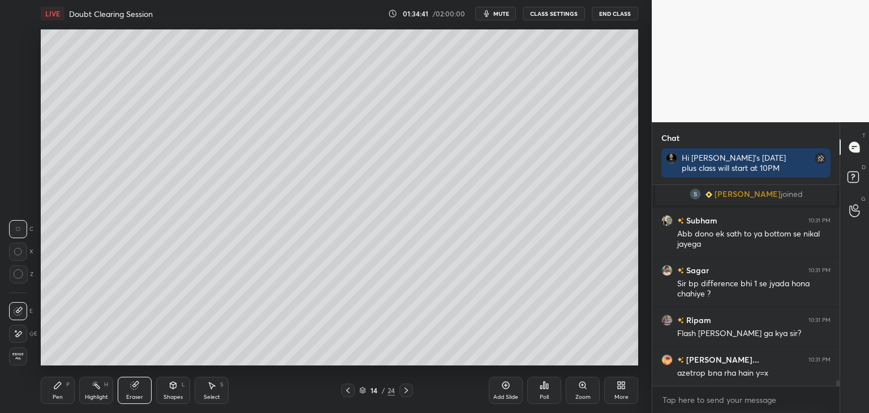
click at [53, 398] on div "Pen" at bounding box center [58, 397] width 10 height 6
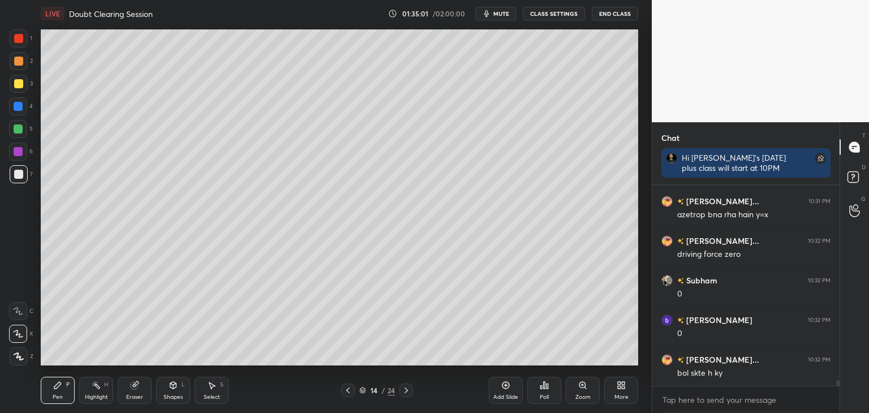
scroll to position [7209, 0]
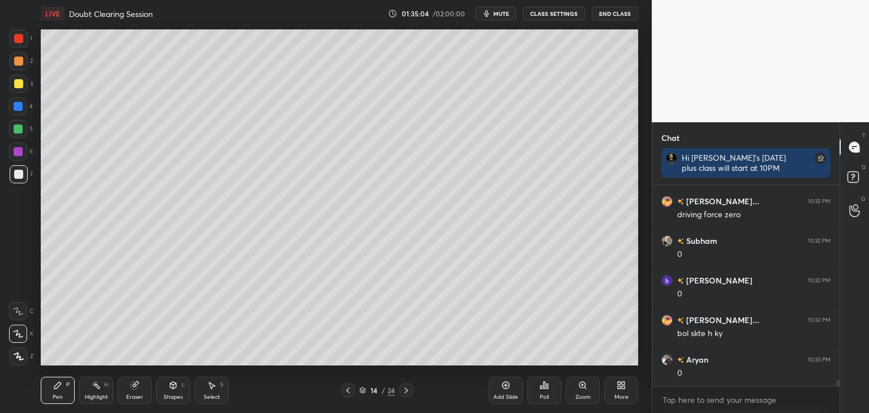
click at [172, 395] on div "Shapes" at bounding box center [172, 397] width 19 height 6
click at [137, 396] on div "Eraser" at bounding box center [134, 397] width 17 height 6
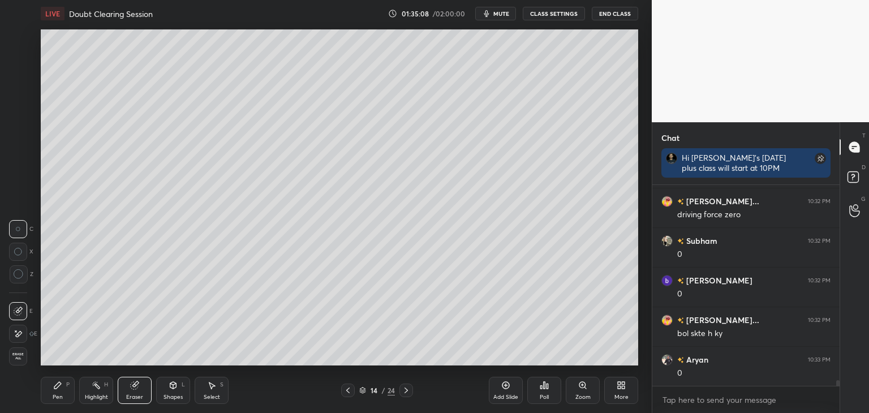
click at [68, 396] on div "Pen P" at bounding box center [58, 390] width 34 height 27
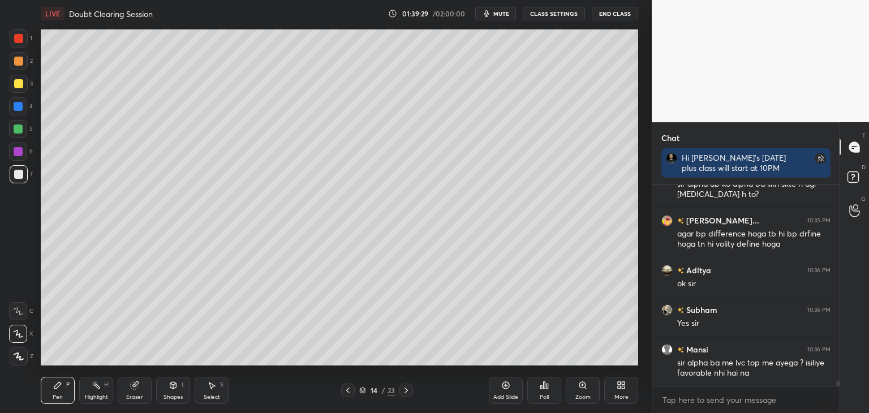
scroll to position [7974, 0]
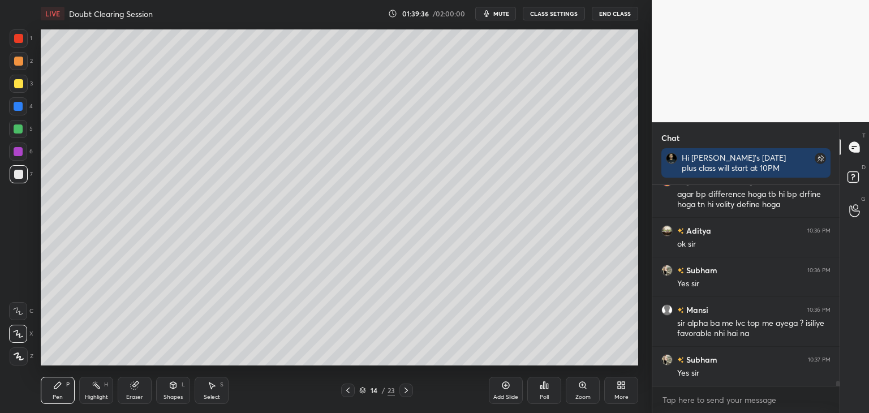
click at [348, 392] on icon at bounding box center [347, 390] width 9 height 9
click at [346, 392] on icon at bounding box center [347, 390] width 9 height 9
click at [506, 390] on div "Add Slide" at bounding box center [506, 390] width 34 height 27
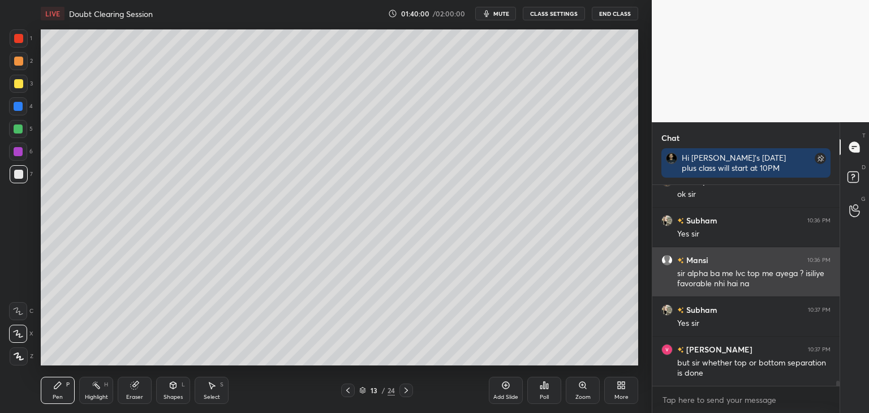
scroll to position [8063, 0]
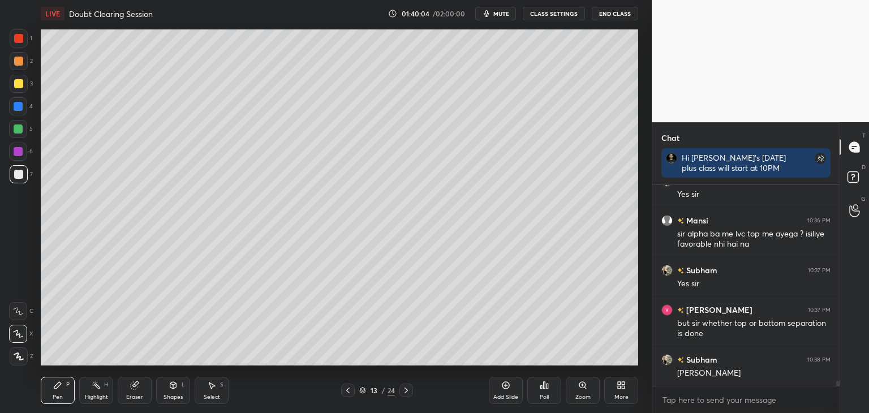
click at [346, 391] on icon at bounding box center [347, 390] width 9 height 9
click at [347, 394] on icon at bounding box center [347, 390] width 9 height 9
click at [403, 394] on icon at bounding box center [406, 390] width 9 height 9
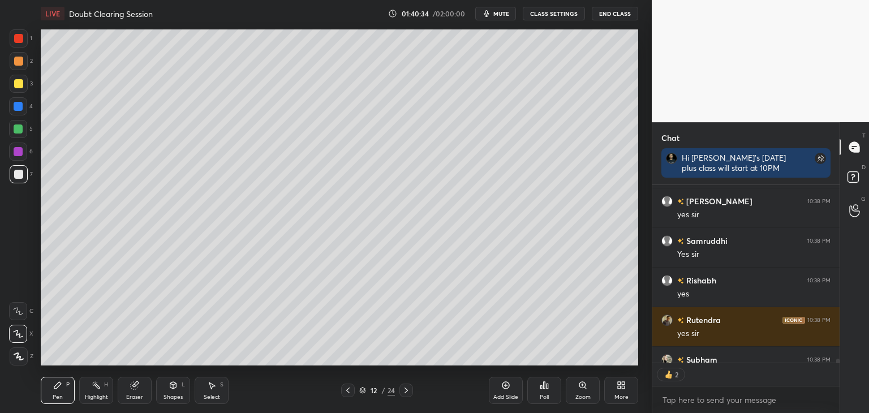
scroll to position [8403, 0]
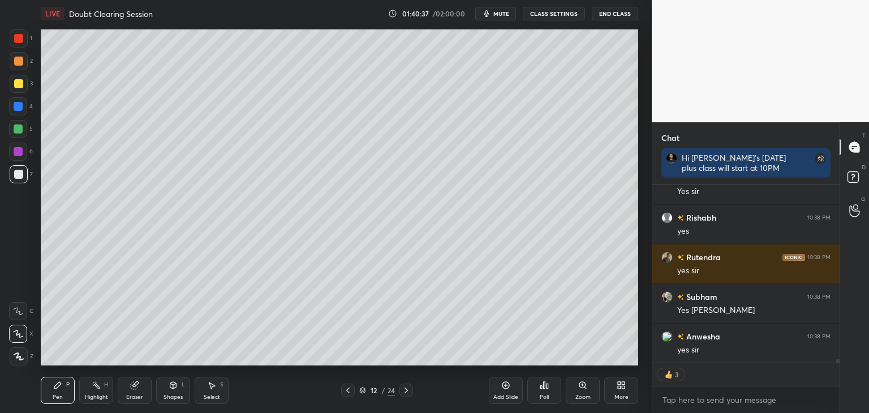
click at [434, 365] on div "Setting up your live class Poll for secs No correct answer Start poll" at bounding box center [339, 197] width 606 height 340
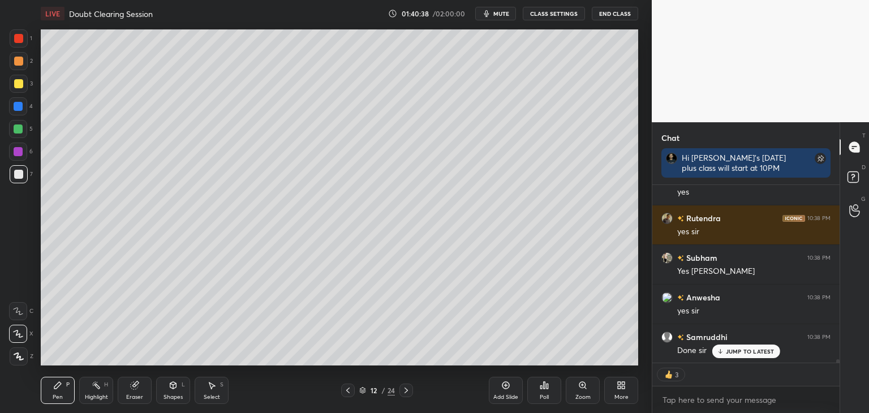
click at [411, 392] on div at bounding box center [406, 390] width 14 height 14
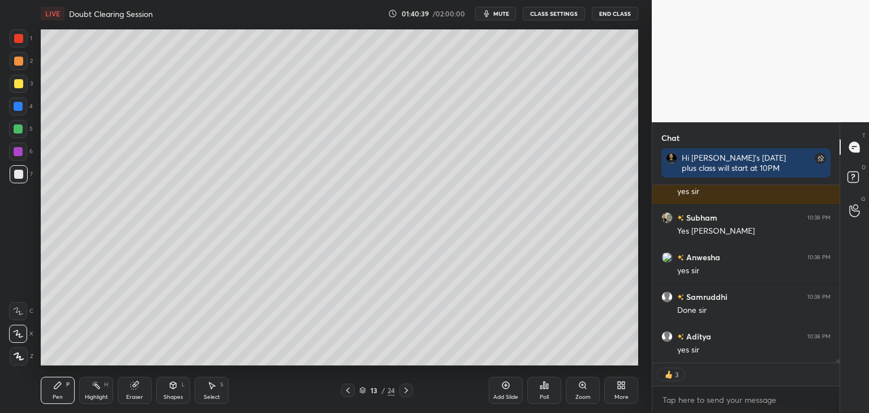
click at [405, 392] on icon at bounding box center [406, 390] width 9 height 9
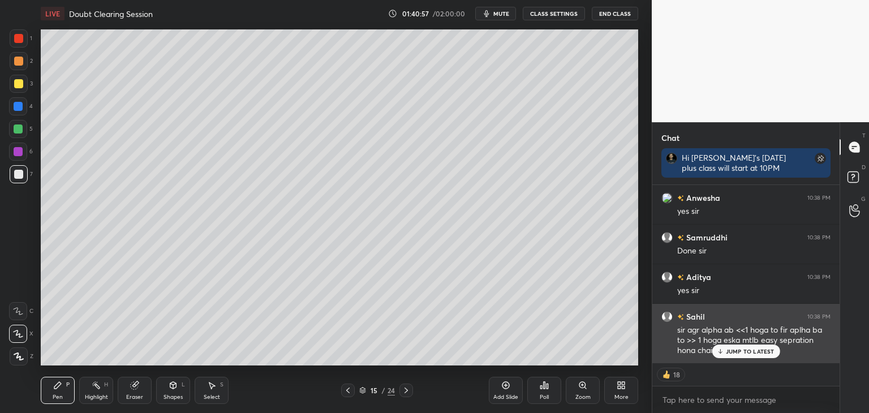
click at [739, 353] on p "JUMP TO LATEST" at bounding box center [750, 351] width 49 height 7
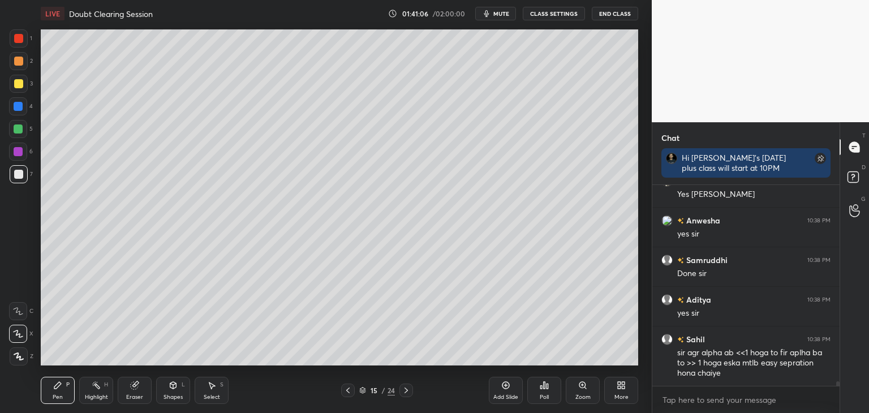
click at [508, 392] on div "Add Slide" at bounding box center [506, 390] width 34 height 27
click at [16, 83] on div at bounding box center [18, 83] width 9 height 9
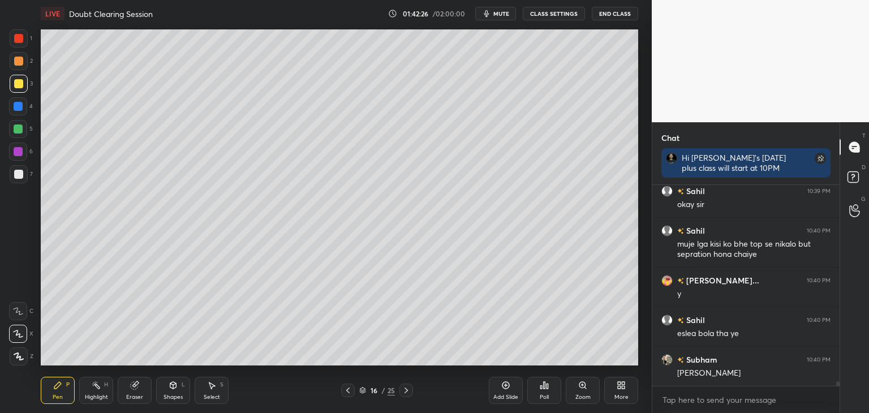
scroll to position [8806, 0]
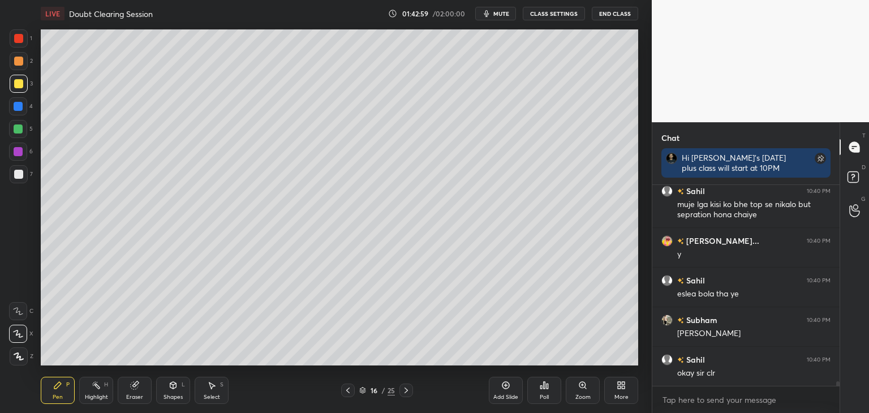
click at [498, 396] on div "Add Slide" at bounding box center [505, 397] width 25 height 6
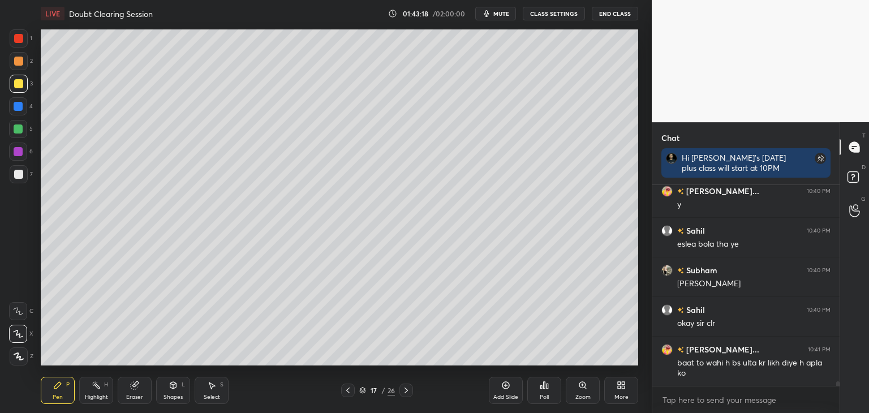
scroll to position [8896, 0]
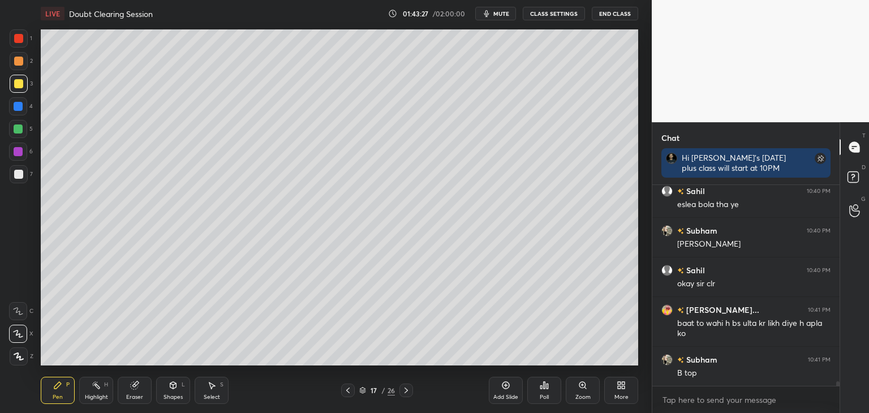
click at [13, 84] on div at bounding box center [19, 84] width 18 height 18
click at [20, 170] on div at bounding box center [18, 174] width 9 height 9
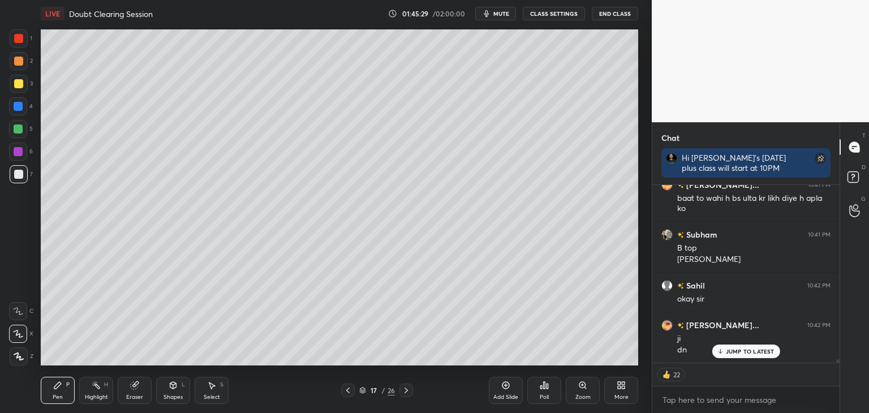
scroll to position [9060, 0]
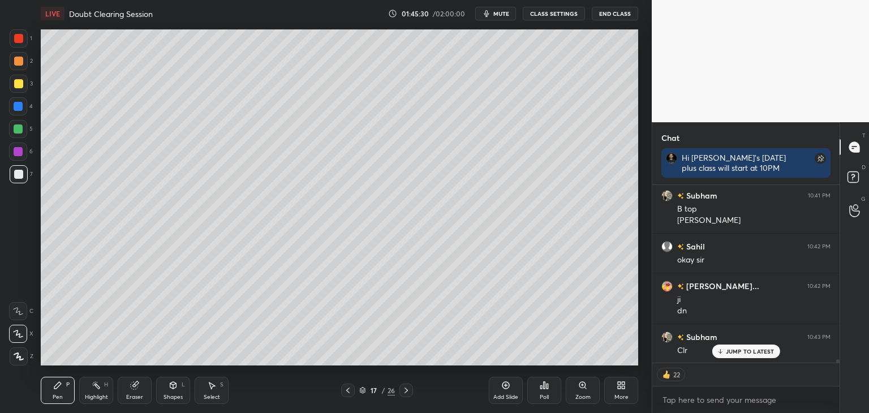
click at [502, 391] on div "Add Slide" at bounding box center [506, 390] width 34 height 27
click at [501, 377] on div "Add Slide" at bounding box center [506, 390] width 34 height 27
click at [16, 87] on div at bounding box center [18, 83] width 9 height 9
click at [18, 60] on div at bounding box center [18, 61] width 9 height 9
click at [20, 40] on div at bounding box center [18, 38] width 9 height 9
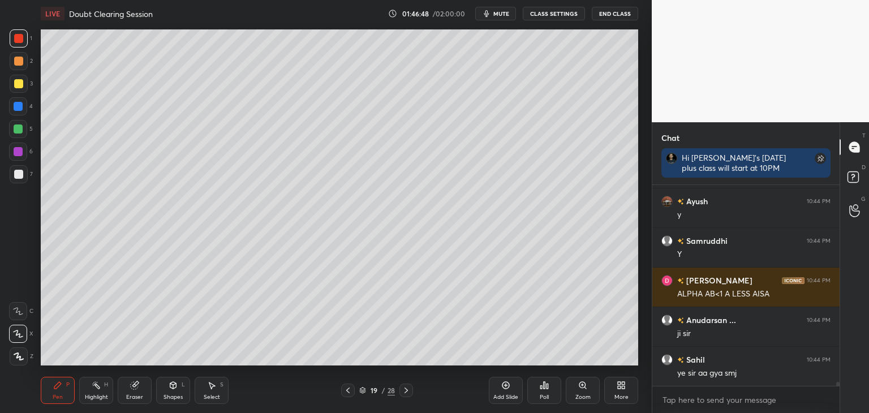
scroll to position [10660, 0]
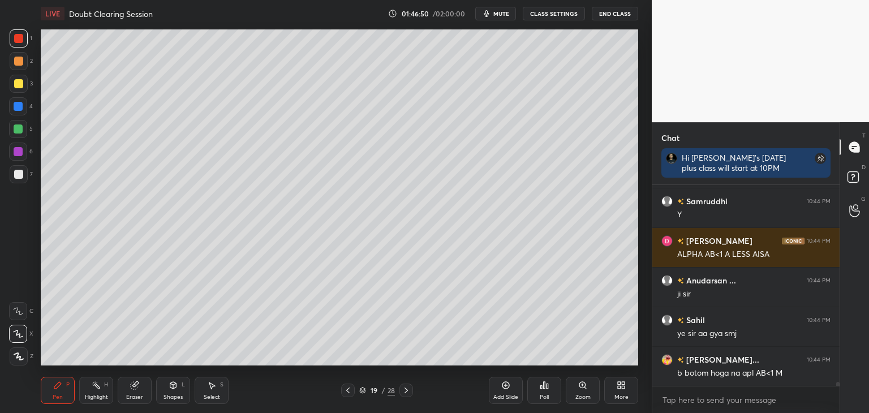
click at [506, 391] on div "Add Slide" at bounding box center [506, 390] width 34 height 27
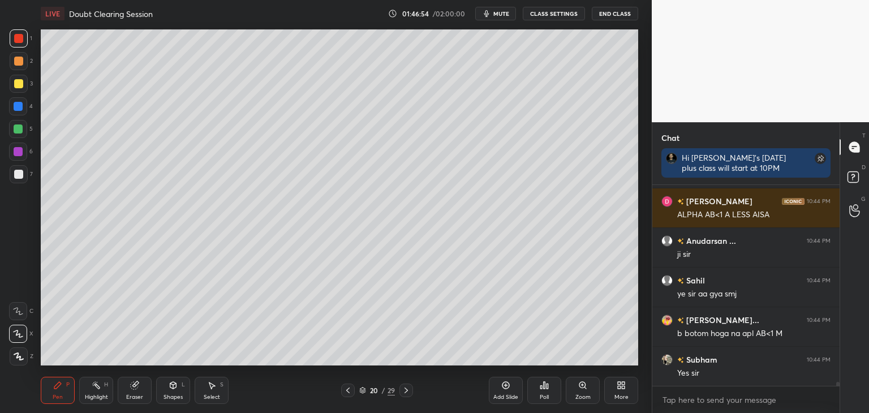
scroll to position [10739, 0]
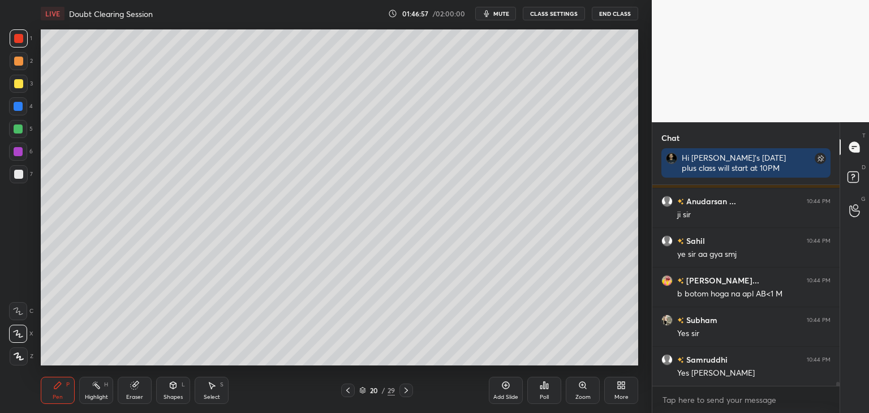
click at [14, 83] on div at bounding box center [18, 83] width 9 height 9
click at [18, 66] on div at bounding box center [19, 61] width 18 height 18
click at [18, 48] on div "1" at bounding box center [21, 40] width 23 height 23
click at [17, 177] on div at bounding box center [18, 174] width 9 height 9
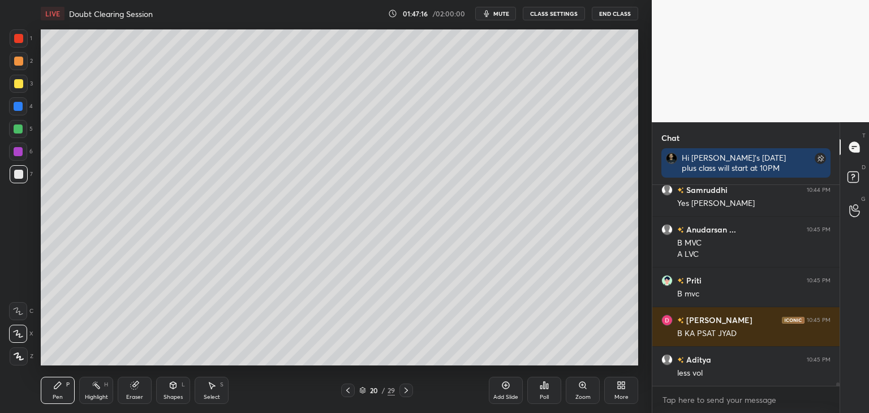
scroll to position [10949, 0]
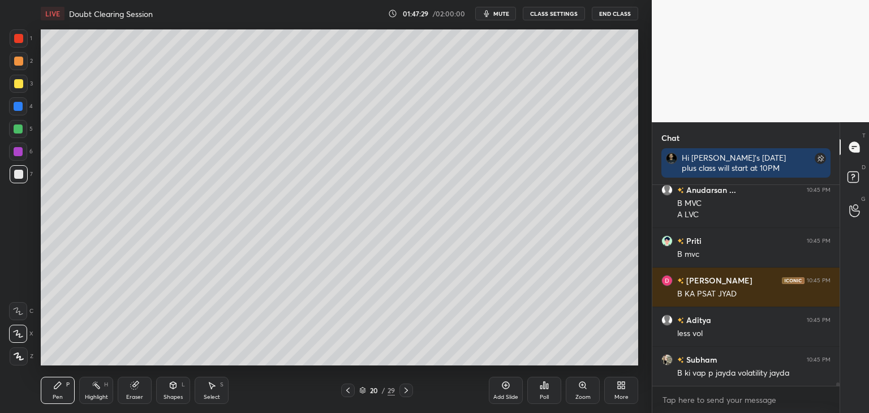
click at [348, 393] on icon at bounding box center [347, 390] width 9 height 9
click at [347, 392] on icon at bounding box center [347, 390] width 9 height 9
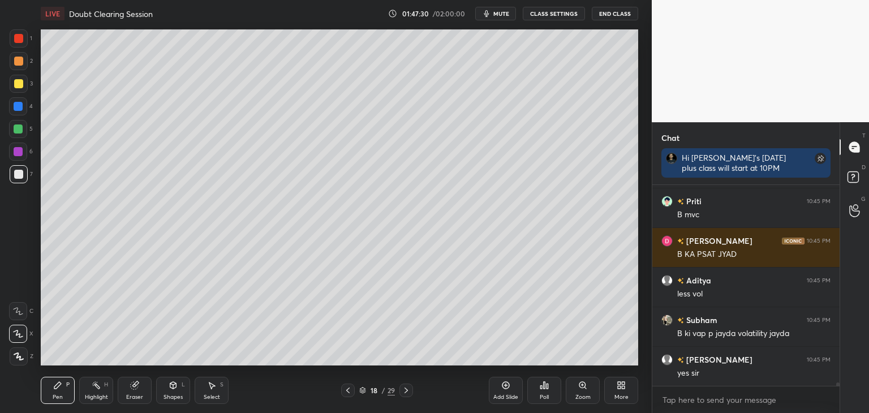
click at [347, 393] on icon at bounding box center [347, 390] width 9 height 9
click at [351, 391] on icon at bounding box center [347, 390] width 9 height 9
click at [348, 394] on icon at bounding box center [347, 390] width 9 height 9
click at [348, 393] on icon at bounding box center [347, 390] width 9 height 9
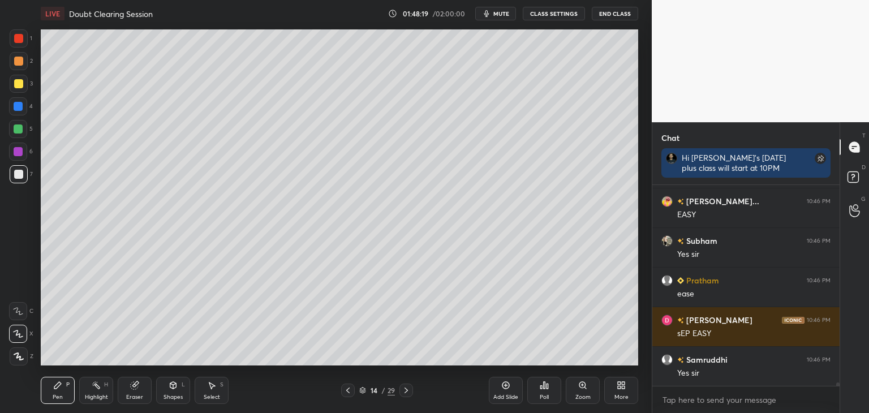
scroll to position [11305, 0]
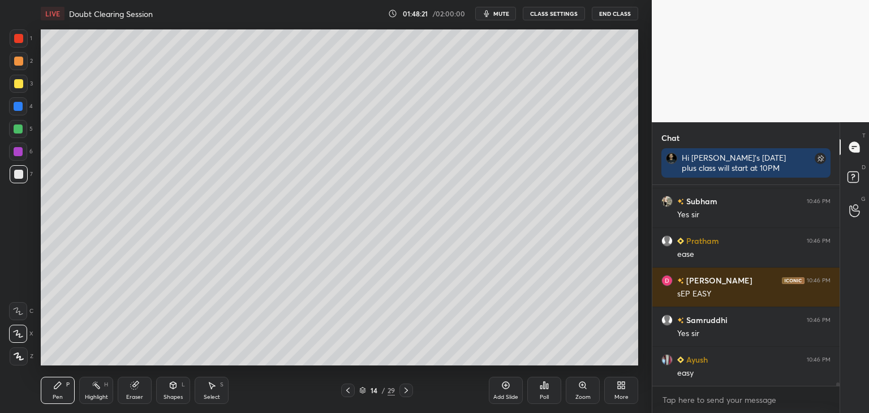
click at [351, 394] on icon at bounding box center [347, 390] width 9 height 9
click at [347, 392] on icon at bounding box center [347, 390] width 9 height 9
click at [347, 391] on icon at bounding box center [347, 390] width 3 height 6
click at [347, 392] on icon at bounding box center [347, 390] width 9 height 9
click at [346, 392] on icon at bounding box center [347, 390] width 9 height 9
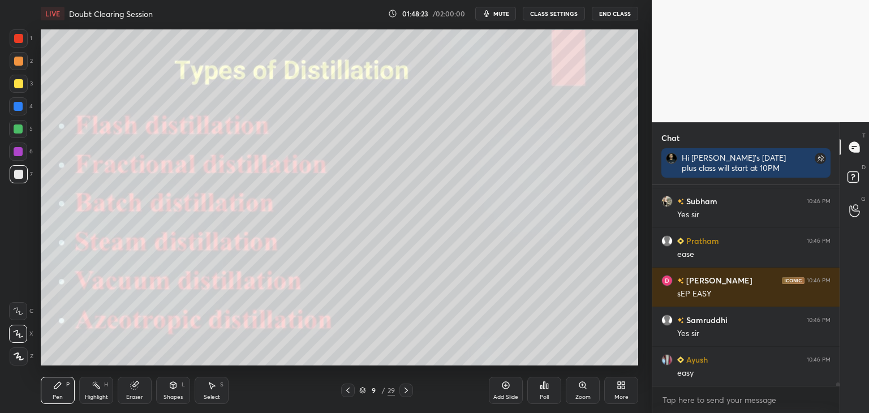
click at [403, 394] on icon at bounding box center [406, 390] width 9 height 9
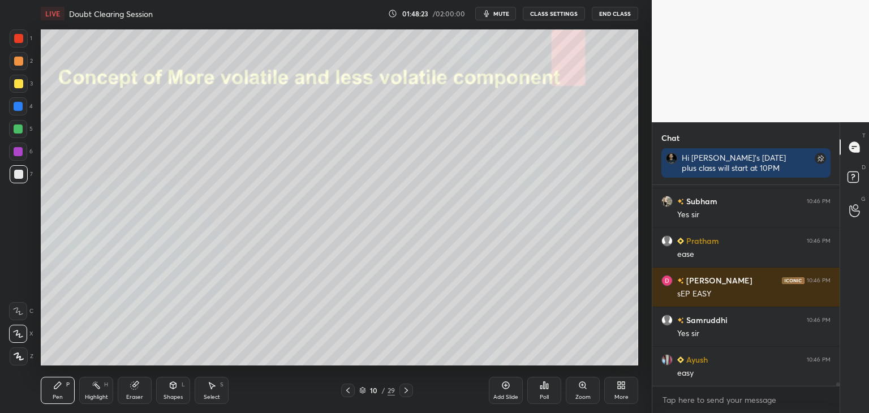
click at [405, 394] on icon at bounding box center [406, 390] width 9 height 9
click at [404, 394] on icon at bounding box center [406, 390] width 9 height 9
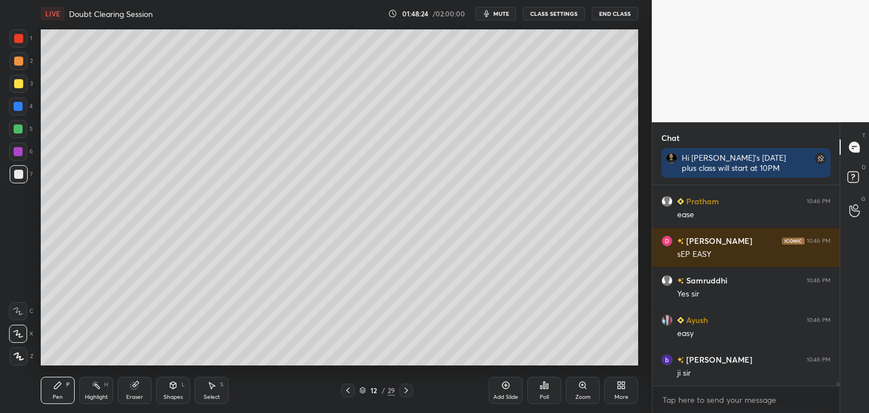
click at [405, 394] on icon at bounding box center [406, 390] width 9 height 9
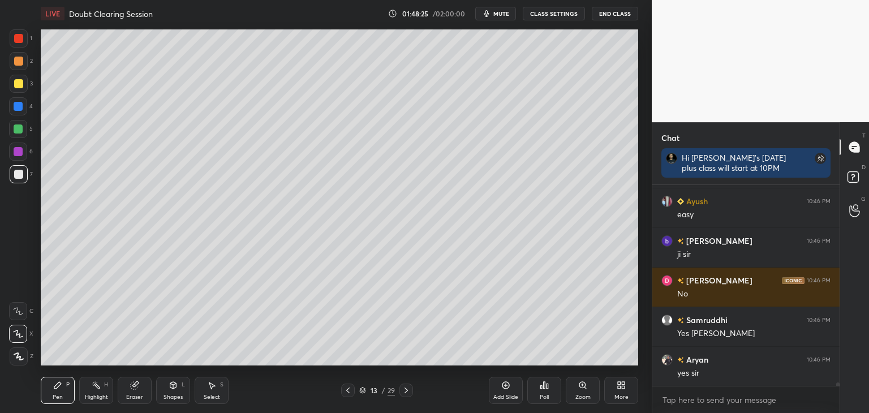
click at [405, 392] on icon at bounding box center [405, 390] width 3 height 6
click at [407, 390] on icon at bounding box center [405, 390] width 3 height 6
click at [403, 391] on icon at bounding box center [406, 390] width 9 height 9
click at [505, 394] on div "Add Slide" at bounding box center [505, 397] width 25 height 6
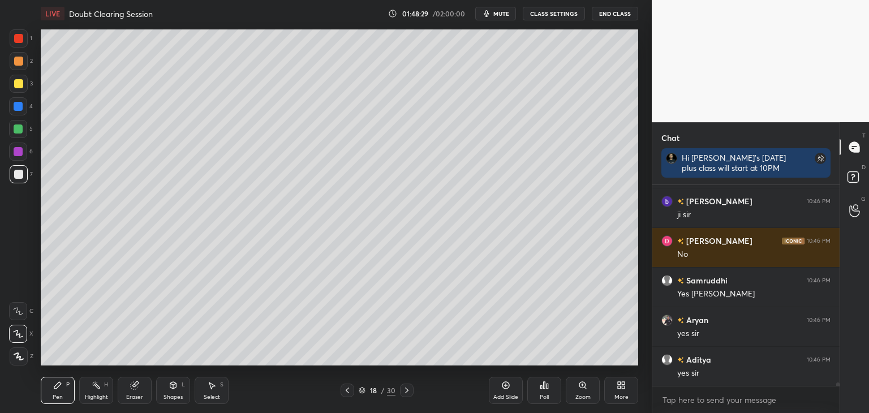
click at [179, 394] on div "Shapes" at bounding box center [172, 397] width 19 height 6
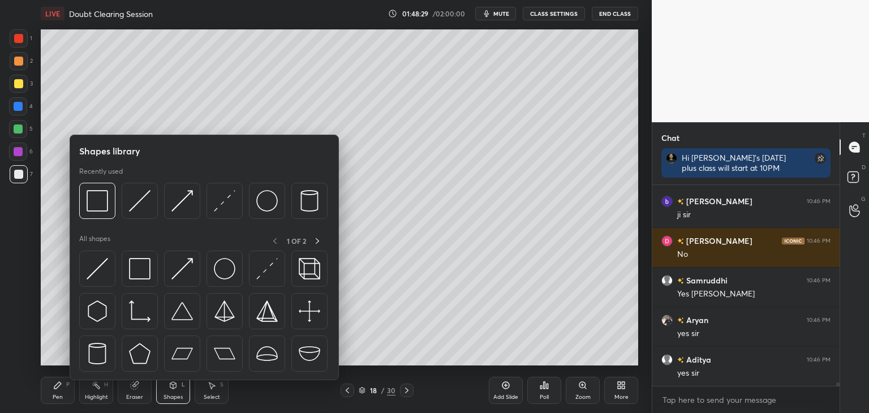
scroll to position [11542, 0]
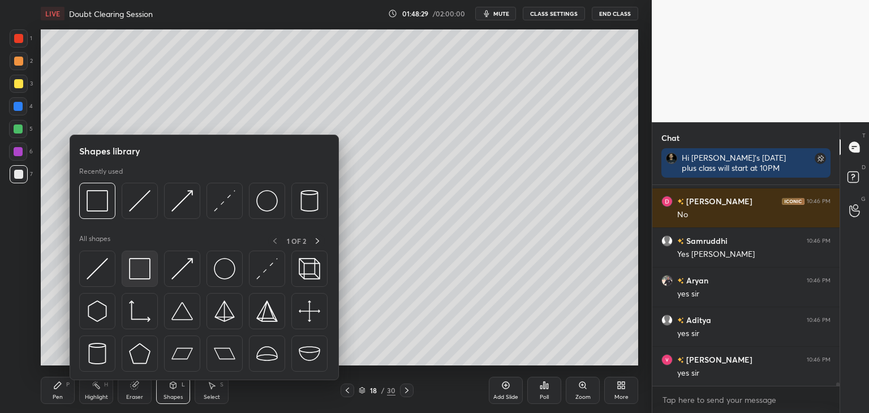
click at [145, 276] on img at bounding box center [139, 268] width 21 height 21
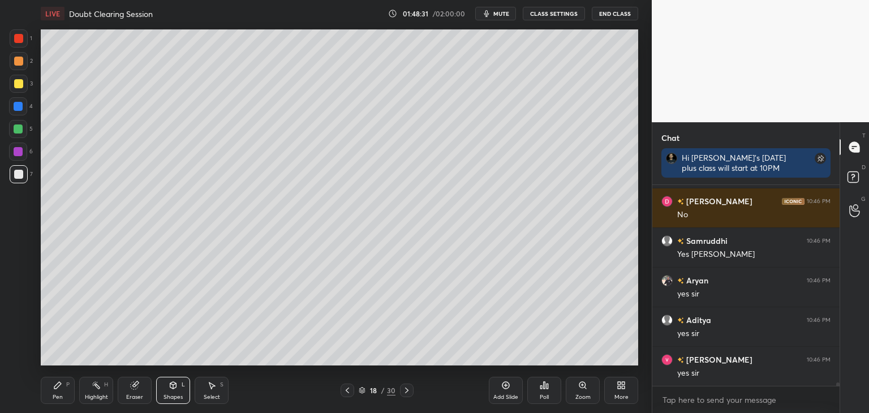
scroll to position [11582, 0]
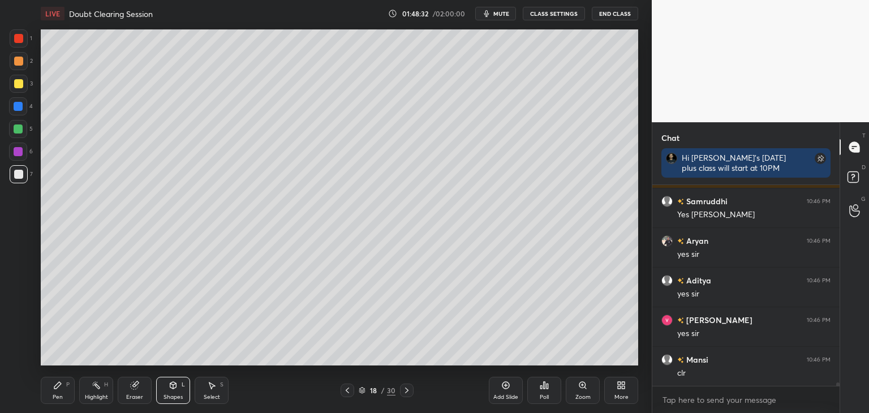
click at [173, 401] on div "Shapes L" at bounding box center [173, 390] width 34 height 27
click at [172, 400] on div "Shapes" at bounding box center [172, 397] width 19 height 6
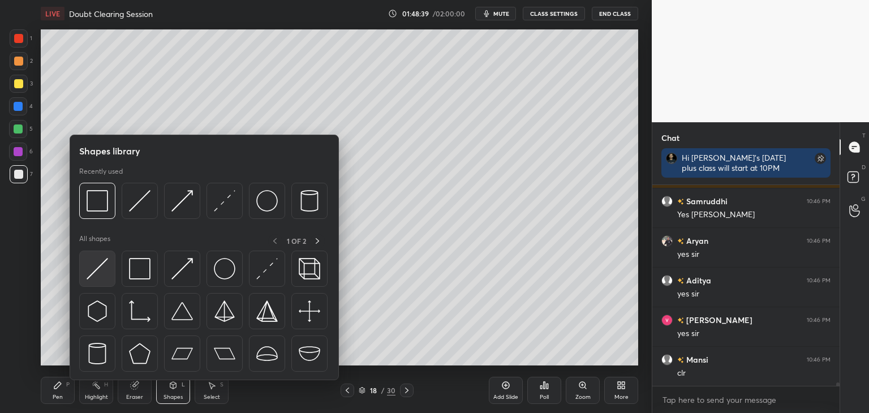
click at [95, 275] on img at bounding box center [97, 268] width 21 height 21
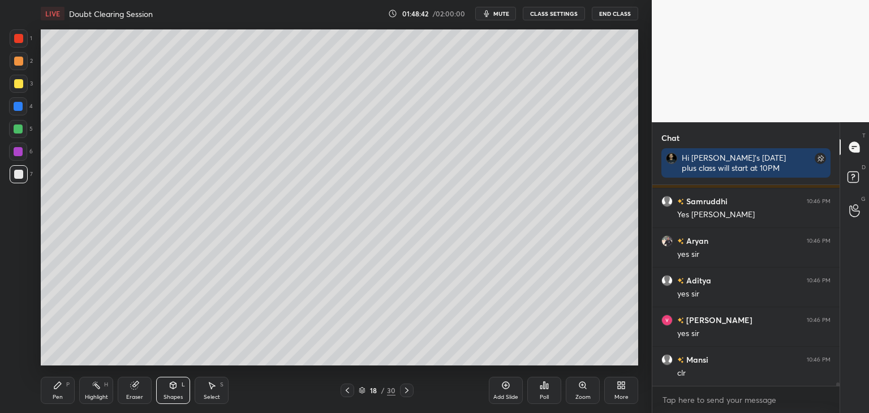
click at [57, 394] on div "Pen" at bounding box center [58, 397] width 10 height 6
click at [171, 399] on div "Shapes" at bounding box center [172, 397] width 19 height 6
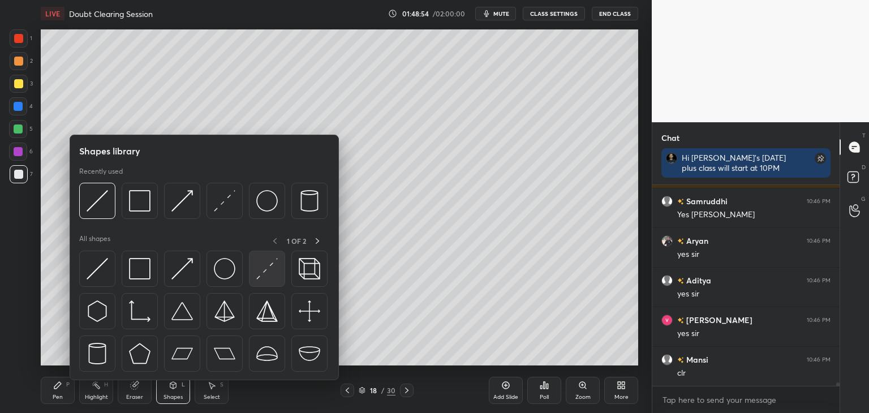
click at [261, 282] on div at bounding box center [267, 269] width 36 height 36
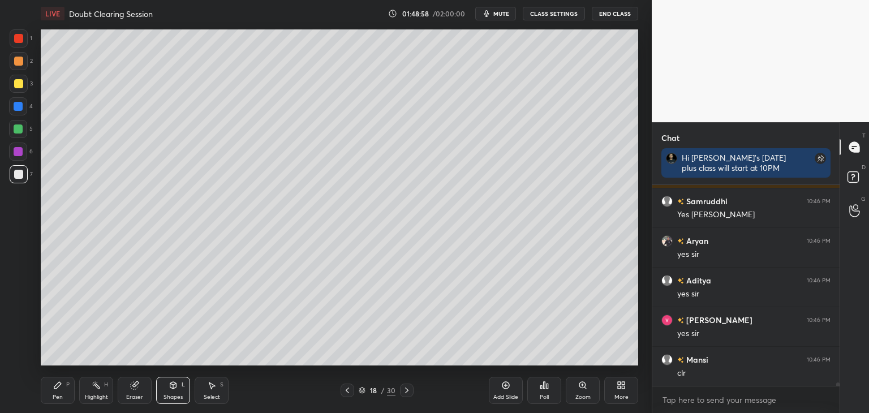
scroll to position [11622, 0]
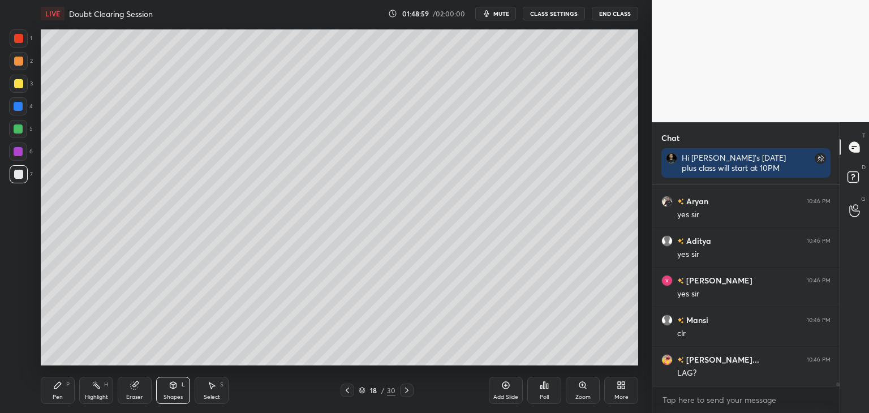
click at [58, 394] on div "Pen" at bounding box center [58, 397] width 10 height 6
click at [16, 88] on div at bounding box center [19, 84] width 18 height 18
click at [16, 59] on div at bounding box center [18, 61] width 9 height 9
click at [11, 42] on div at bounding box center [19, 38] width 18 height 18
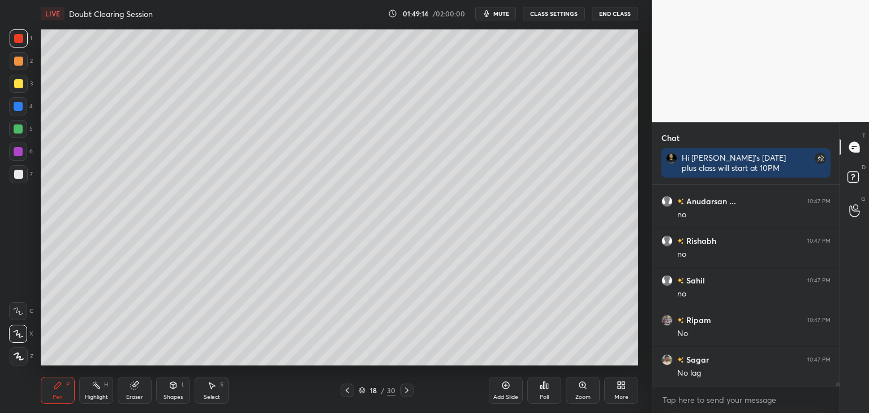
scroll to position [12215, 0]
click at [12, 88] on div at bounding box center [19, 84] width 18 height 18
drag, startPoint x: 18, startPoint y: 63, endPoint x: 18, endPoint y: 54, distance: 9.6
click at [18, 62] on div at bounding box center [18, 61] width 9 height 9
click at [18, 41] on div at bounding box center [18, 38] width 9 height 9
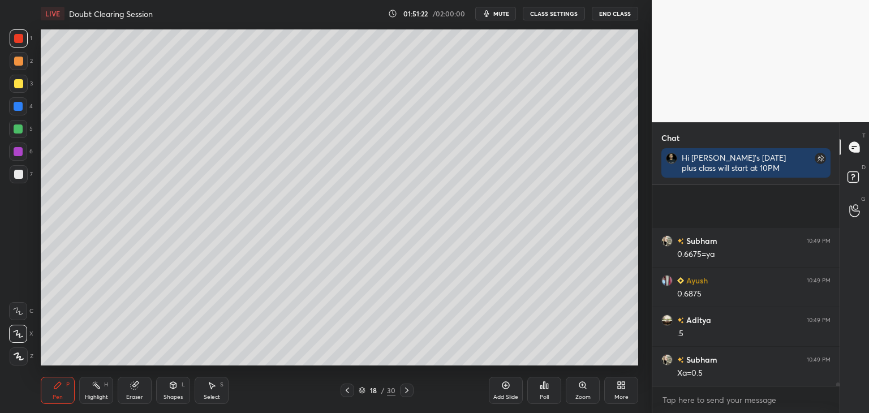
scroll to position [12532, 0]
drag, startPoint x: 16, startPoint y: 83, endPoint x: 15, endPoint y: 77, distance: 5.8
click at [15, 83] on div at bounding box center [18, 83] width 9 height 9
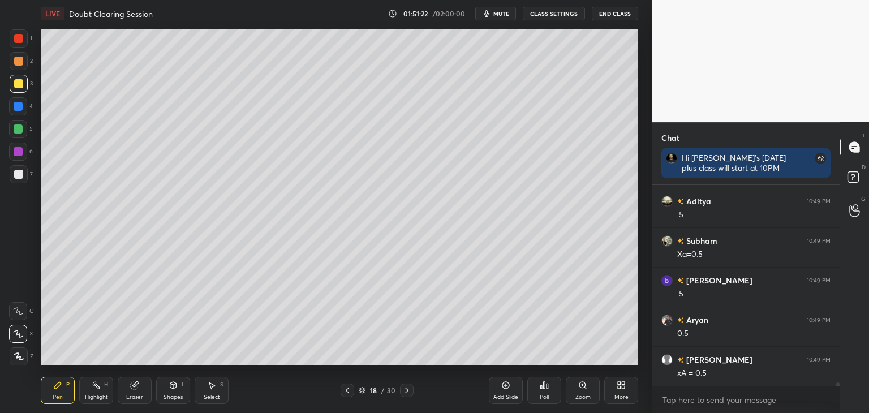
click at [16, 63] on div at bounding box center [18, 61] width 9 height 9
click at [16, 44] on div at bounding box center [19, 38] width 18 height 18
click at [18, 175] on div at bounding box center [18, 174] width 9 height 9
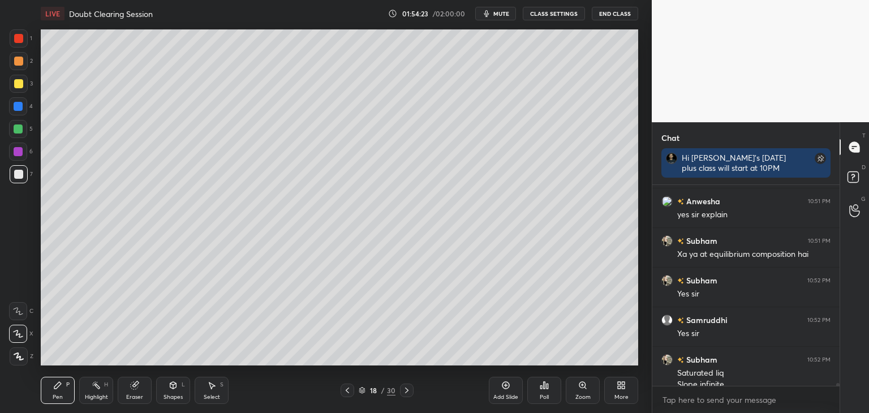
scroll to position [13494, 0]
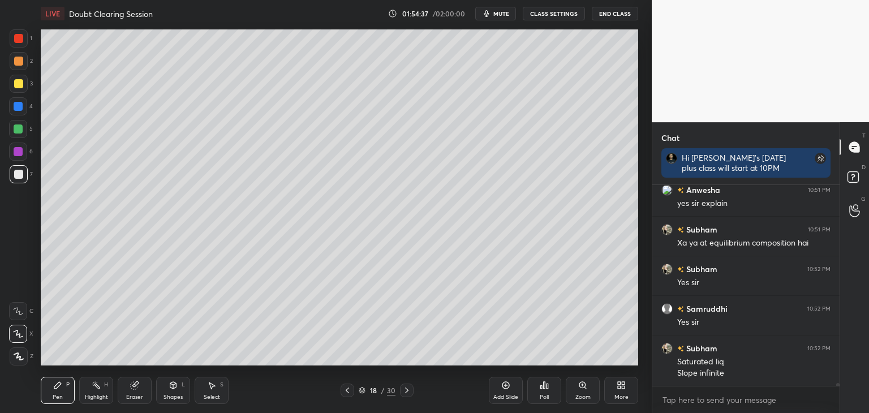
click at [16, 40] on div at bounding box center [18, 38] width 9 height 9
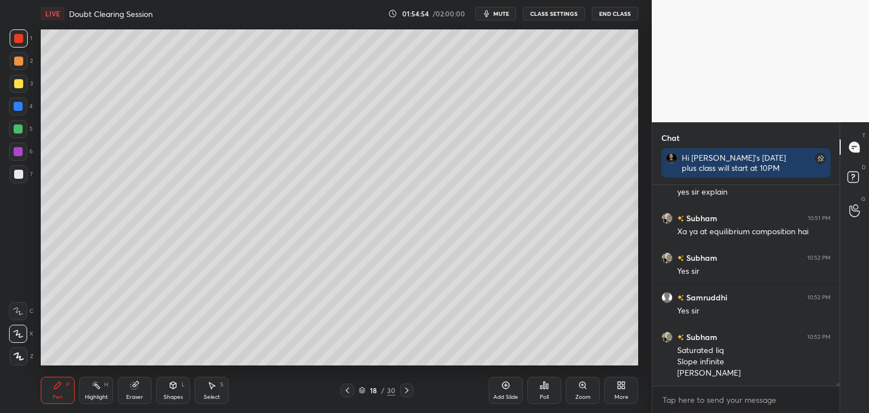
scroll to position [13544, 0]
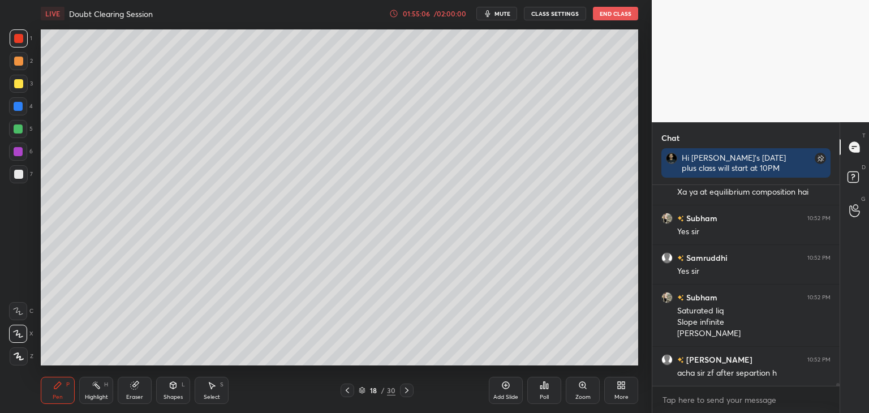
click at [136, 398] on div "Eraser" at bounding box center [134, 397] width 17 height 6
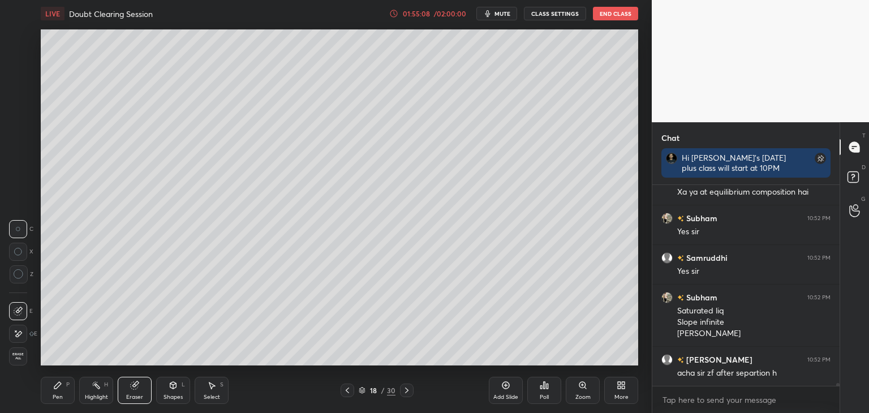
click at [61, 392] on div "Pen P" at bounding box center [58, 390] width 34 height 27
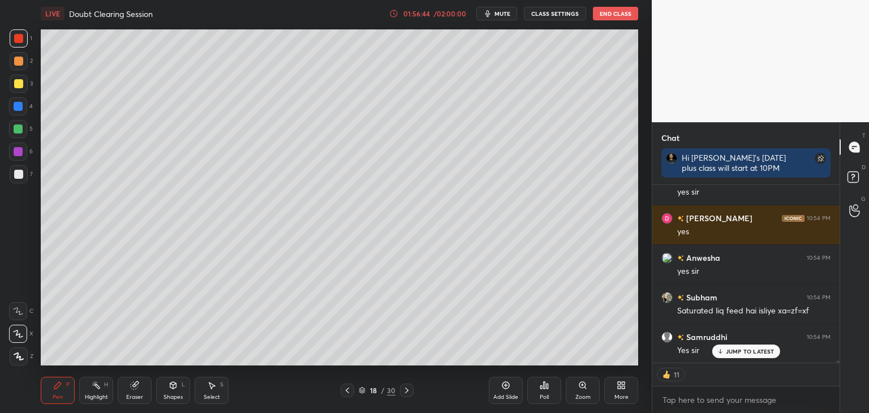
scroll to position [197, 184]
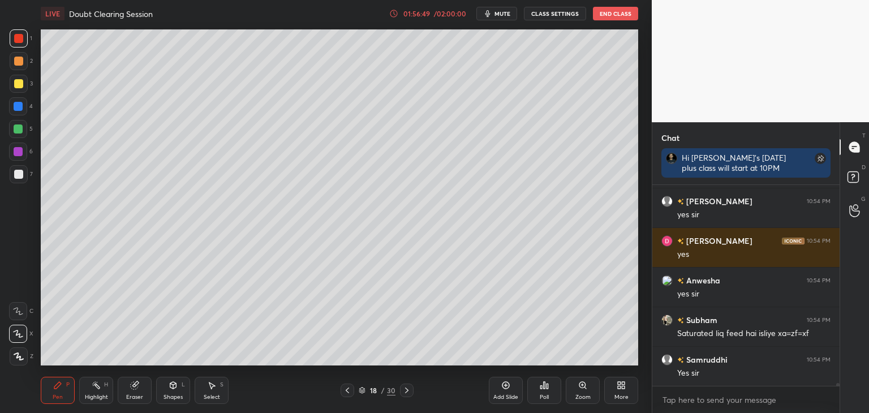
click at [504, 394] on div "Add Slide" at bounding box center [505, 397] width 25 height 6
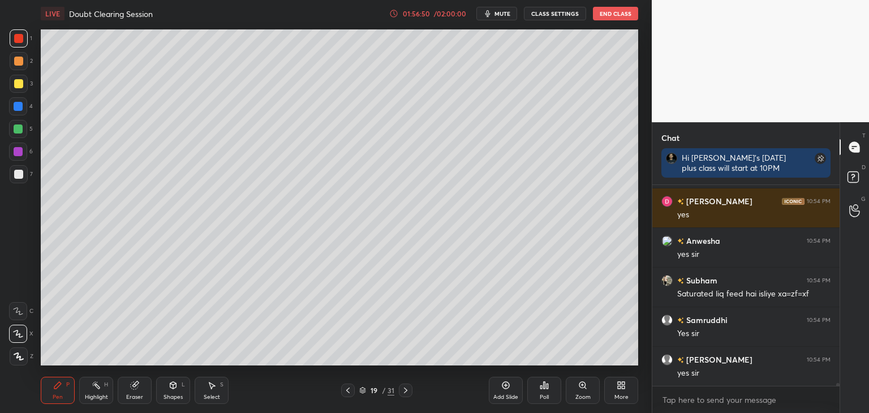
click at [167, 398] on div "Shapes" at bounding box center [172, 397] width 19 height 6
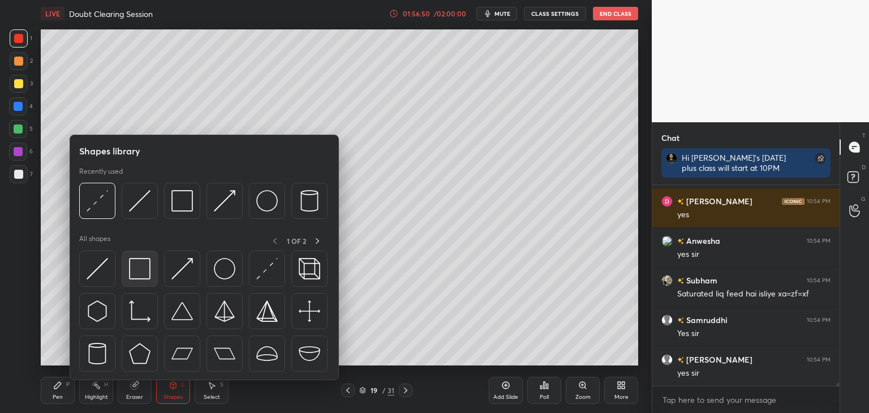
click at [135, 280] on div at bounding box center [140, 269] width 36 height 36
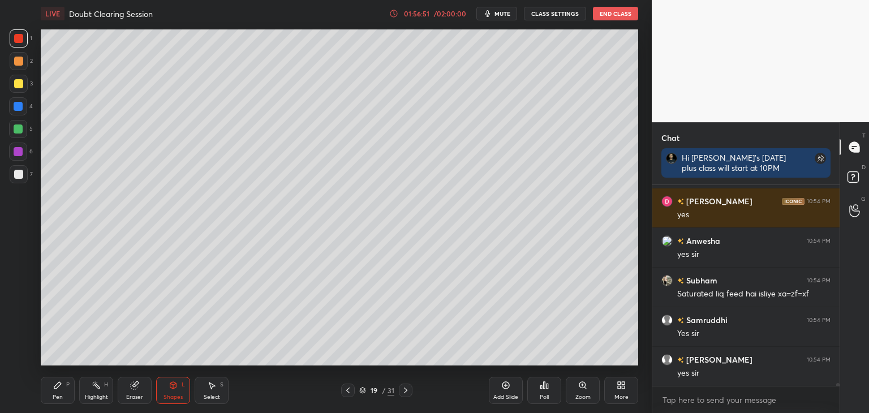
click at [173, 397] on div "Shapes" at bounding box center [172, 397] width 19 height 6
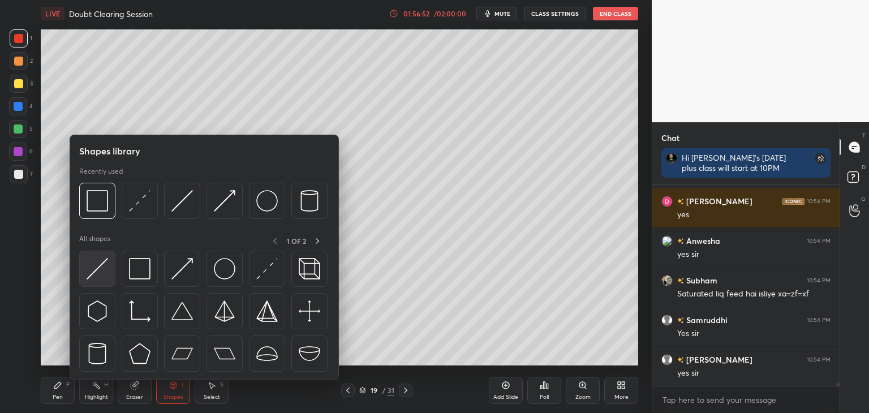
click at [93, 279] on img at bounding box center [97, 268] width 21 height 21
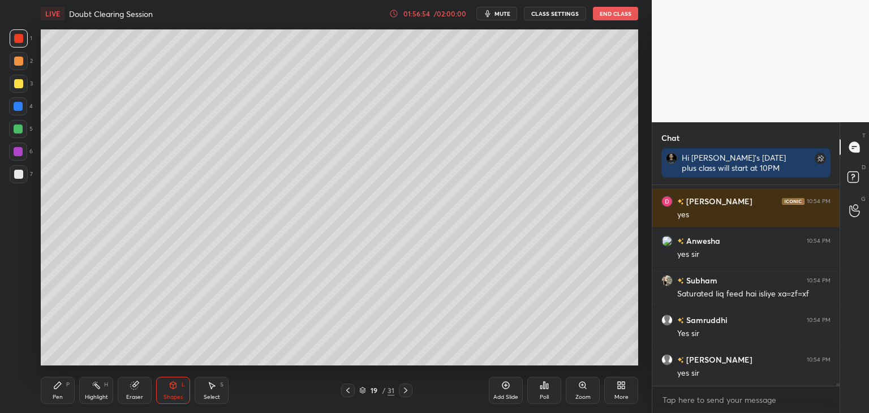
click at [70, 387] on div "Pen P" at bounding box center [58, 390] width 34 height 27
click at [23, 175] on div at bounding box center [19, 174] width 18 height 18
click at [174, 392] on div "Shapes L" at bounding box center [173, 390] width 34 height 27
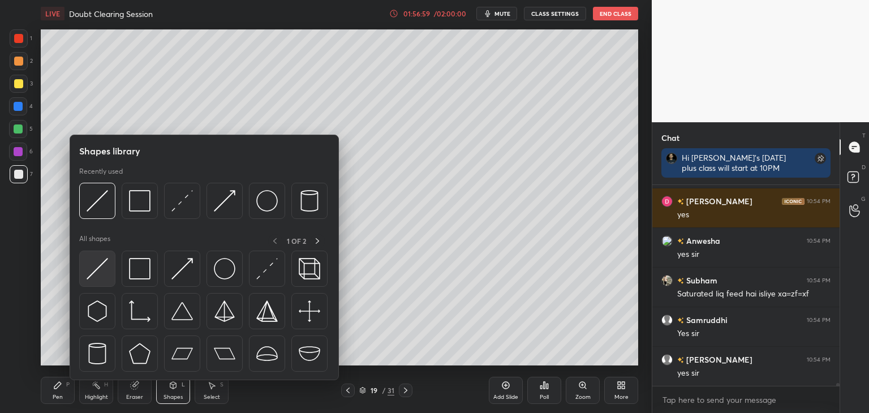
click at [96, 277] on img at bounding box center [97, 268] width 21 height 21
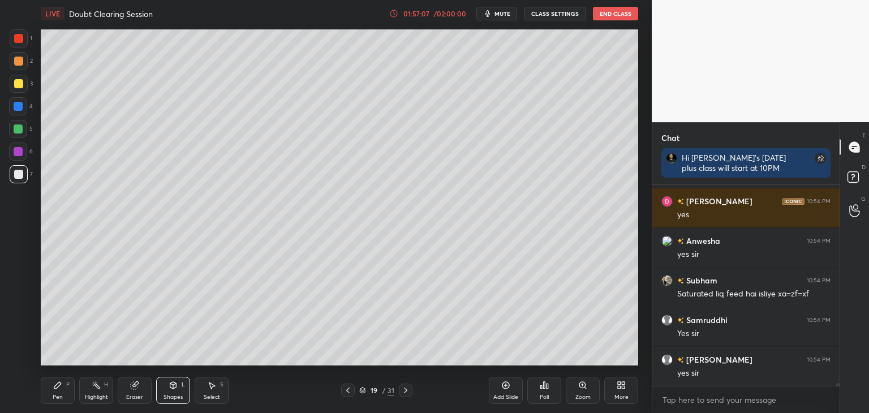
click at [172, 392] on div "Shapes L" at bounding box center [173, 390] width 34 height 27
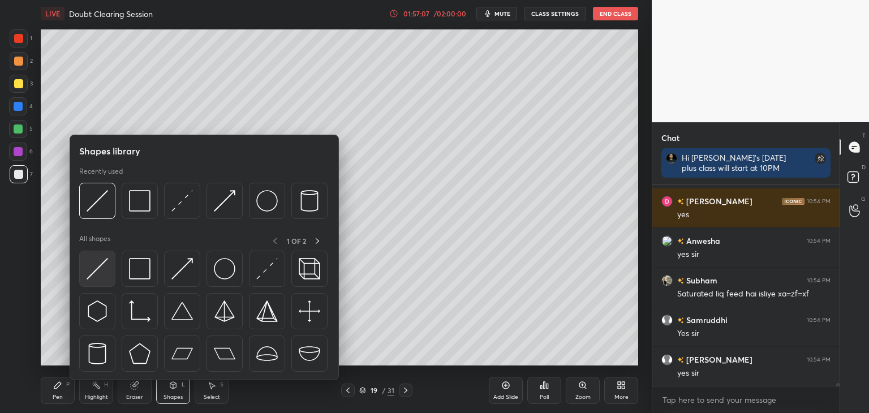
click at [97, 272] on img at bounding box center [97, 268] width 21 height 21
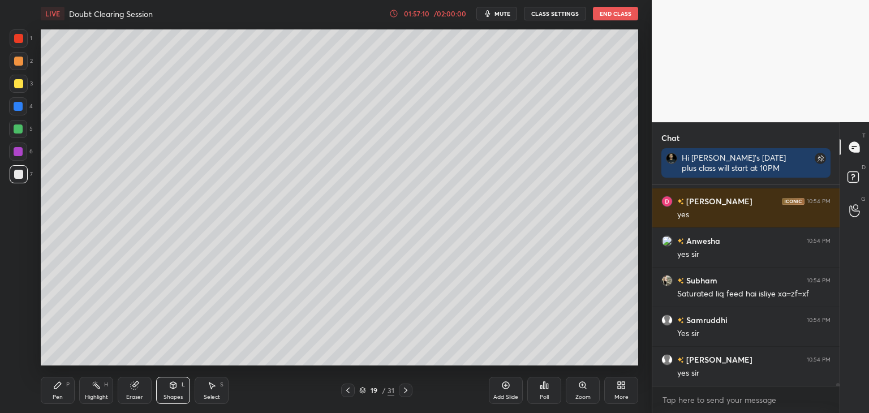
click at [61, 395] on div "Pen" at bounding box center [58, 397] width 10 height 6
click at [21, 30] on div at bounding box center [19, 38] width 18 height 18
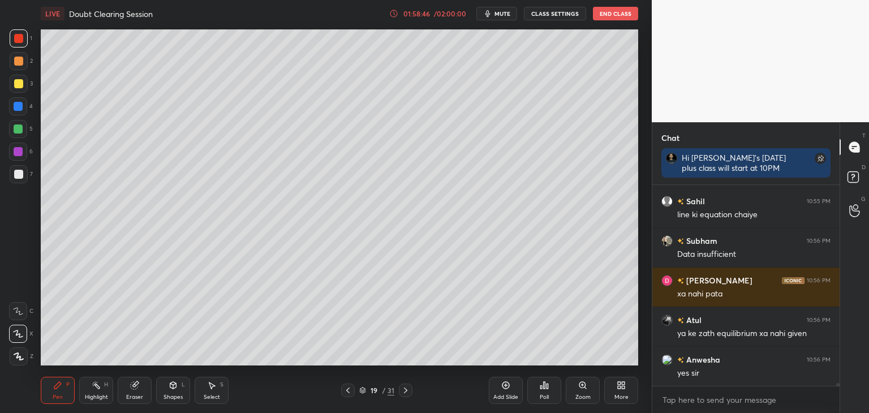
scroll to position [14465, 0]
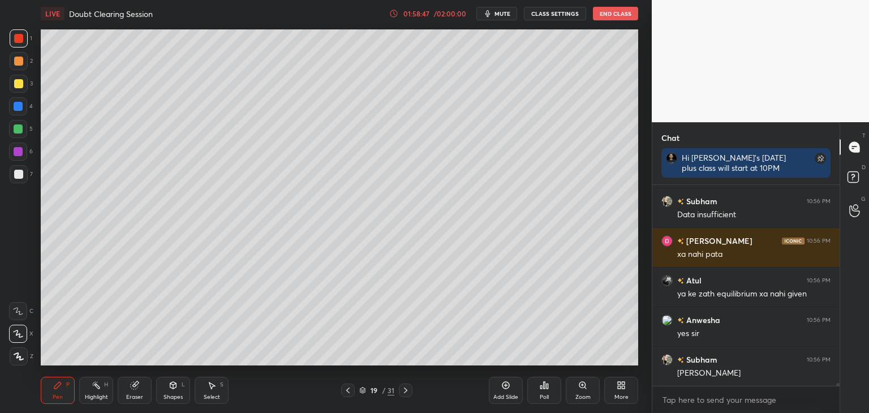
click at [16, 77] on div at bounding box center [19, 84] width 18 height 18
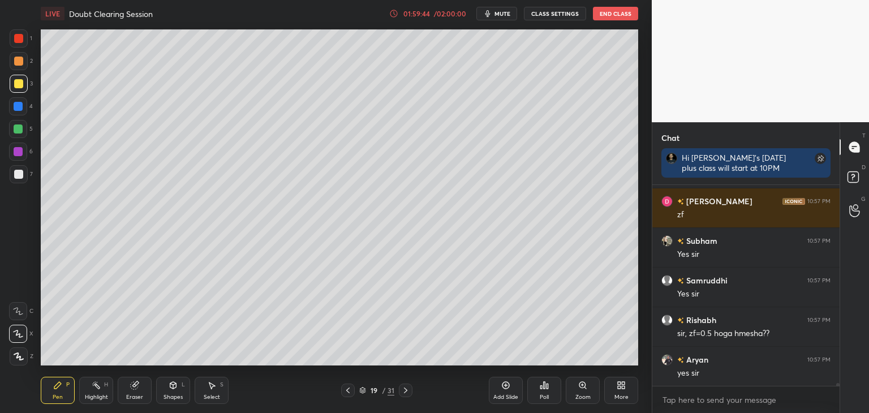
scroll to position [14881, 0]
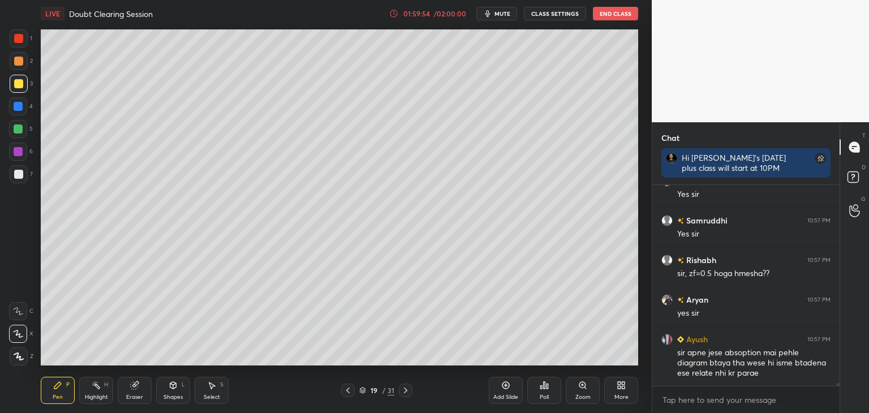
click at [344, 396] on div at bounding box center [348, 390] width 14 height 14
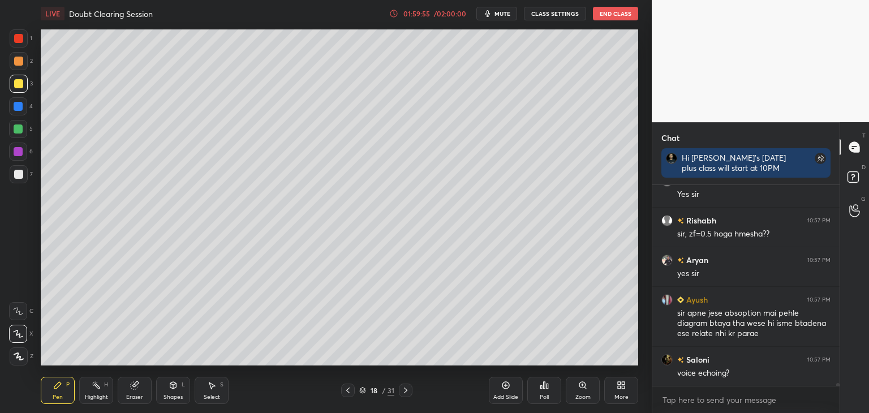
click at [349, 386] on icon at bounding box center [347, 390] width 9 height 9
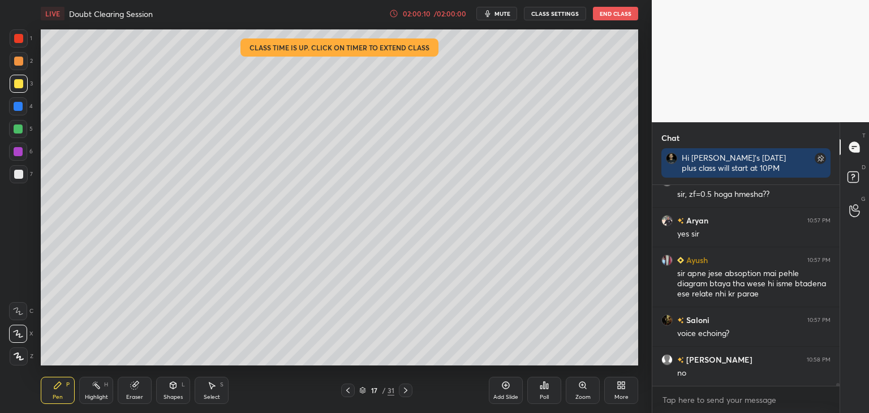
scroll to position [15000, 0]
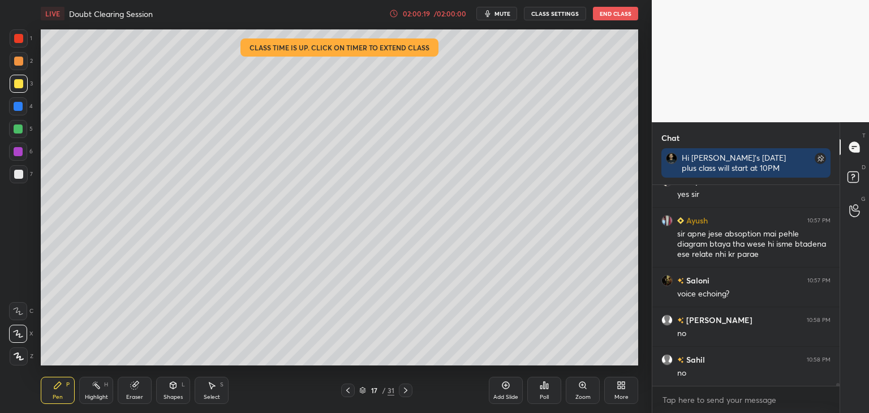
click at [348, 390] on icon at bounding box center [347, 390] width 9 height 9
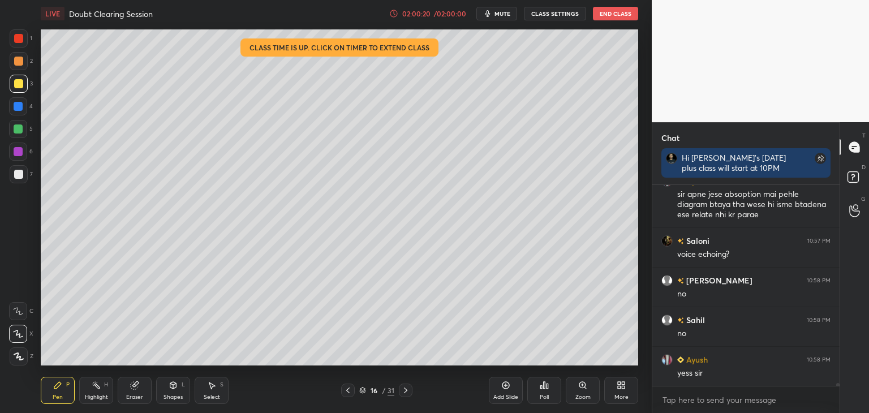
click at [349, 387] on icon at bounding box center [347, 390] width 9 height 9
click at [346, 392] on icon at bounding box center [347, 390] width 9 height 9
click at [348, 390] on icon at bounding box center [347, 390] width 9 height 9
click at [349, 394] on icon at bounding box center [347, 390] width 9 height 9
click at [408, 393] on icon at bounding box center [405, 390] width 9 height 9
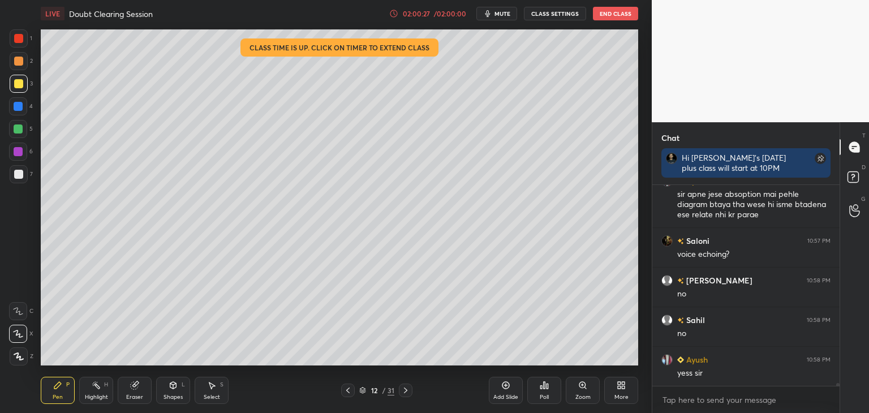
click at [398, 399] on div "Pen P Highlight H Eraser Shapes L Select S 12 / 31 Add Slide Poll Zoom More" at bounding box center [339, 390] width 597 height 45
click at [405, 401] on div "Pen P Highlight H Eraser Shapes L Select S 13 / 31 Add Slide Poll Zoom More" at bounding box center [339, 390] width 597 height 45
click at [407, 394] on icon at bounding box center [405, 390] width 9 height 9
click at [405, 395] on div at bounding box center [406, 390] width 14 height 14
click at [403, 396] on div at bounding box center [406, 390] width 14 height 14
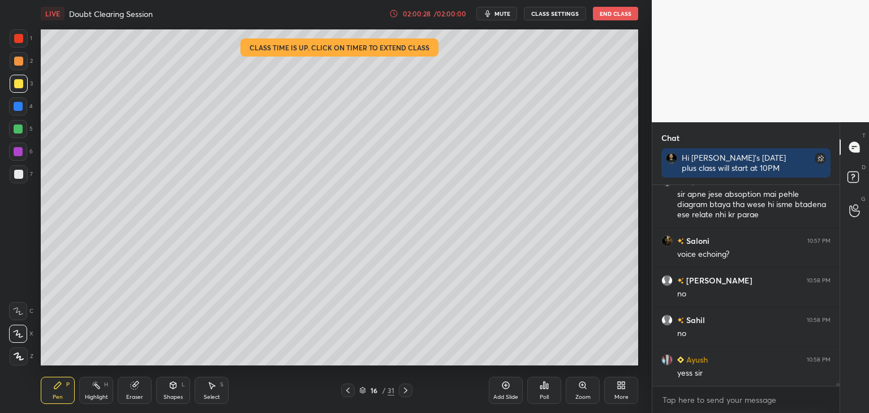
click at [405, 395] on div at bounding box center [406, 390] width 14 height 14
click at [404, 398] on div "Pen P Highlight H Eraser Shapes L Select S 17 / 31 Add Slide Poll Zoom More" at bounding box center [339, 390] width 597 height 45
click at [409, 391] on icon at bounding box center [405, 390] width 9 height 9
click at [402, 391] on icon at bounding box center [405, 390] width 9 height 9
click at [404, 390] on icon at bounding box center [405, 390] width 9 height 9
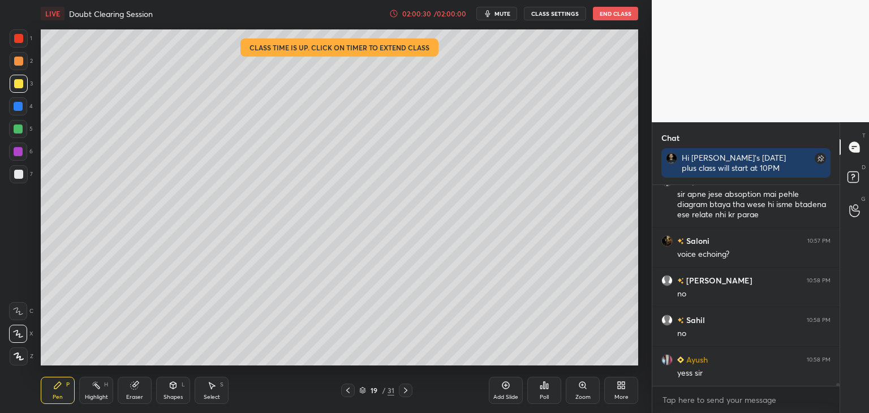
click at [403, 393] on icon at bounding box center [405, 390] width 9 height 9
click at [403, 392] on icon at bounding box center [405, 390] width 9 height 9
click at [404, 396] on div at bounding box center [406, 390] width 14 height 14
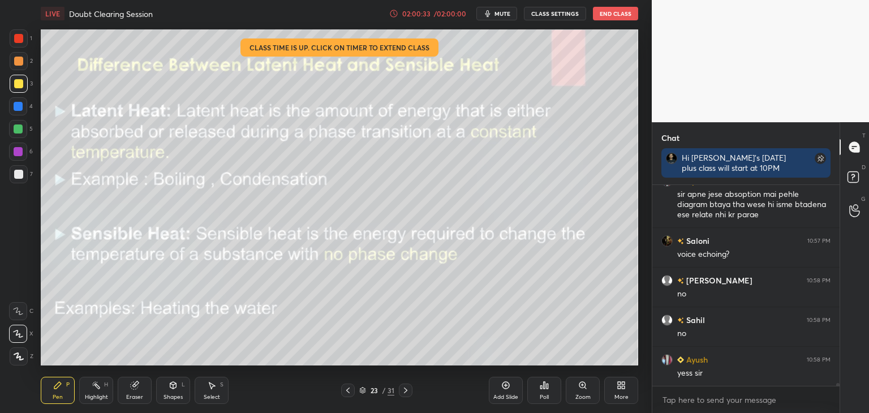
click at [406, 395] on div at bounding box center [406, 390] width 14 height 14
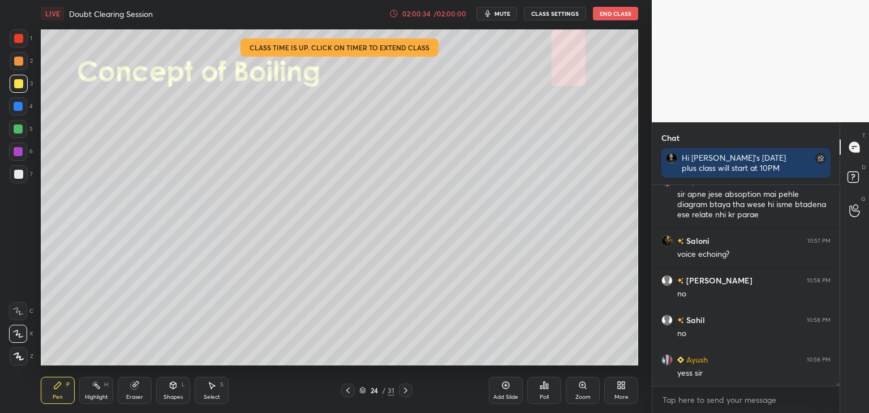
click at [348, 391] on icon at bounding box center [347, 390] width 9 height 9
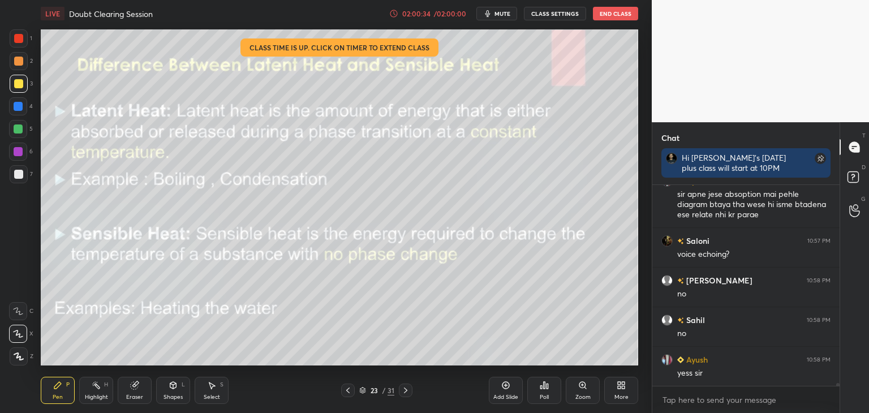
click at [346, 391] on icon at bounding box center [347, 390] width 9 height 9
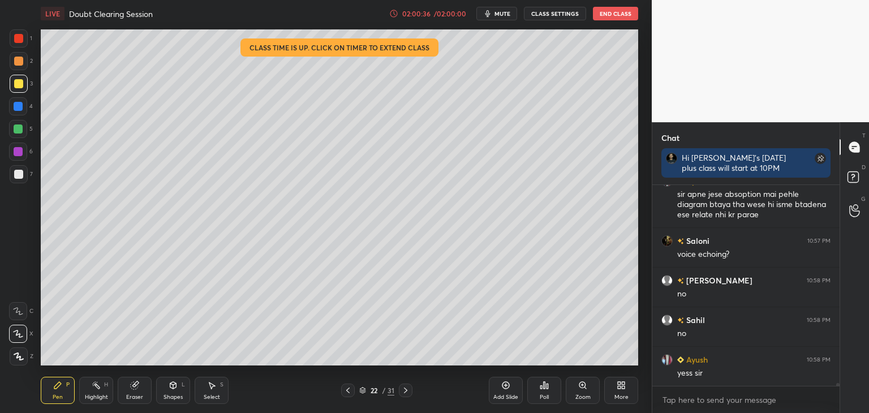
click at [407, 392] on icon at bounding box center [405, 390] width 9 height 9
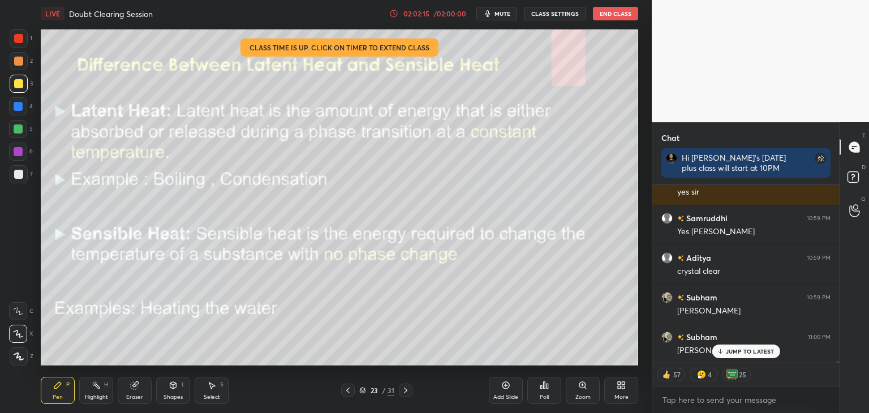
scroll to position [16171, 0]
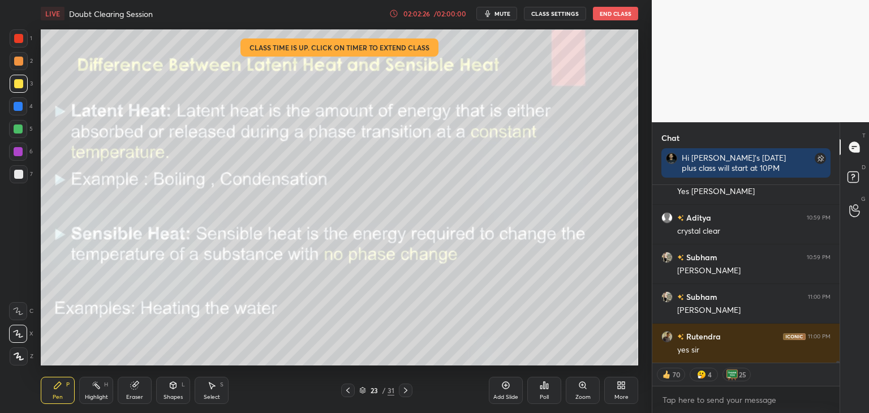
click at [348, 390] on icon at bounding box center [347, 390] width 9 height 9
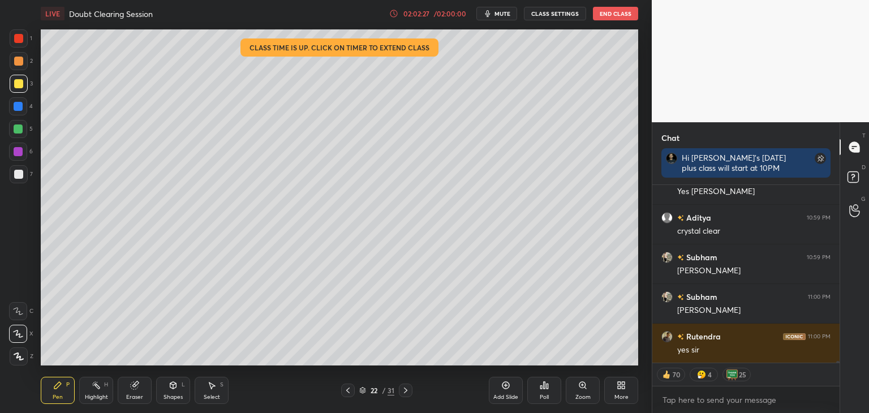
click at [408, 391] on icon at bounding box center [405, 390] width 9 height 9
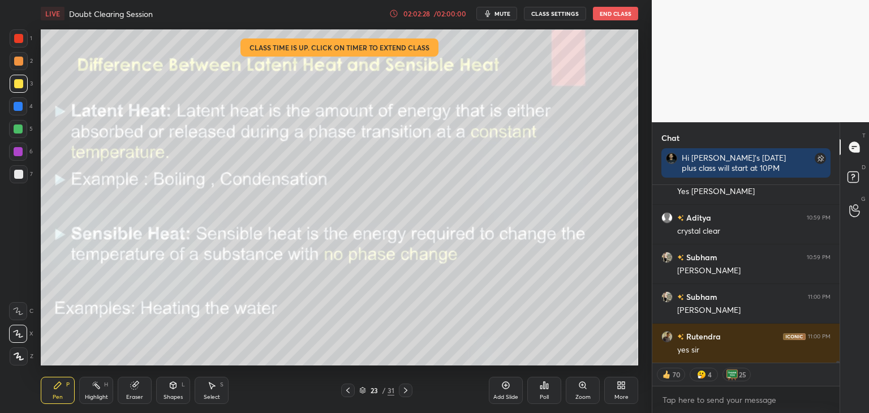
click at [407, 392] on icon at bounding box center [405, 390] width 9 height 9
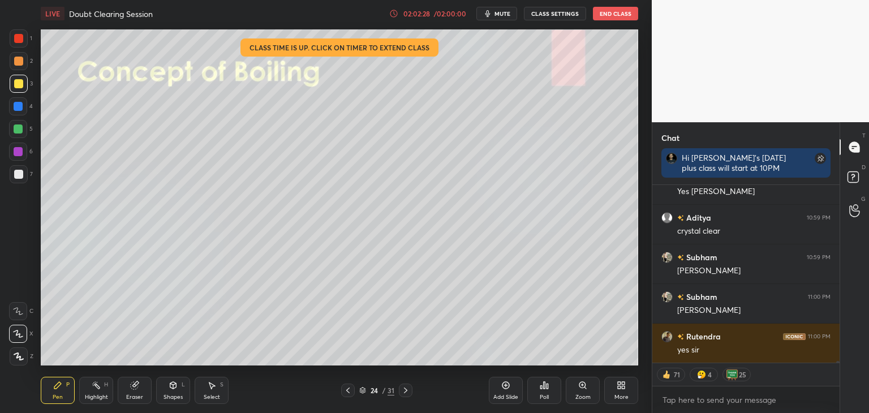
click at [407, 392] on icon at bounding box center [405, 390] width 9 height 9
click at [408, 393] on icon at bounding box center [405, 390] width 9 height 9
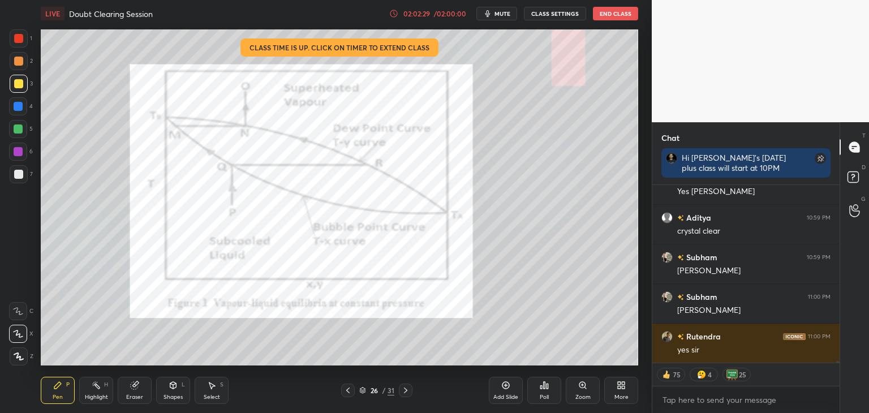
click at [407, 393] on icon at bounding box center [405, 390] width 9 height 9
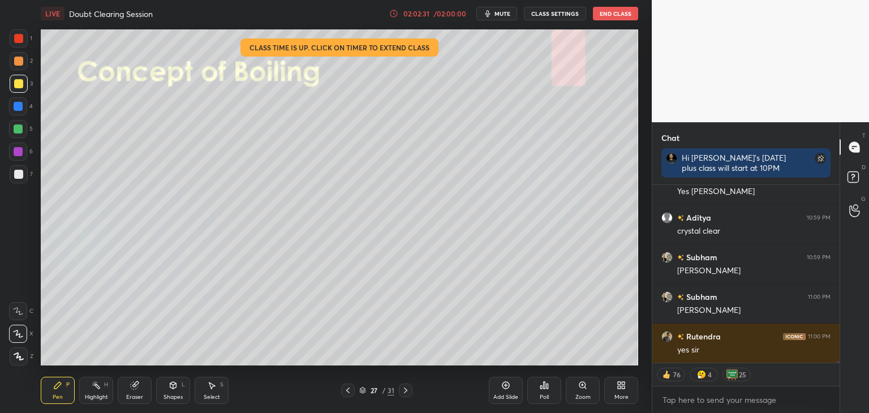
click at [407, 391] on icon at bounding box center [405, 390] width 9 height 9
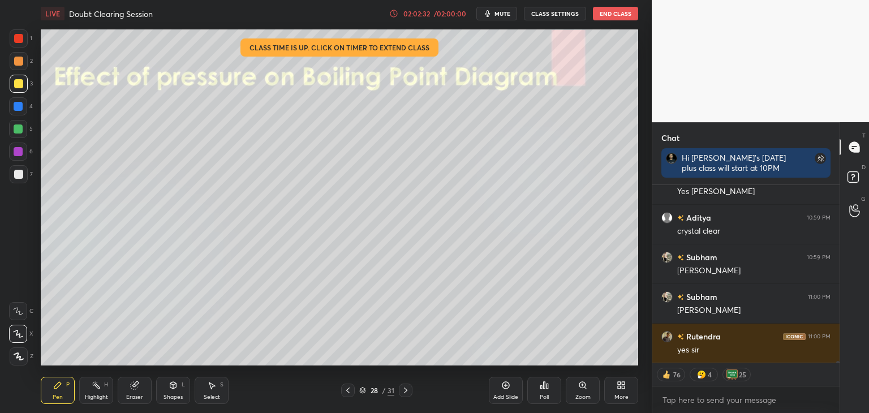
click at [348, 390] on icon at bounding box center [347, 390] width 9 height 9
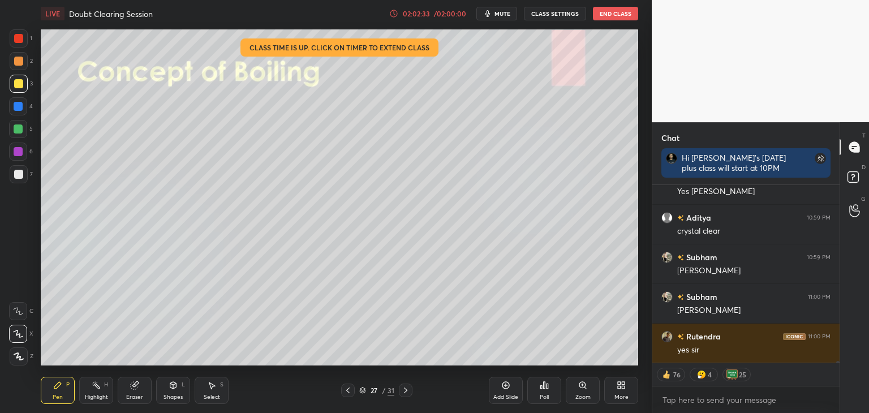
click at [349, 391] on icon at bounding box center [347, 390] width 9 height 9
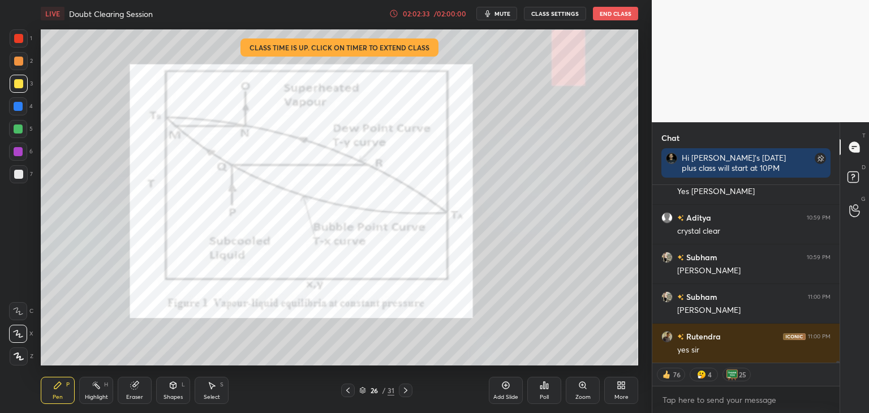
click at [351, 390] on icon at bounding box center [347, 390] width 9 height 9
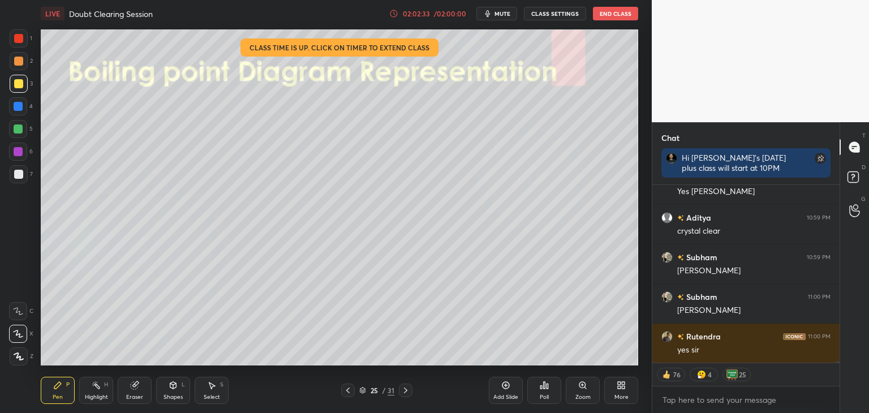
click at [351, 392] on icon at bounding box center [347, 390] width 9 height 9
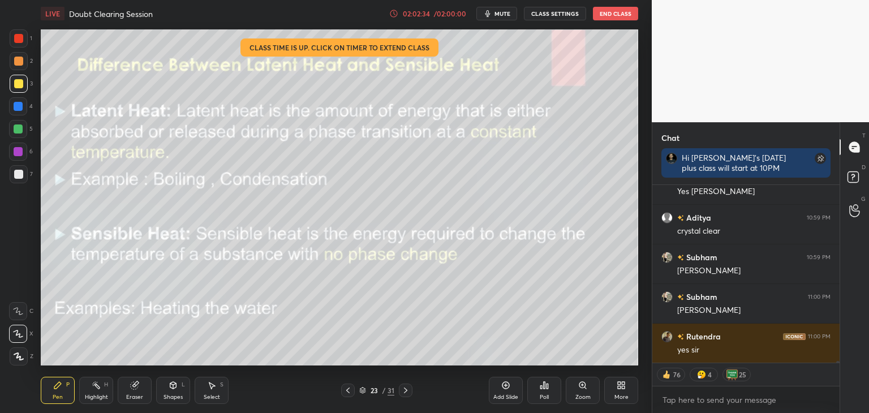
click at [352, 392] on div at bounding box center [348, 390] width 14 height 14
click at [351, 391] on icon at bounding box center [347, 390] width 9 height 9
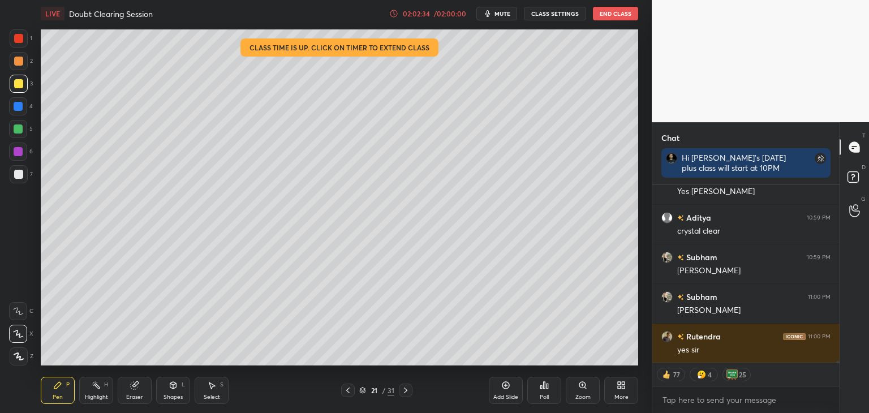
click at [351, 394] on icon at bounding box center [347, 390] width 9 height 9
click at [352, 394] on icon at bounding box center [347, 390] width 9 height 9
click at [351, 394] on icon at bounding box center [347, 390] width 9 height 9
click at [352, 394] on icon at bounding box center [347, 390] width 9 height 9
click at [407, 390] on icon at bounding box center [405, 390] width 9 height 9
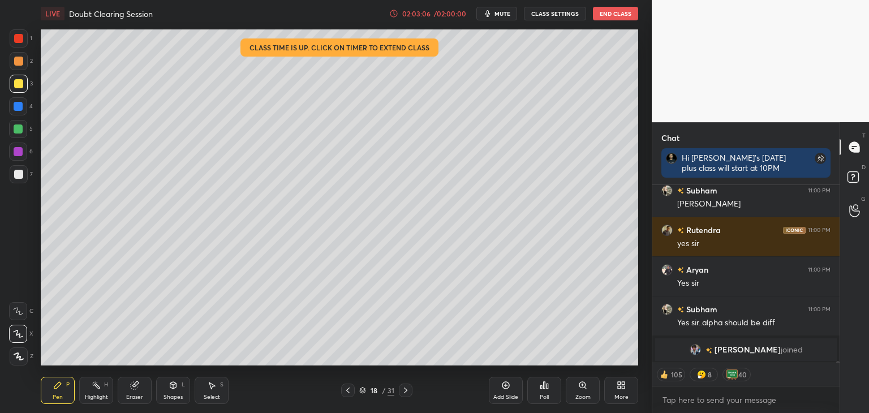
scroll to position [13473, 0]
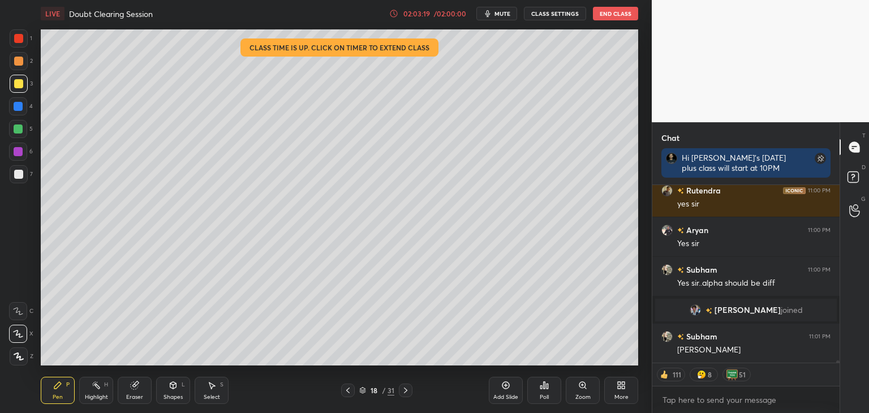
click at [352, 386] on icon at bounding box center [347, 390] width 9 height 9
click at [348, 390] on icon at bounding box center [347, 390] width 9 height 9
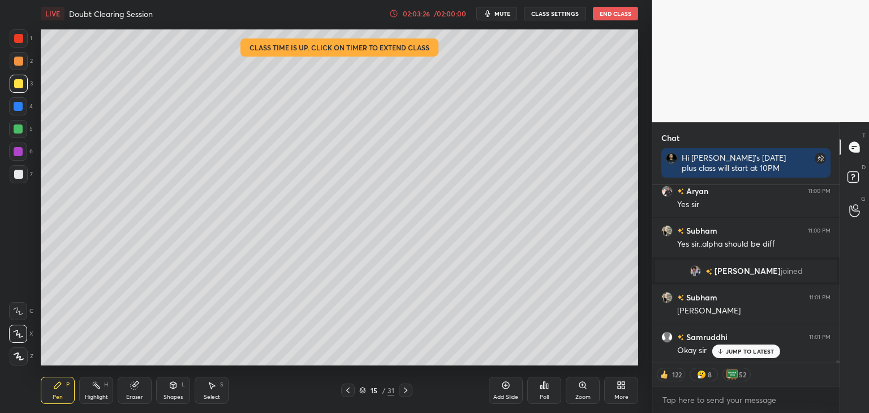
click at [349, 391] on icon at bounding box center [347, 390] width 9 height 9
click at [346, 390] on icon at bounding box center [347, 390] width 3 height 6
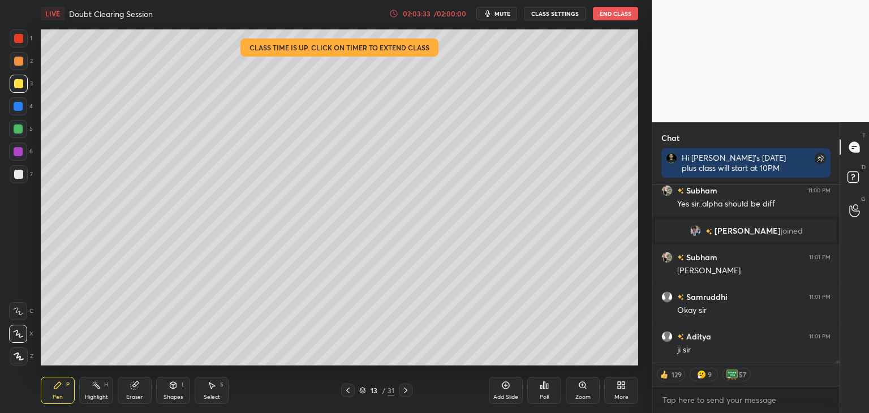
scroll to position [13591, 0]
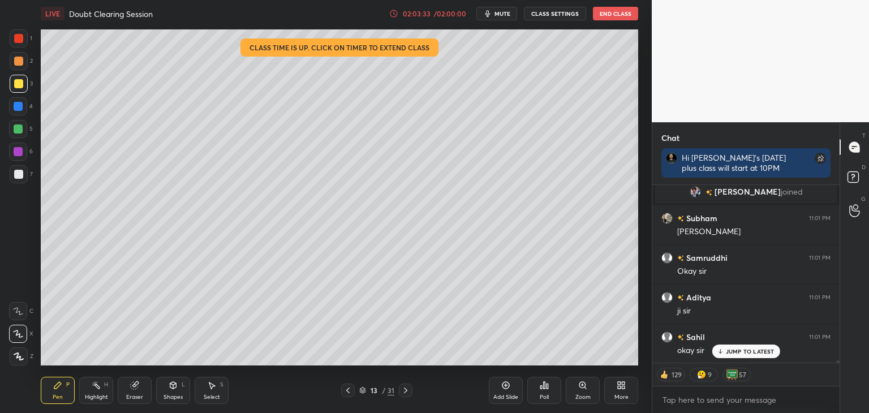
click at [348, 391] on icon at bounding box center [347, 390] width 9 height 9
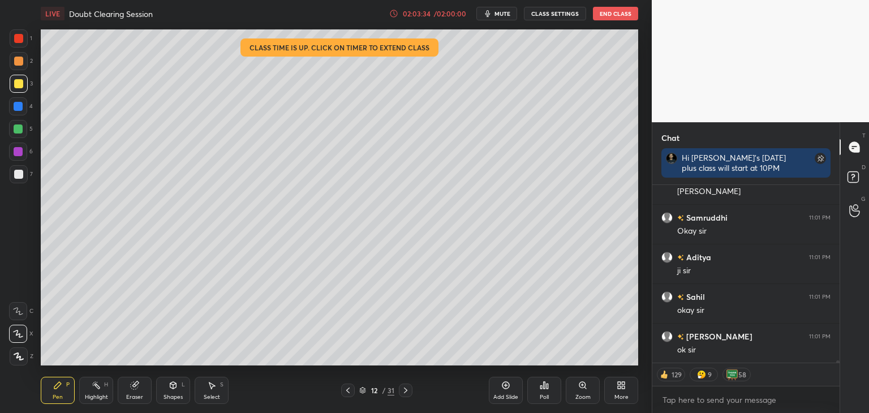
scroll to position [13670, 0]
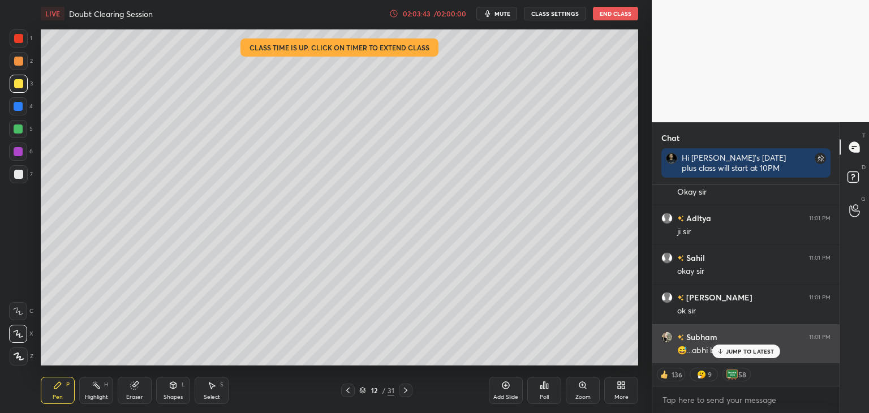
click at [745, 358] on div "JUMP TO LATEST" at bounding box center [745, 351] width 68 height 14
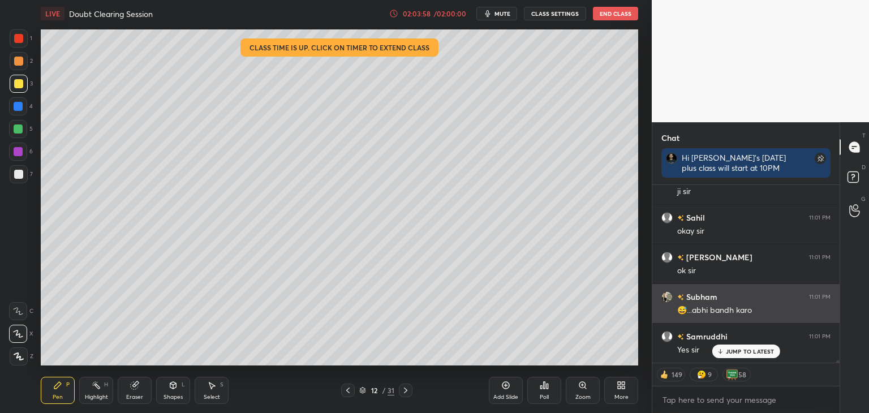
scroll to position [13749, 0]
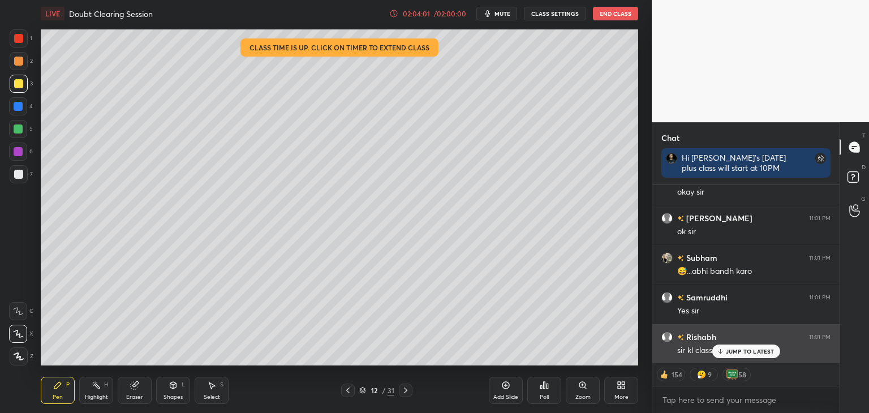
click at [726, 349] on p "JUMP TO LATEST" at bounding box center [750, 351] width 49 height 7
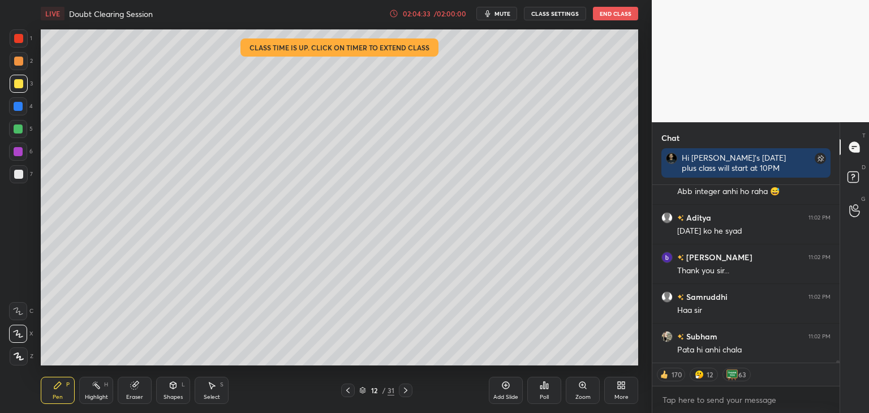
scroll to position [13987, 0]
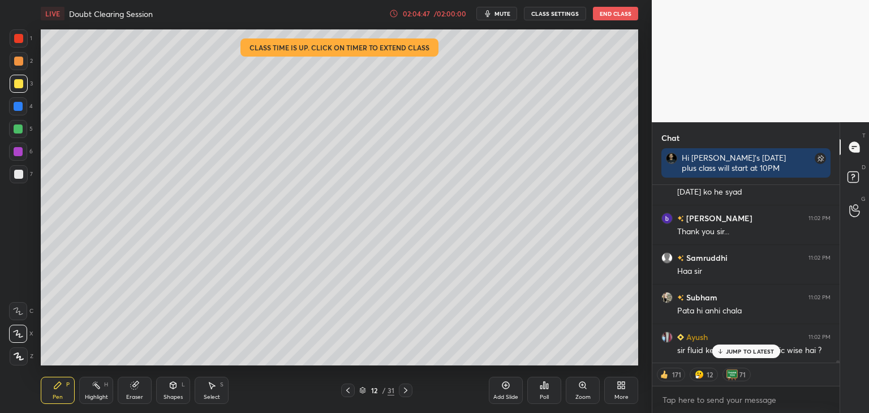
click at [761, 348] on p "JUMP TO LATEST" at bounding box center [750, 351] width 49 height 7
click at [509, 390] on div "Add Slide" at bounding box center [506, 390] width 34 height 27
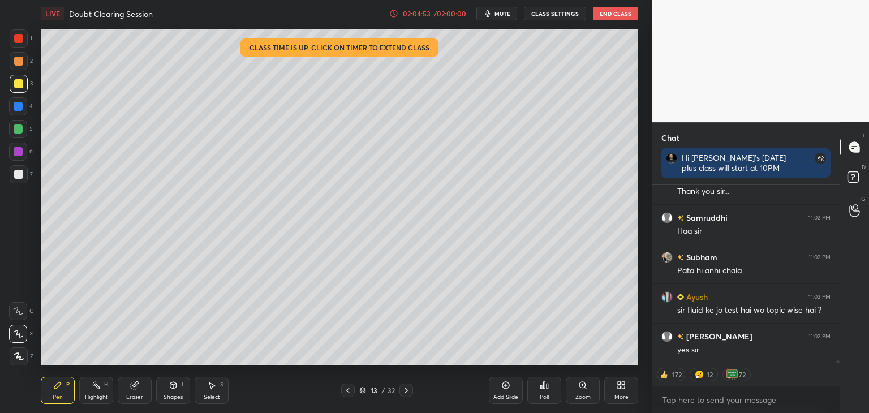
click at [12, 62] on div at bounding box center [19, 61] width 18 height 18
click at [18, 41] on div at bounding box center [18, 38] width 9 height 9
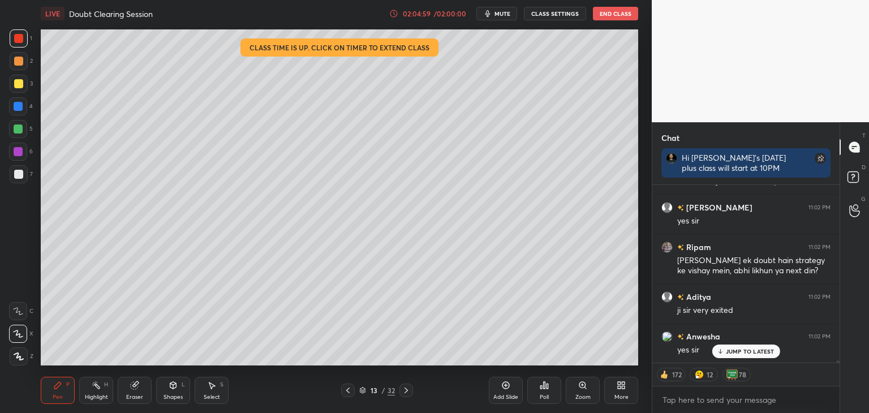
scroll to position [14195, 0]
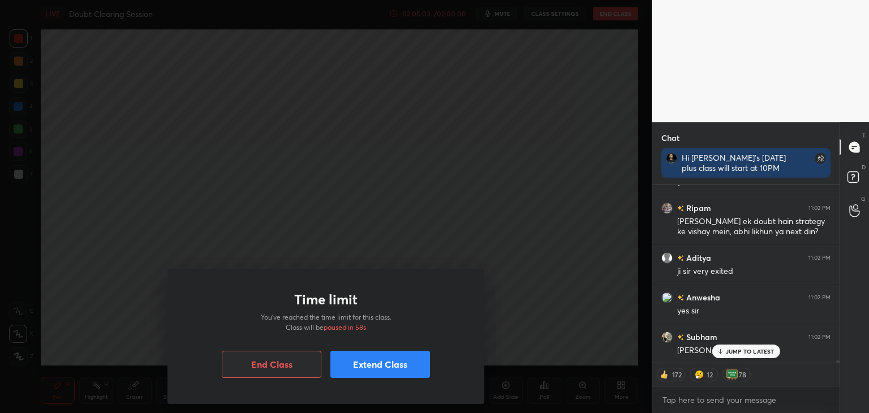
click at [396, 367] on button "Extend Class" at bounding box center [380, 364] width 100 height 27
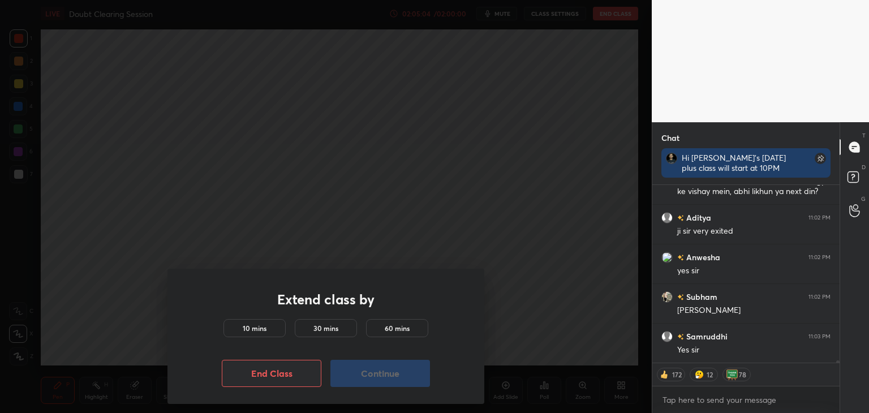
click at [258, 329] on h5 "10 mins" at bounding box center [255, 328] width 24 height 10
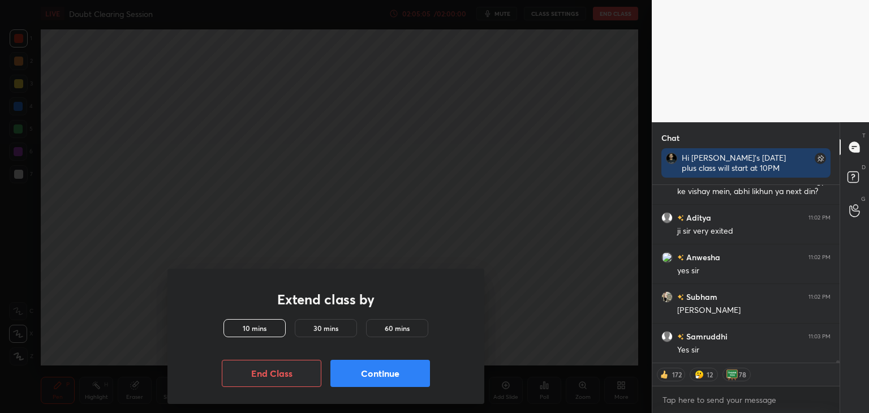
click at [386, 376] on button "Continue" at bounding box center [380, 373] width 100 height 27
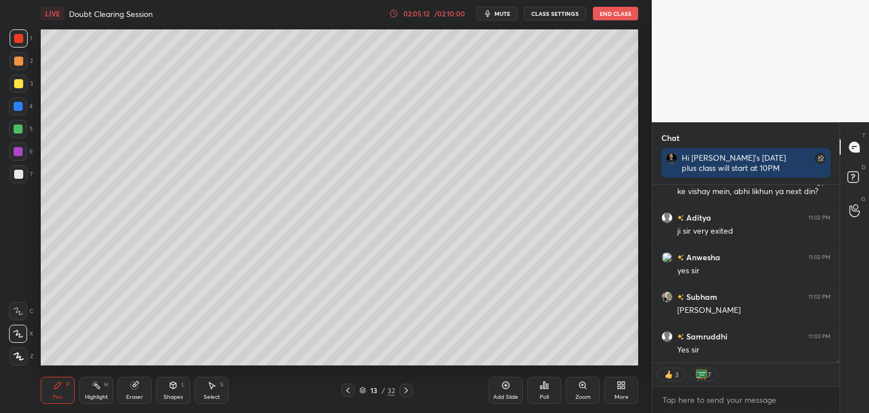
click at [14, 89] on div at bounding box center [19, 84] width 18 height 18
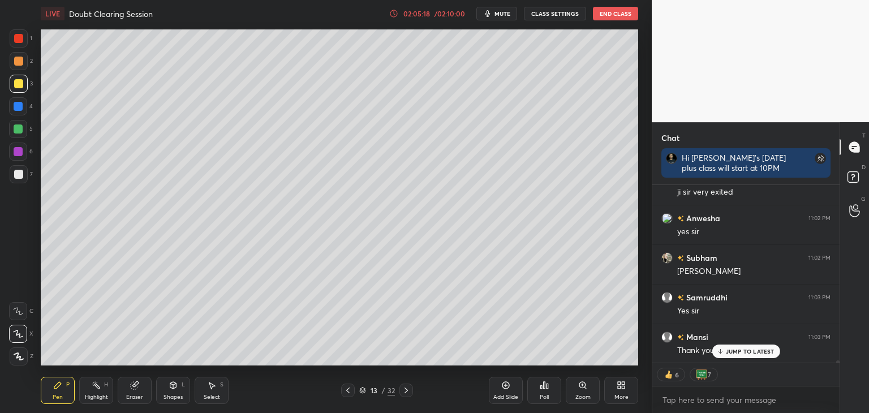
click at [763, 349] on p "JUMP TO LATEST" at bounding box center [750, 351] width 49 height 7
click at [19, 360] on icon at bounding box center [18, 356] width 9 height 7
click at [21, 338] on div at bounding box center [18, 334] width 18 height 18
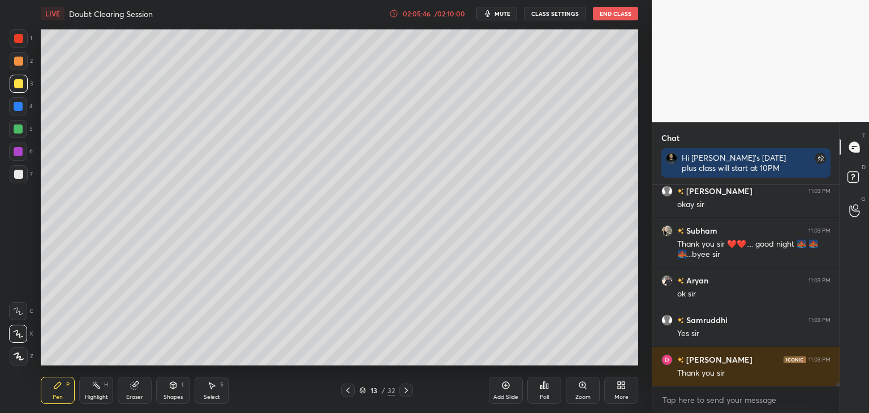
scroll to position [14539, 0]
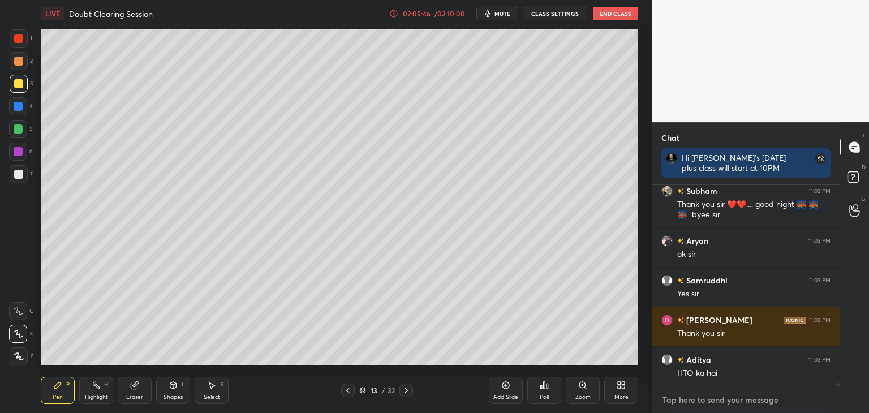
type textarea "x"
click at [701, 393] on textarea at bounding box center [745, 400] width 169 height 18
type textarea "8"
type textarea "x"
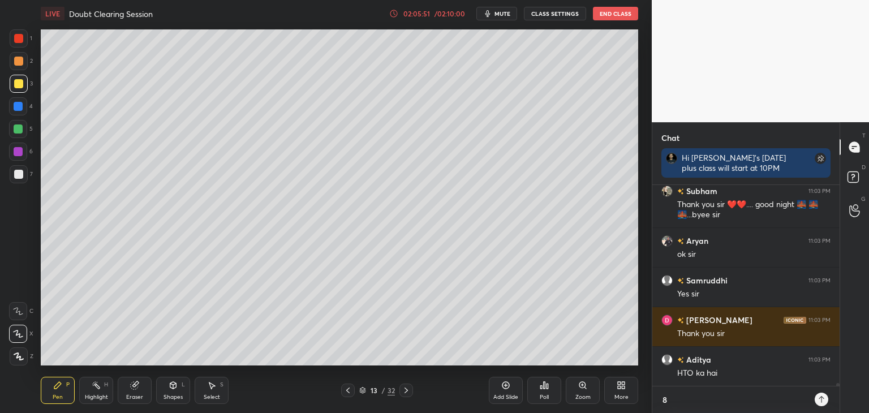
type textarea "83"
type textarea "x"
type textarea "839"
type textarea "x"
type textarea "8399"
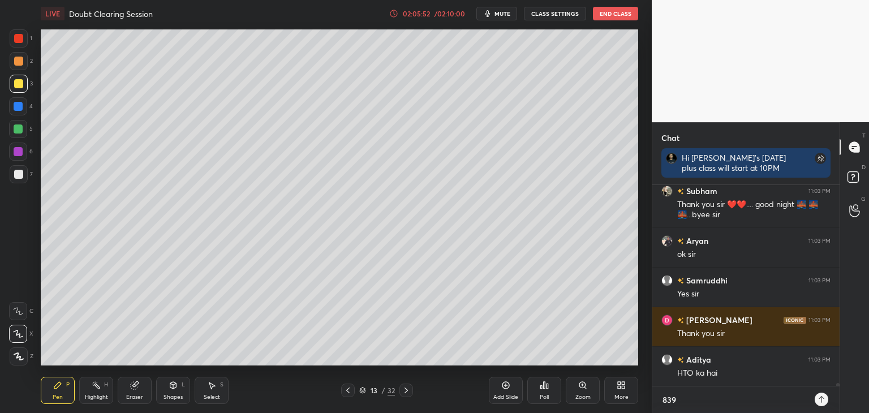
type textarea "x"
type textarea "83999"
type textarea "x"
type textarea "839997"
type textarea "x"
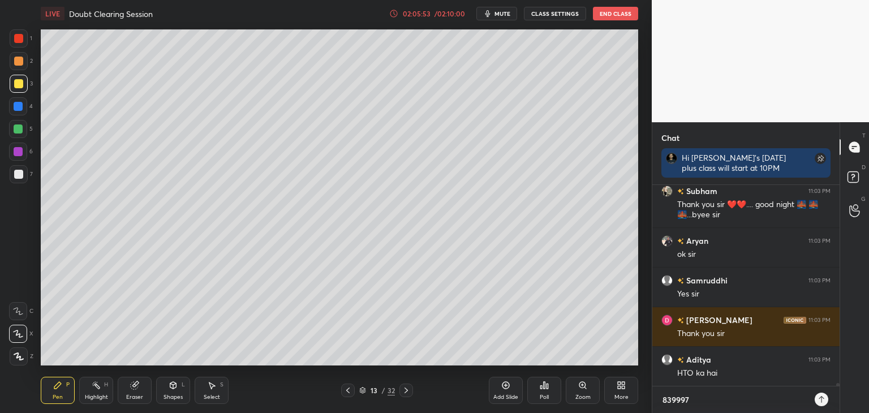
type textarea "8399972"
type textarea "x"
type textarea "83999728"
type textarea "x"
type textarea "839997287"
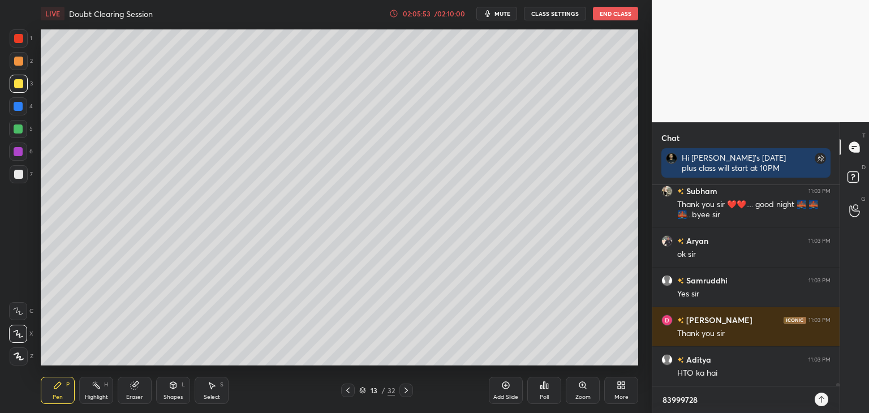
type textarea "x"
type textarea "8399972875"
type textarea "x"
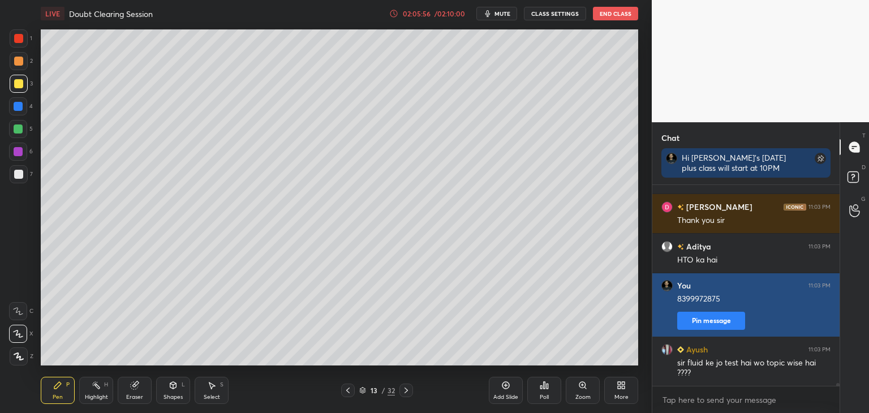
click at [708, 324] on button "Pin message" at bounding box center [711, 321] width 68 height 18
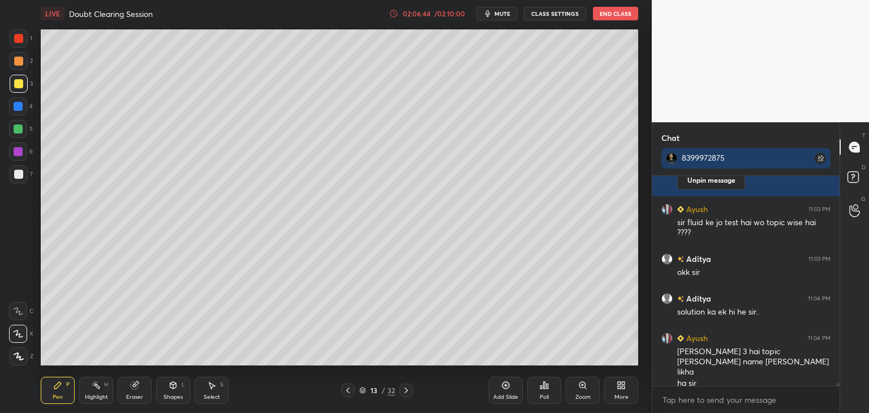
scroll to position [14794, 0]
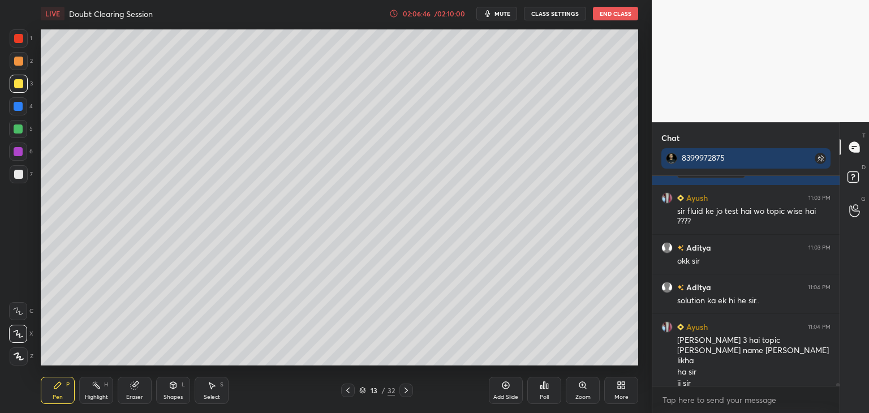
click at [20, 42] on div at bounding box center [18, 38] width 9 height 9
click at [15, 342] on div at bounding box center [18, 334] width 18 height 18
click at [19, 319] on div at bounding box center [18, 311] width 18 height 18
click at [19, 330] on icon at bounding box center [18, 334] width 10 height 8
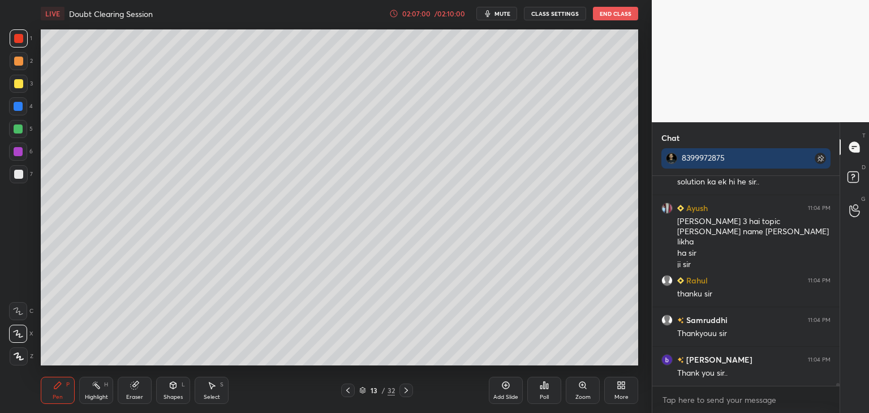
scroll to position [14983, 0]
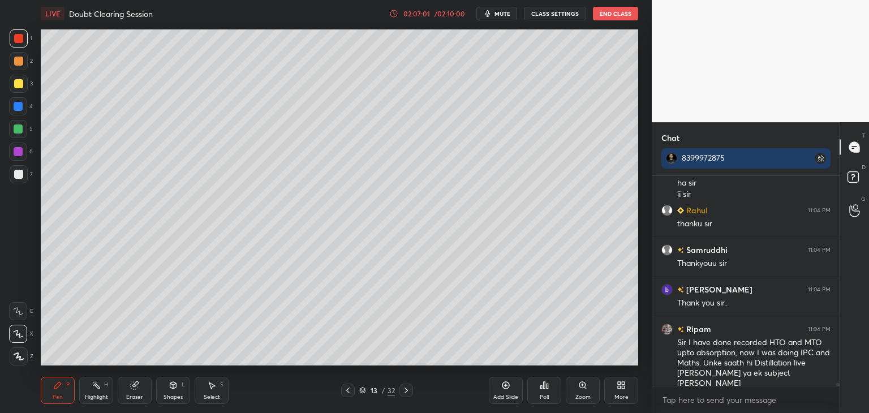
click at [20, 57] on div at bounding box center [18, 61] width 9 height 9
click at [18, 46] on div at bounding box center [19, 38] width 18 height 18
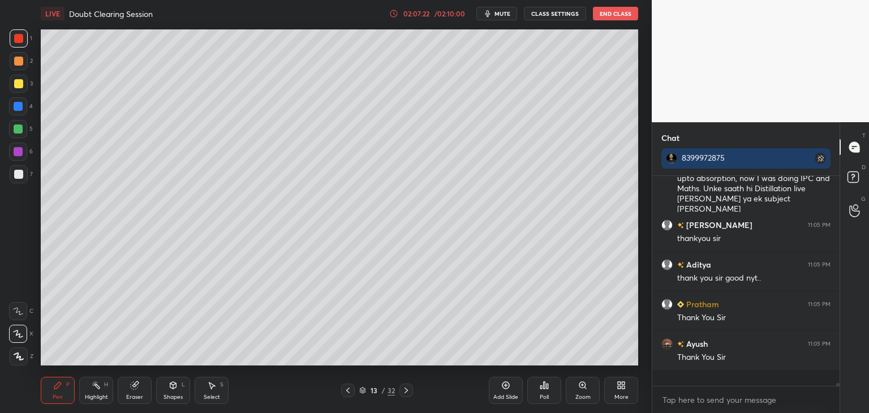
scroll to position [206, 184]
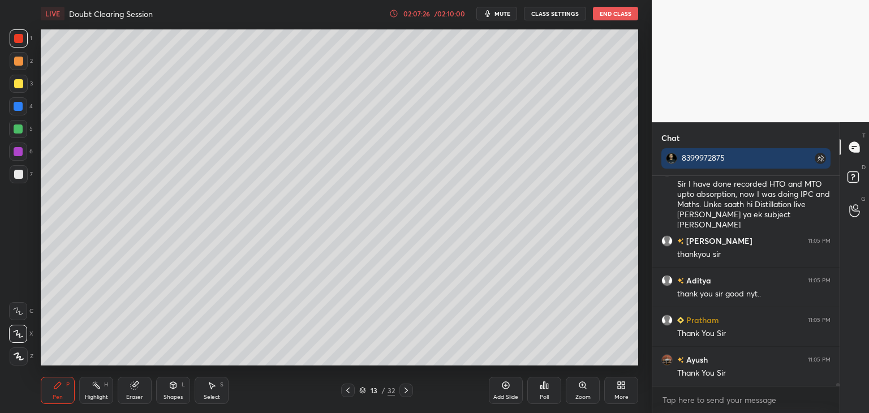
click at [18, 172] on div at bounding box center [18, 174] width 9 height 9
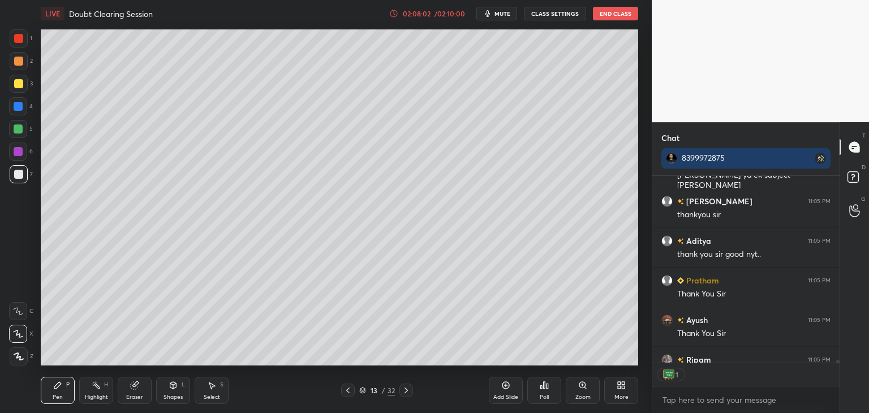
scroll to position [4, 3]
click at [611, 10] on button "End Class" at bounding box center [615, 14] width 45 height 14
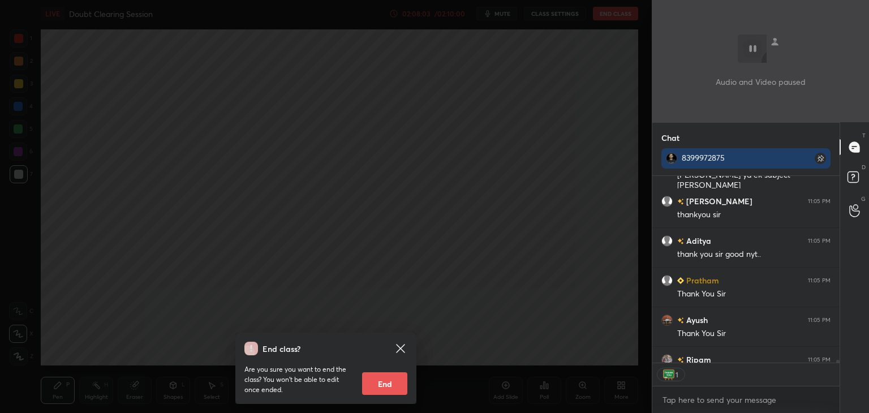
scroll to position [15244, 0]
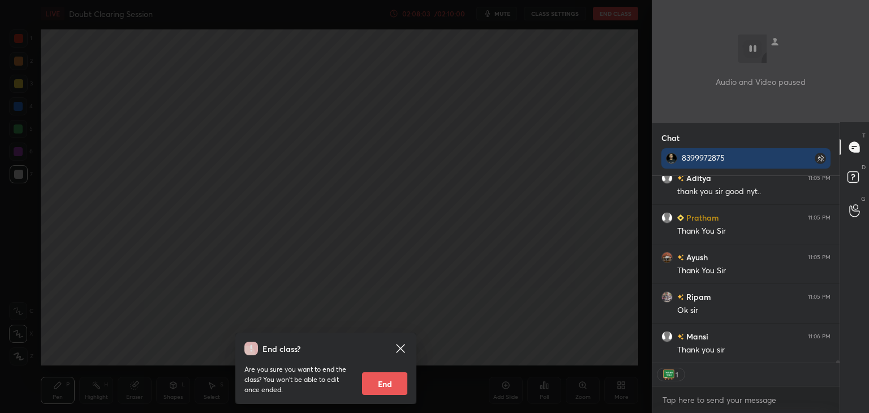
click at [403, 381] on button "End" at bounding box center [384, 383] width 45 height 23
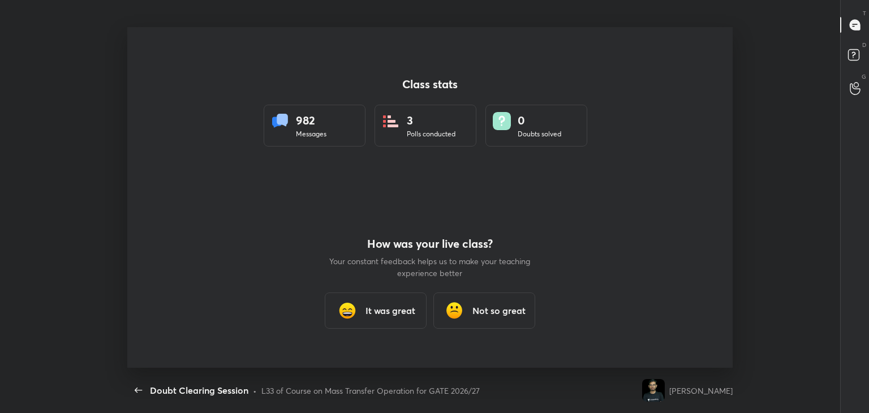
scroll to position [0, 0]
click at [393, 309] on h3 "It was great" at bounding box center [390, 311] width 50 height 14
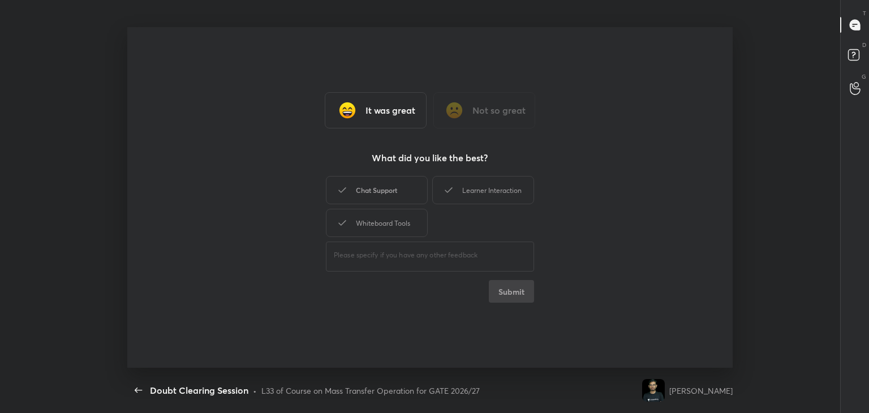
click at [403, 194] on div "Chat Support" at bounding box center [377, 190] width 102 height 28
click at [521, 290] on button "Submit" at bounding box center [511, 291] width 45 height 23
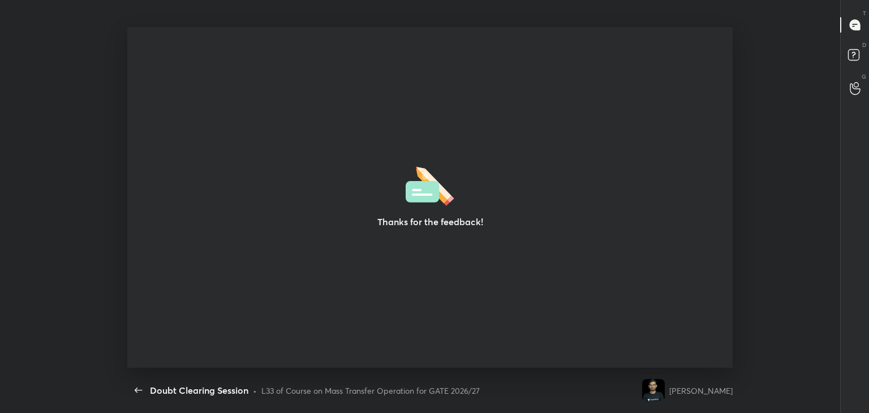
type textarea "x"
